Goal: Task Accomplishment & Management: Manage account settings

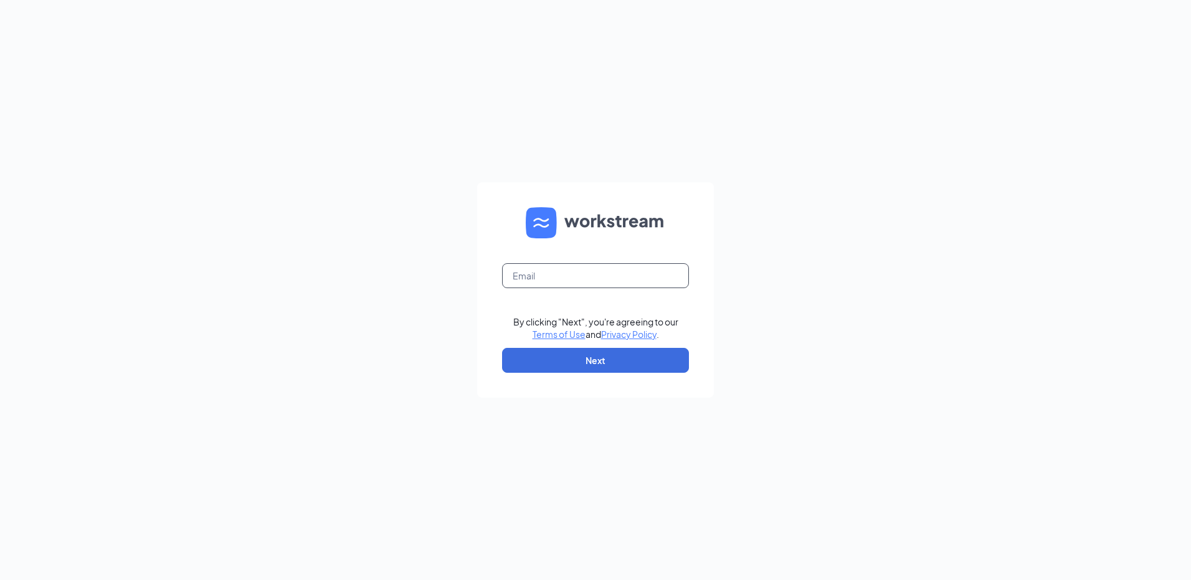
click at [602, 275] on input "text" at bounding box center [595, 275] width 187 height 25
type input "[EMAIL_ADDRESS][DOMAIN_NAME]"
click at [594, 361] on button "Next" at bounding box center [595, 360] width 187 height 25
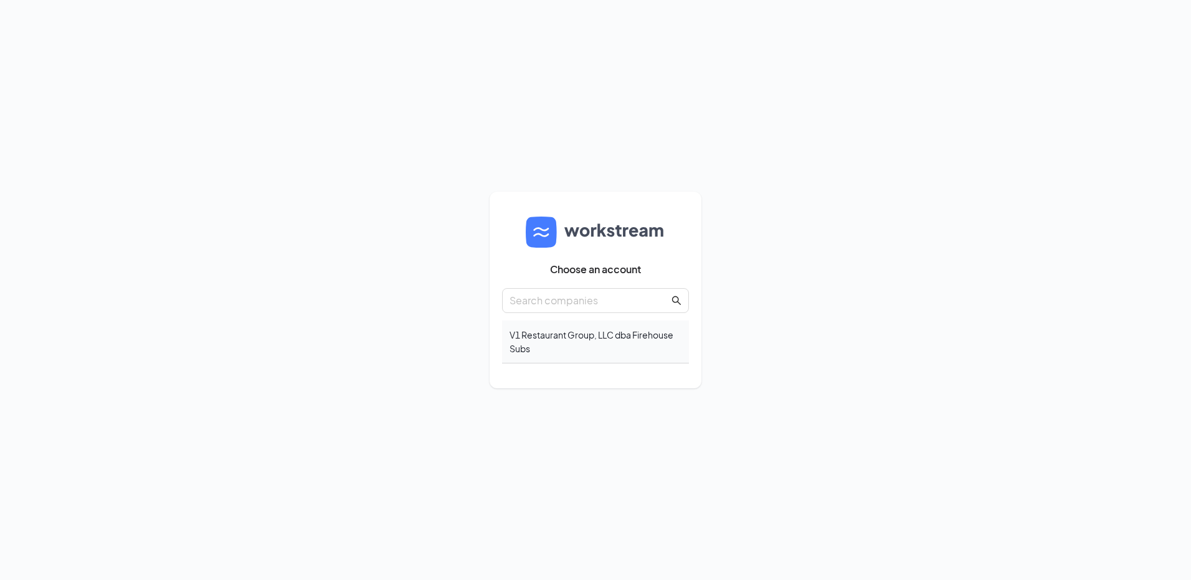
click at [575, 336] on div "V1 Restaurant Group, LLC dba Firehouse Subs" at bounding box center [595, 342] width 187 height 43
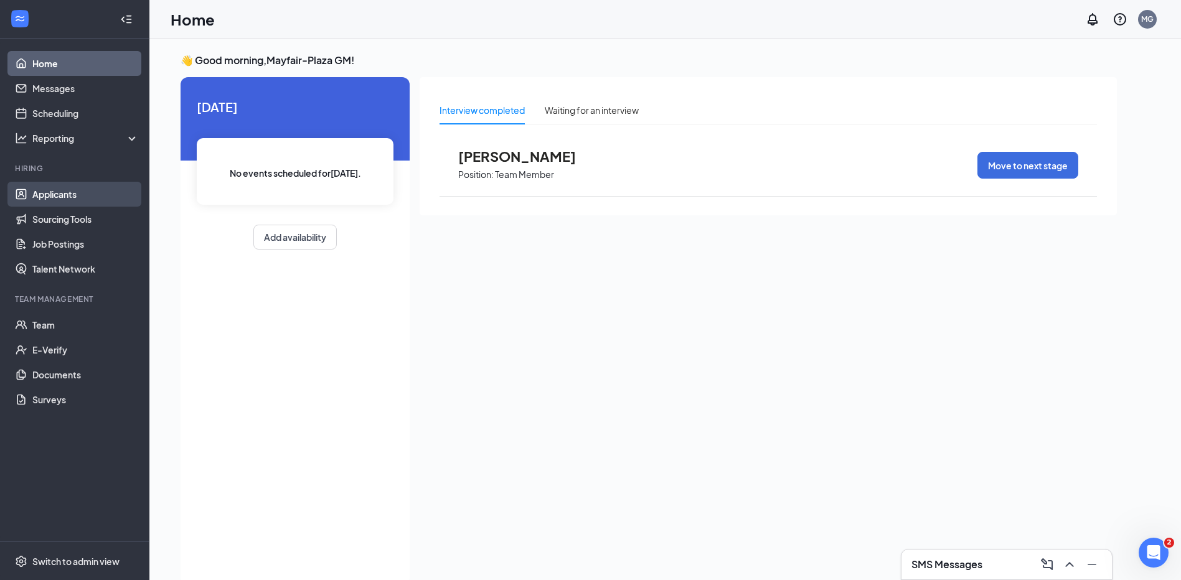
click at [63, 196] on link "Applicants" at bounding box center [85, 194] width 106 height 25
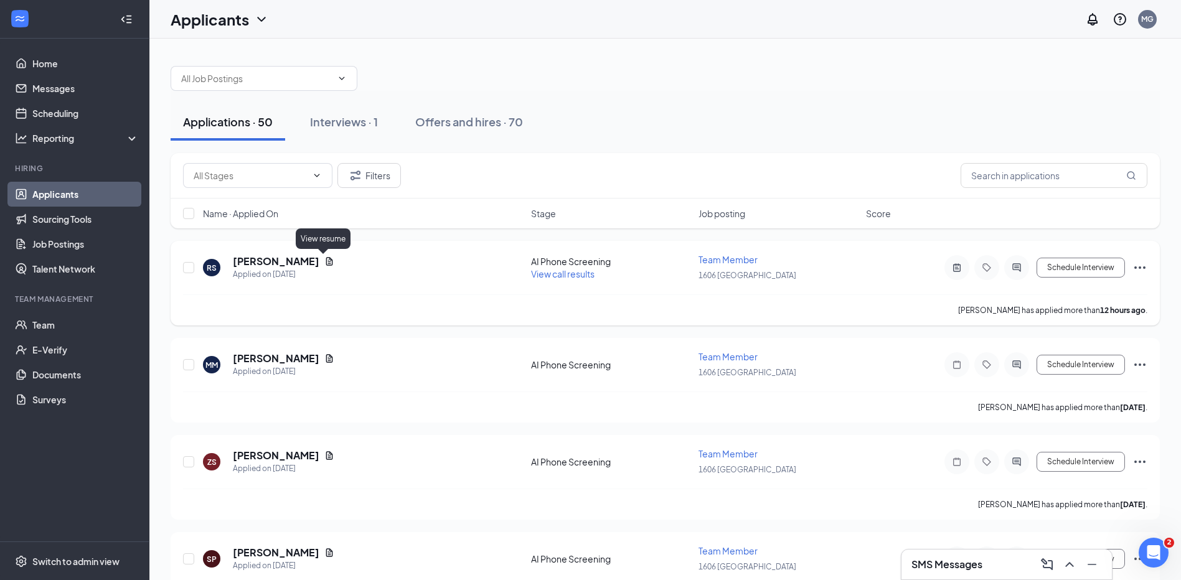
click at [326, 265] on icon "Document" at bounding box center [329, 261] width 7 height 8
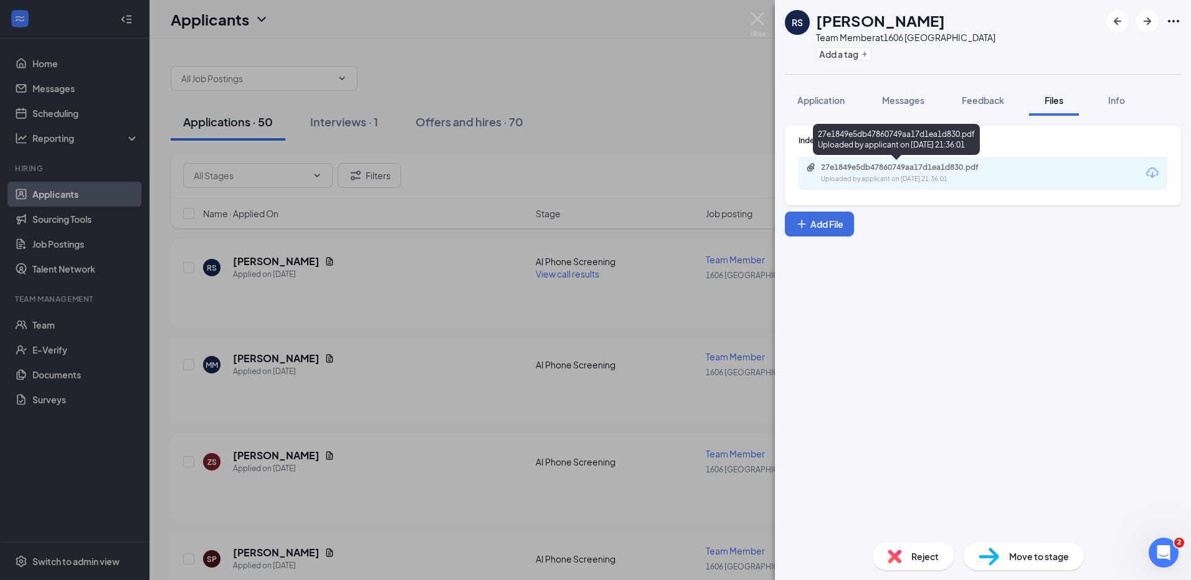
click at [942, 159] on div "27e1849e5db47860749aa17d1ea1d830.pdf Uploaded by applicant on Sep 15, 2025 at 2…" at bounding box center [982, 173] width 369 height 33
click at [942, 162] on div "27e1849e5db47860749aa17d1ea1d830.pdf Uploaded by applicant on Sep 15, 2025 at 2…" at bounding box center [982, 173] width 369 height 33
click at [944, 164] on div "27e1849e5db47860749aa17d1ea1d830.pdf" at bounding box center [908, 168] width 174 height 10
click at [756, 17] on img at bounding box center [758, 24] width 16 height 24
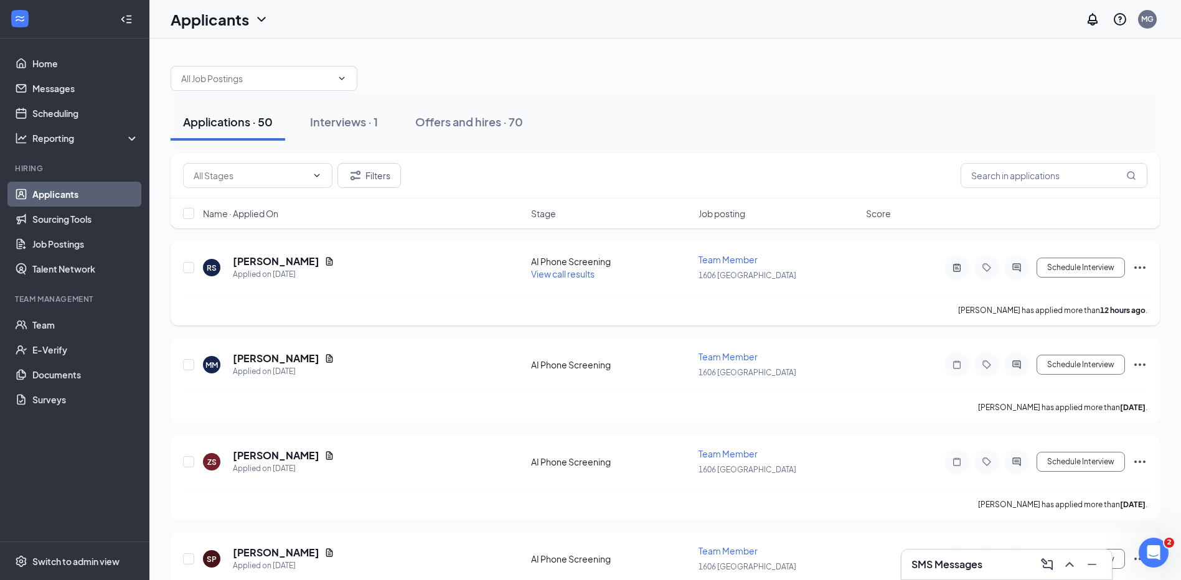
click at [573, 275] on span "View call results" at bounding box center [563, 273] width 64 height 11
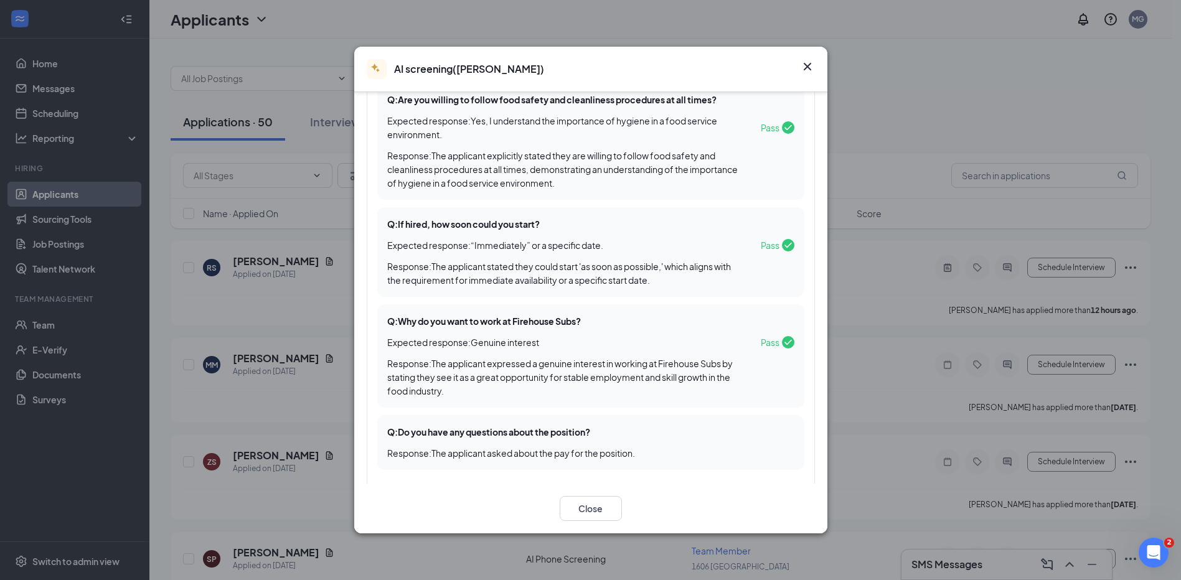
scroll to position [681, 0]
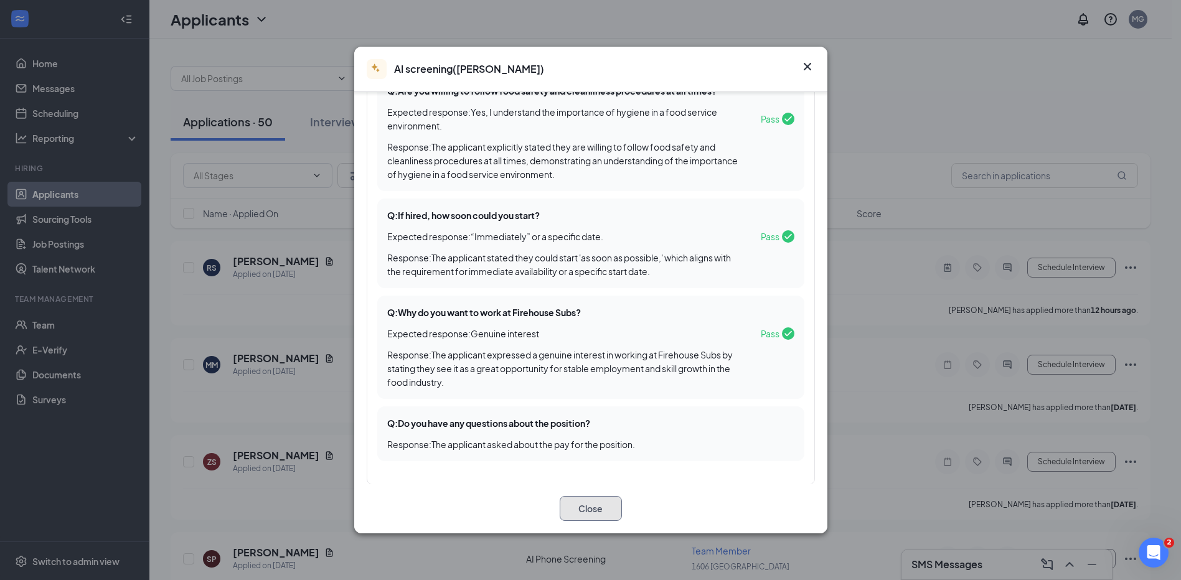
click at [577, 509] on button "Close" at bounding box center [591, 508] width 62 height 25
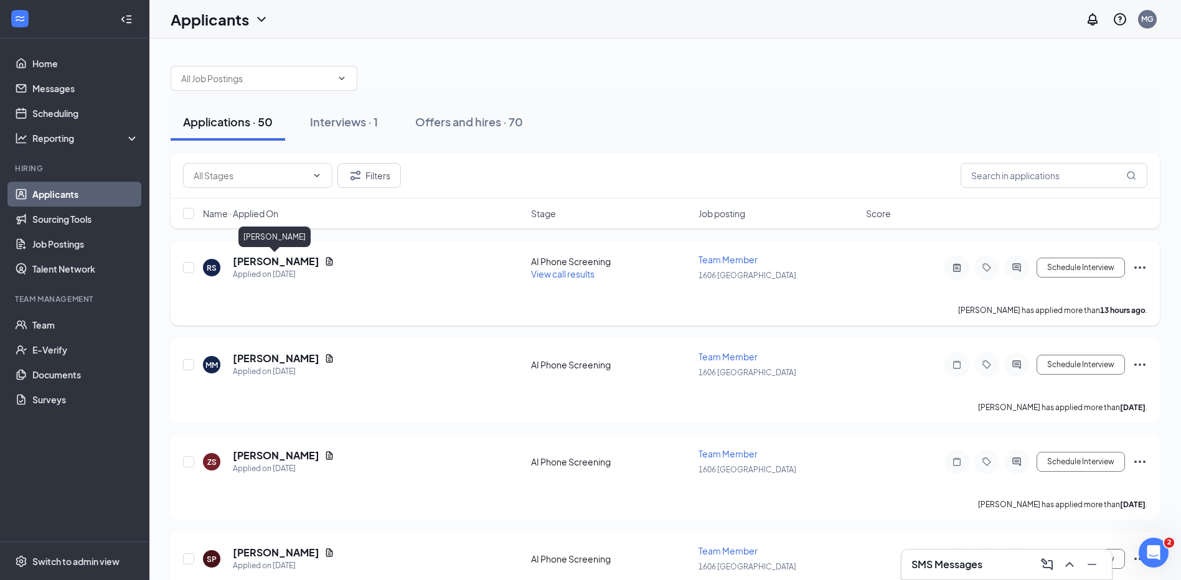
drag, startPoint x: 315, startPoint y: 262, endPoint x: 235, endPoint y: 263, distance: 80.3
click at [235, 263] on div "Rachele Sheldon" at bounding box center [284, 262] width 102 height 14
copy h5 "Rachele Sheldon"
click at [562, 275] on span "View call results" at bounding box center [563, 273] width 64 height 11
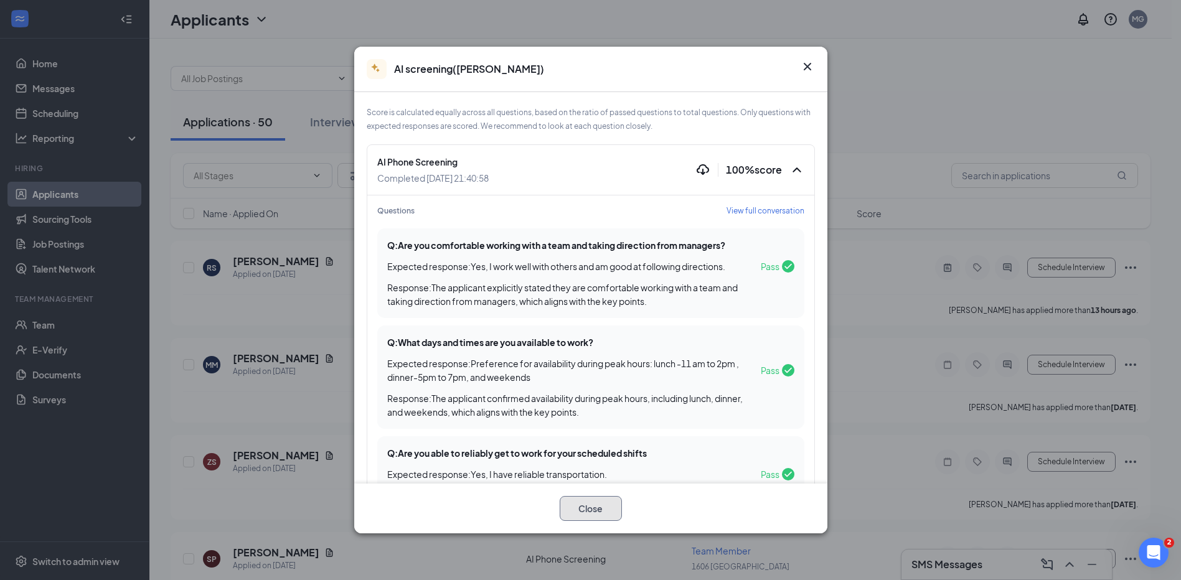
click at [590, 509] on button "Close" at bounding box center [591, 508] width 62 height 25
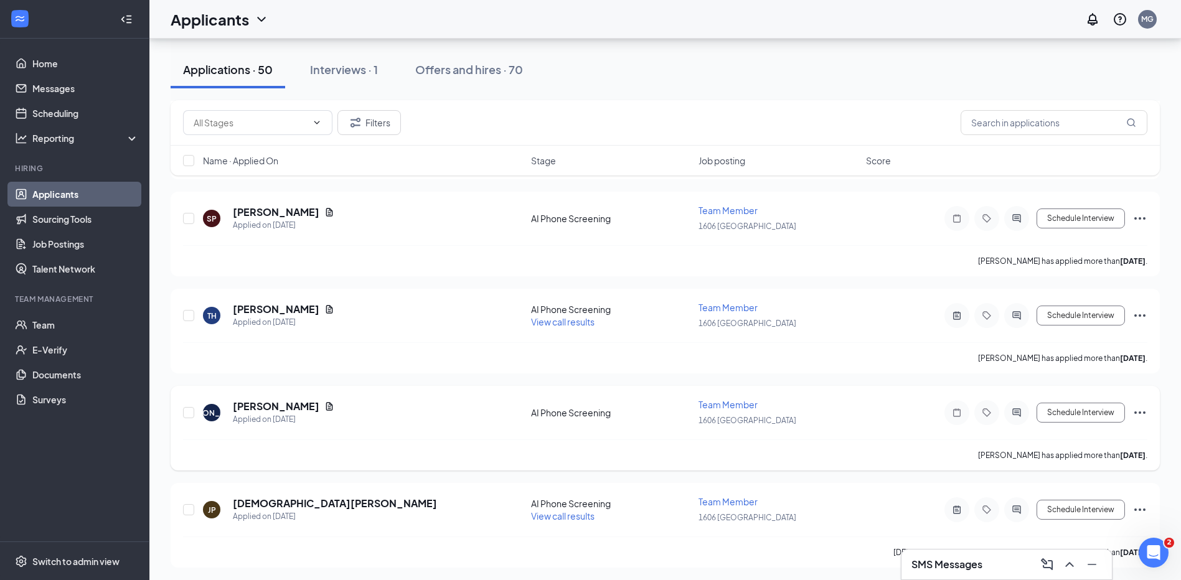
scroll to position [311, 0]
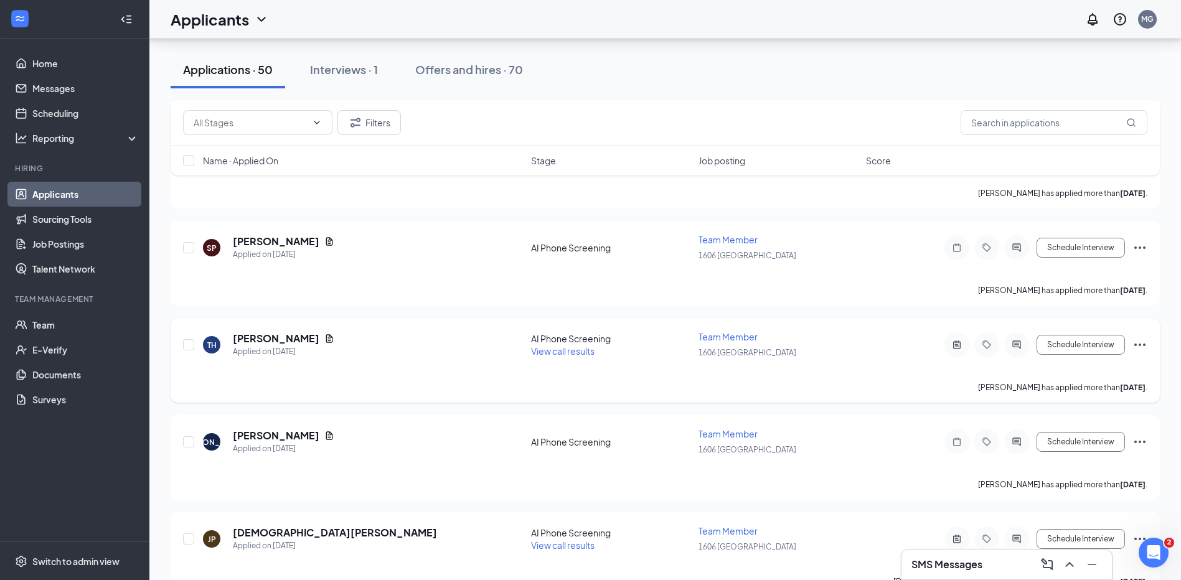
click at [568, 352] on span "View call results" at bounding box center [563, 351] width 64 height 11
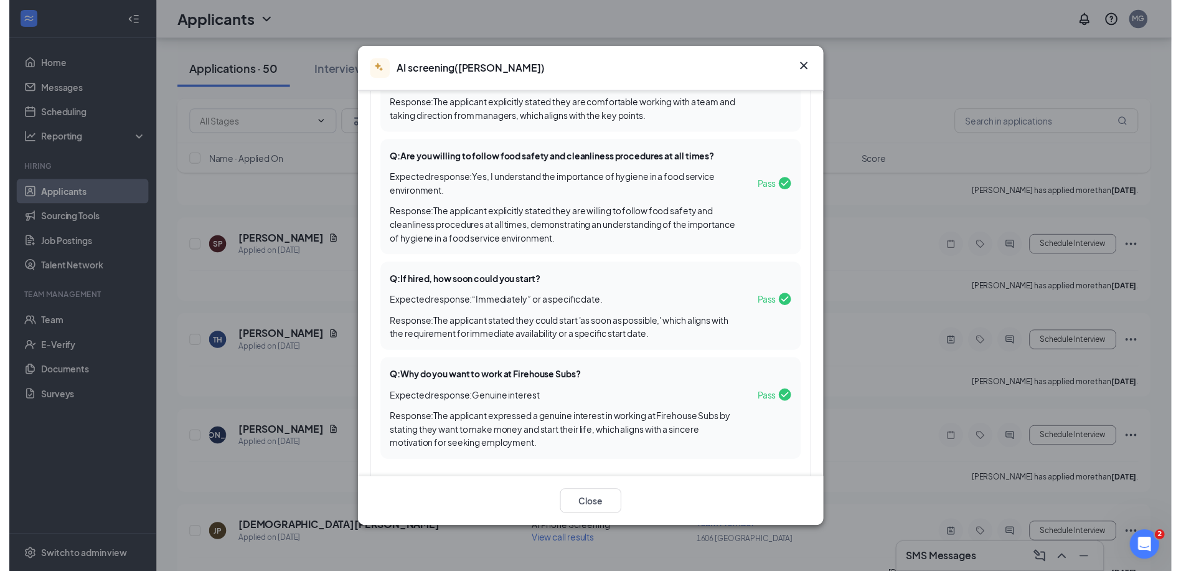
scroll to position [668, 0]
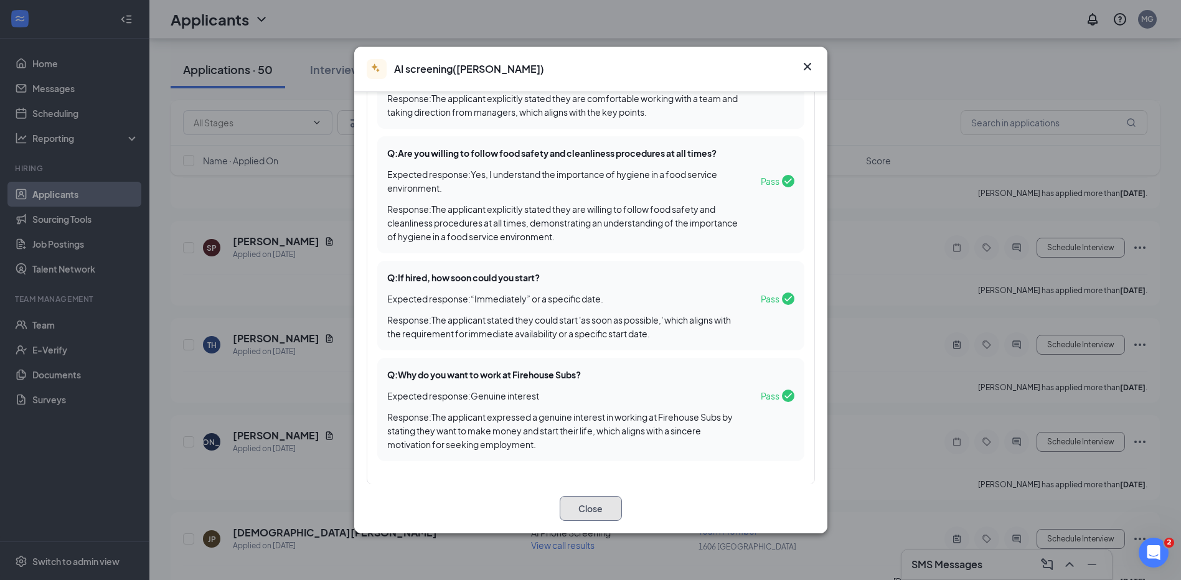
click at [590, 512] on button "Close" at bounding box center [591, 508] width 62 height 25
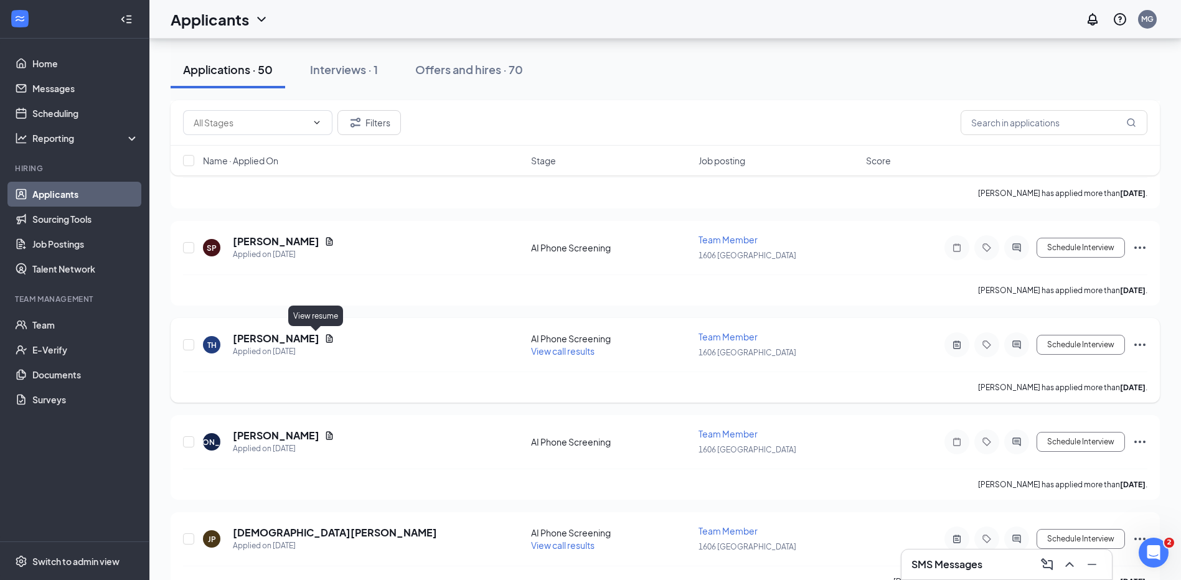
click at [324, 341] on icon "Document" at bounding box center [329, 339] width 10 height 10
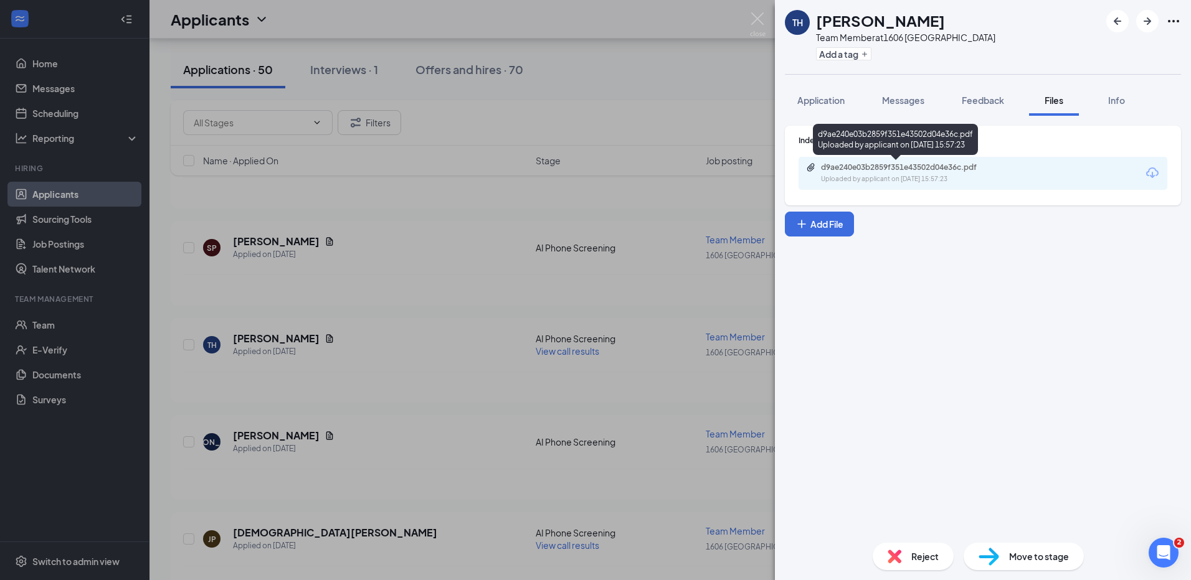
click at [939, 168] on div "d9ae240e03b2859f351e43502d04e36c.pdf" at bounding box center [908, 168] width 174 height 10
click at [758, 17] on img at bounding box center [758, 24] width 16 height 24
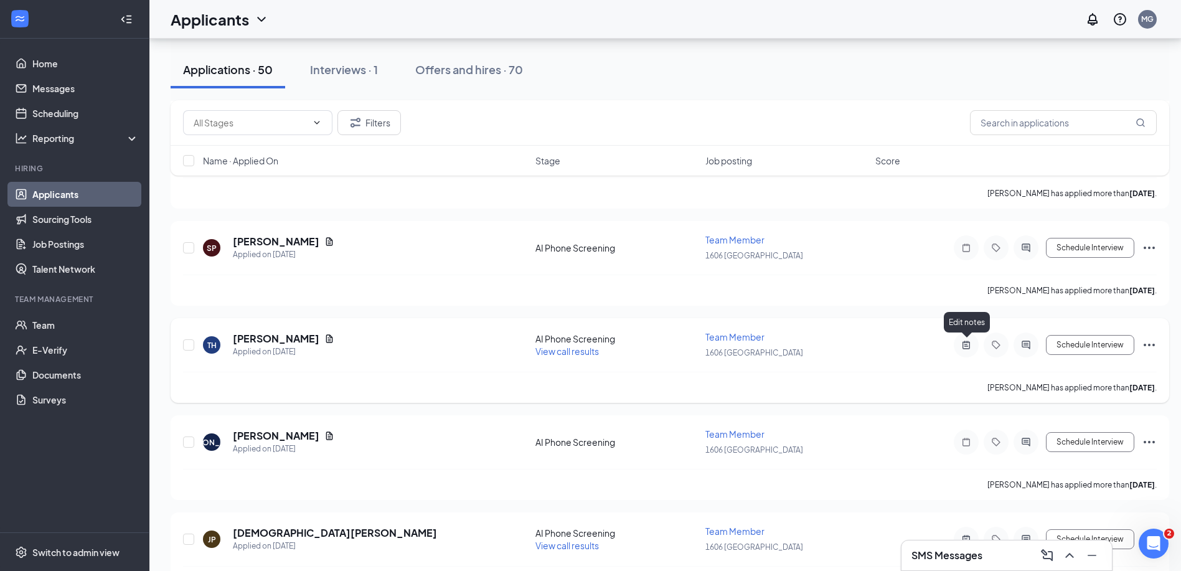
click at [967, 343] on icon "ActiveNote" at bounding box center [966, 345] width 15 height 10
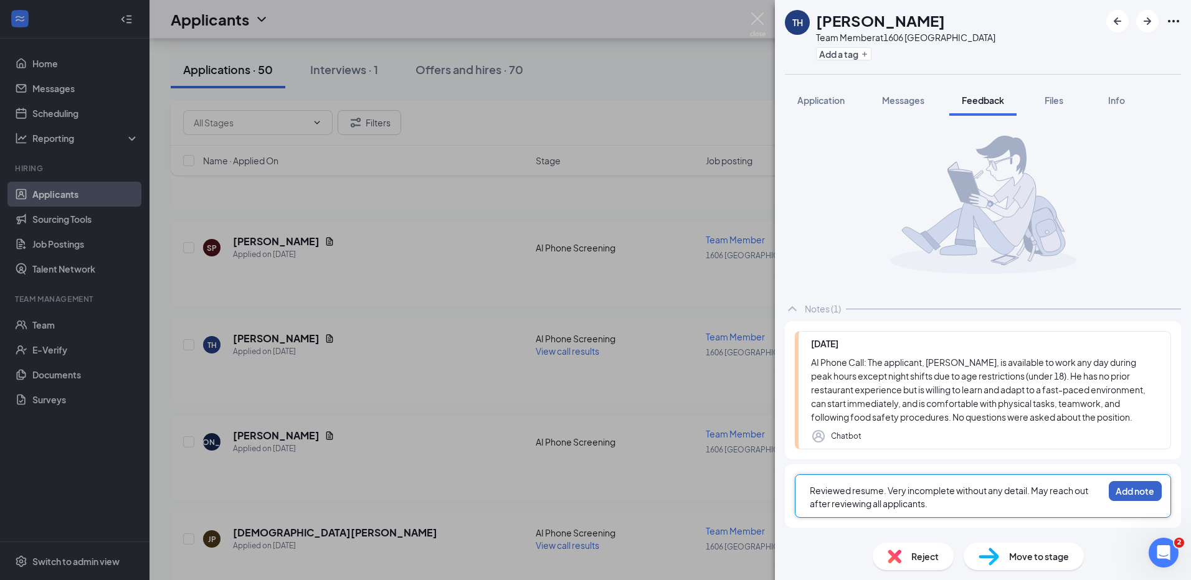
click at [1131, 488] on button "Add note" at bounding box center [1134, 491] width 53 height 20
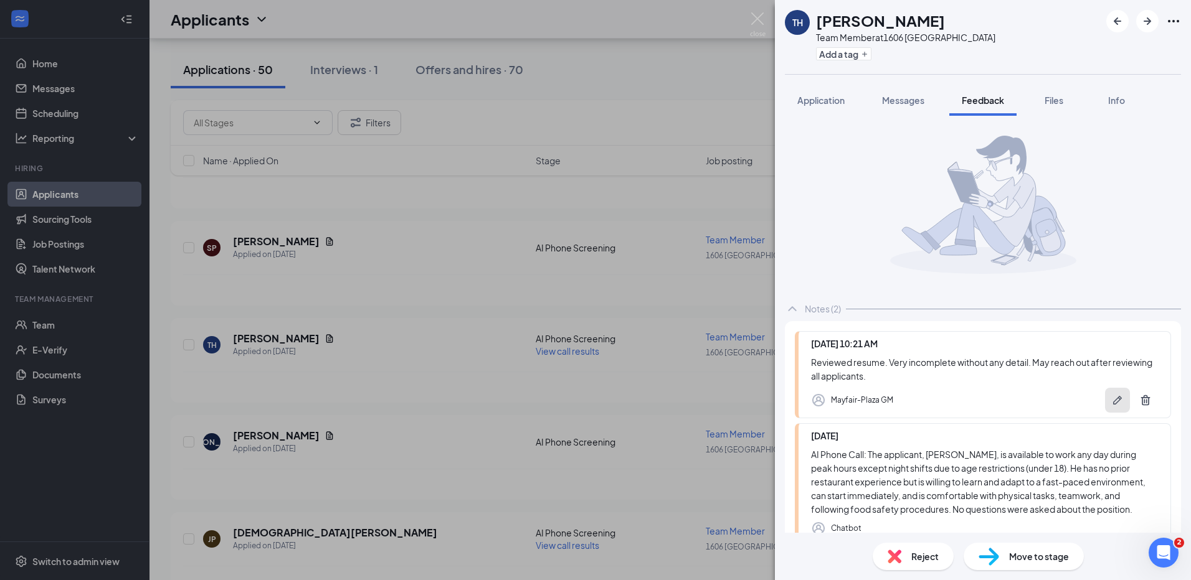
click at [1111, 400] on icon "Pen" at bounding box center [1117, 400] width 12 height 12
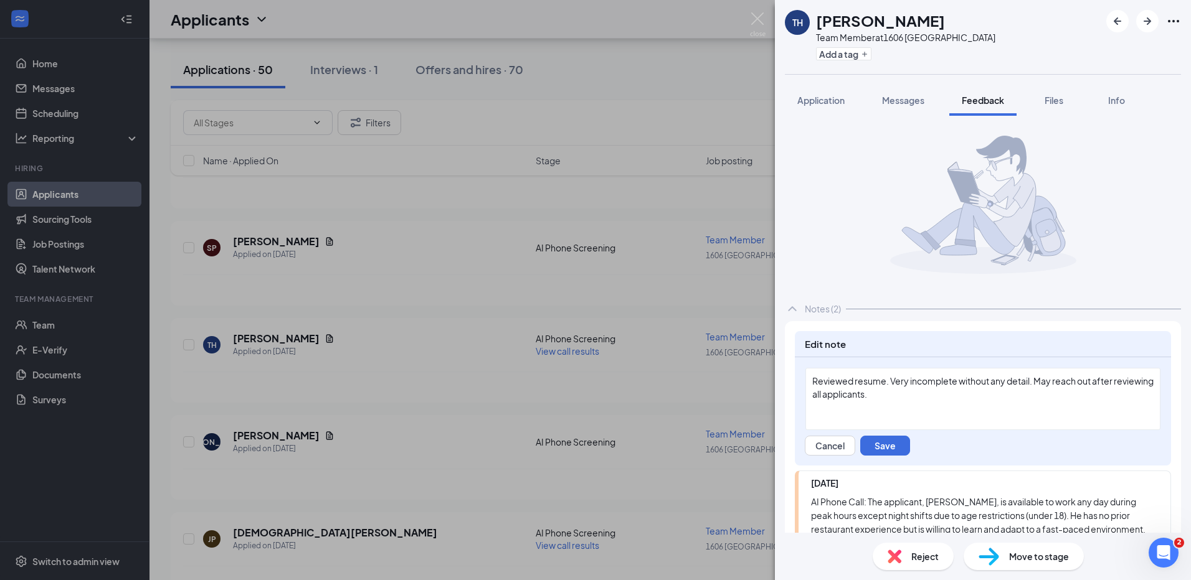
click at [921, 395] on div "Reviewed resume. Very incomplete without any detail. May reach out after review…" at bounding box center [982, 388] width 341 height 26
click at [892, 442] on button "Save" at bounding box center [885, 446] width 50 height 20
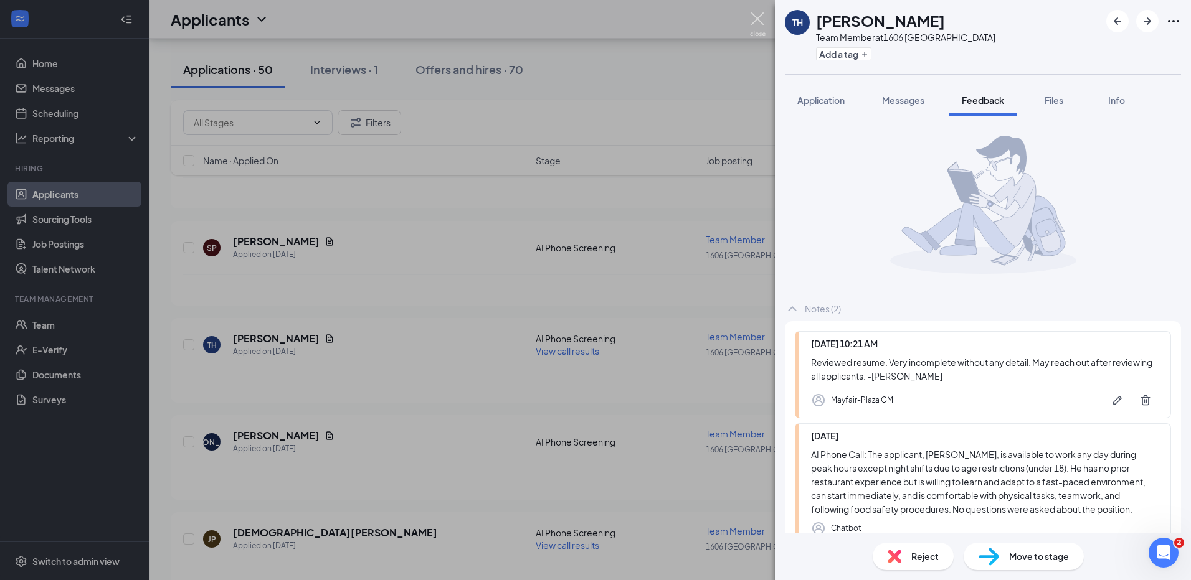
click at [758, 18] on img at bounding box center [758, 24] width 16 height 24
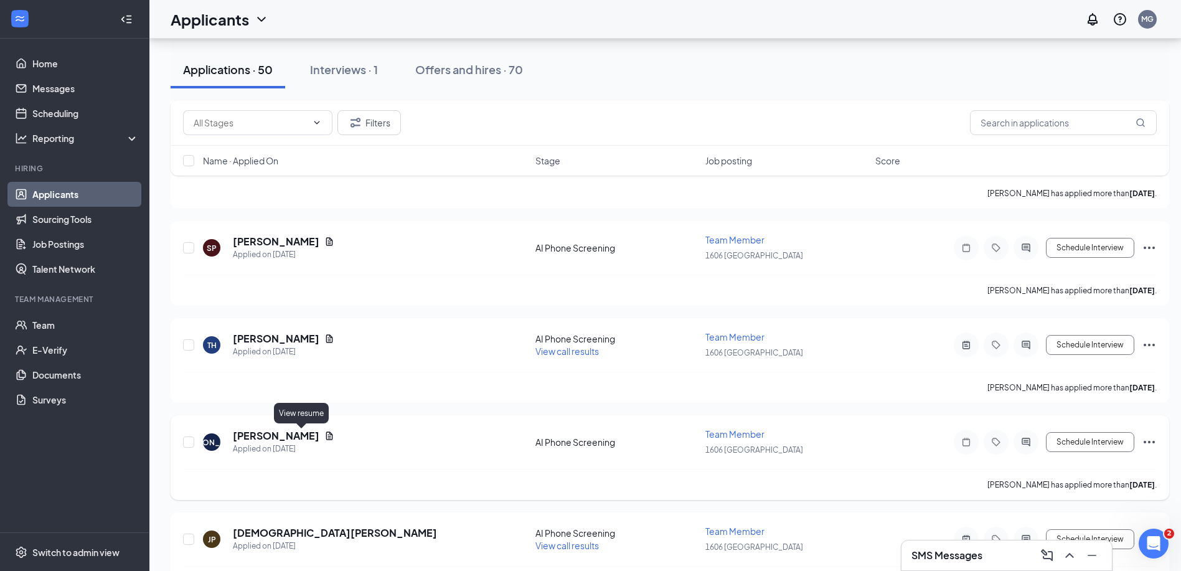
click at [324, 435] on icon "Document" at bounding box center [329, 436] width 10 height 10
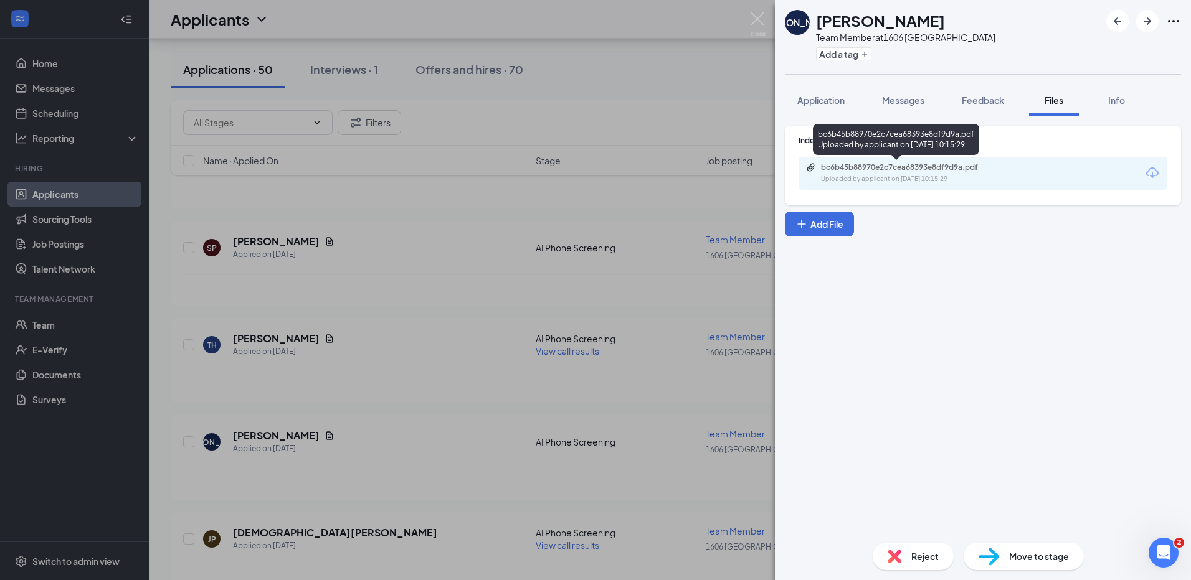
click at [863, 168] on div "bc6b45b88970e2c7cea68393e8df9d9a.pdf" at bounding box center [908, 168] width 174 height 10
click at [757, 17] on img at bounding box center [758, 24] width 16 height 24
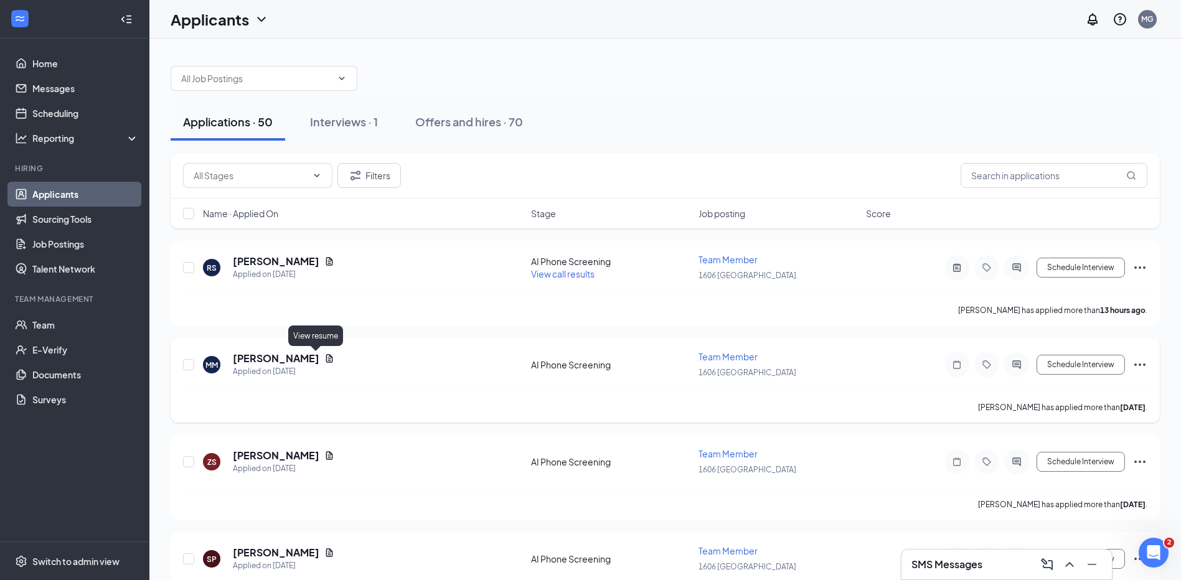
click at [326, 361] on icon "Document" at bounding box center [329, 358] width 7 height 8
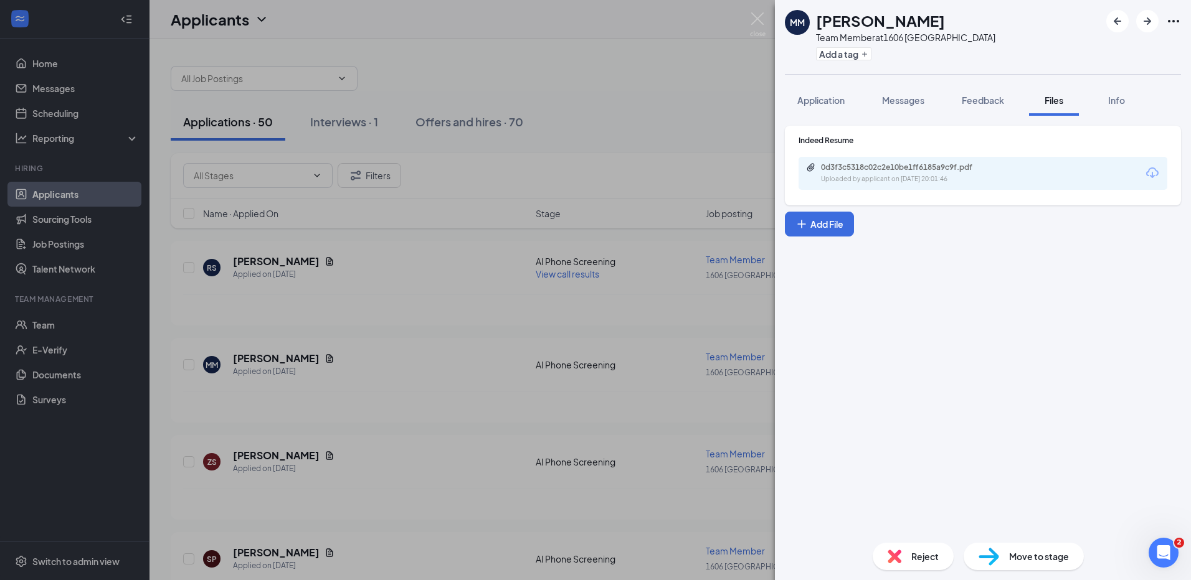
click at [873, 175] on div "Uploaded by applicant on Sep 14, 2025 at 20:01:46" at bounding box center [914, 179] width 187 height 10
click at [758, 20] on img at bounding box center [758, 24] width 16 height 24
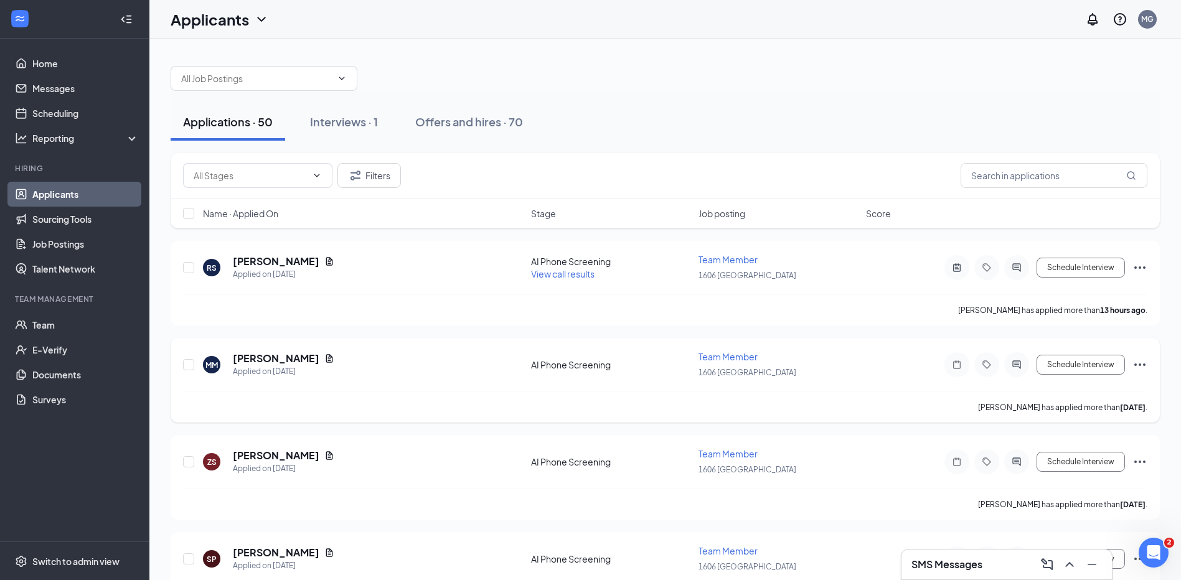
click at [324, 359] on icon "Document" at bounding box center [329, 359] width 10 height 10
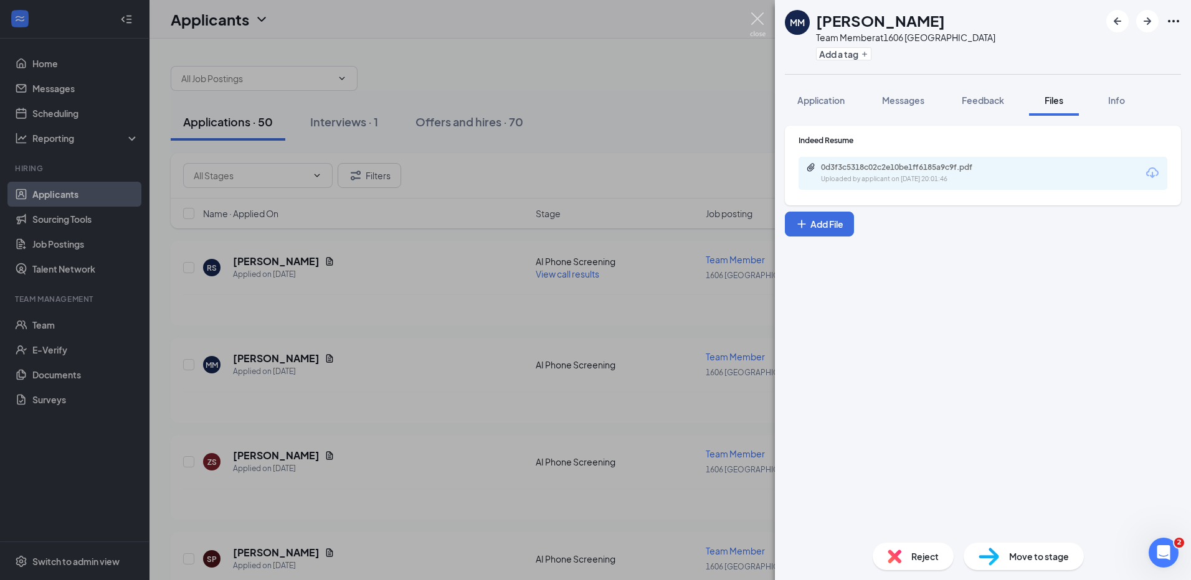
click at [755, 16] on img at bounding box center [758, 24] width 16 height 24
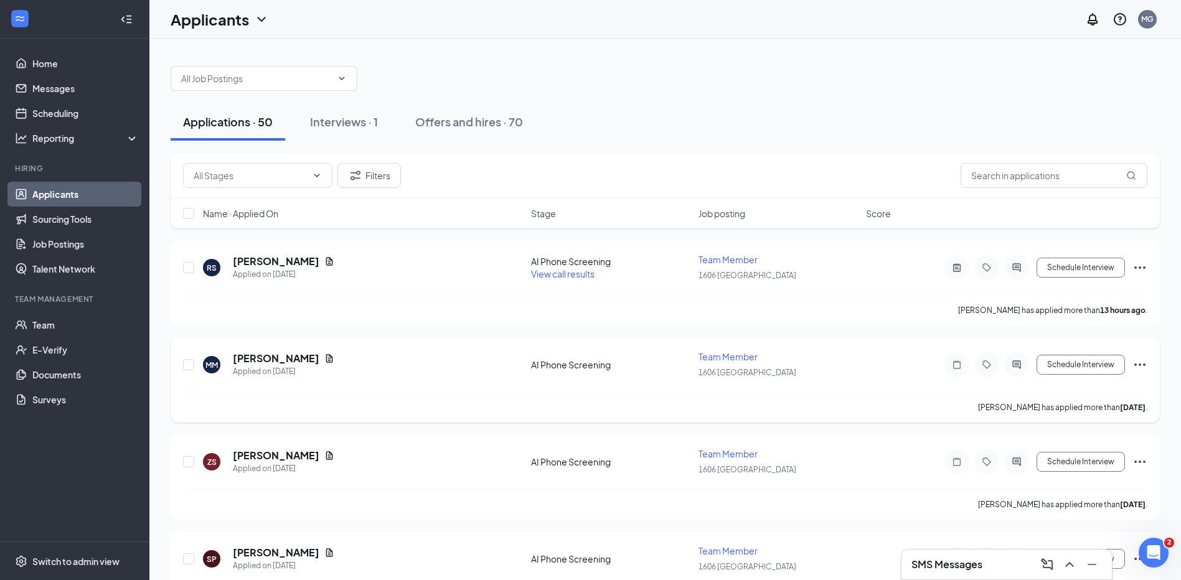
click at [1135, 365] on icon "Ellipses" at bounding box center [1140, 365] width 11 height 2
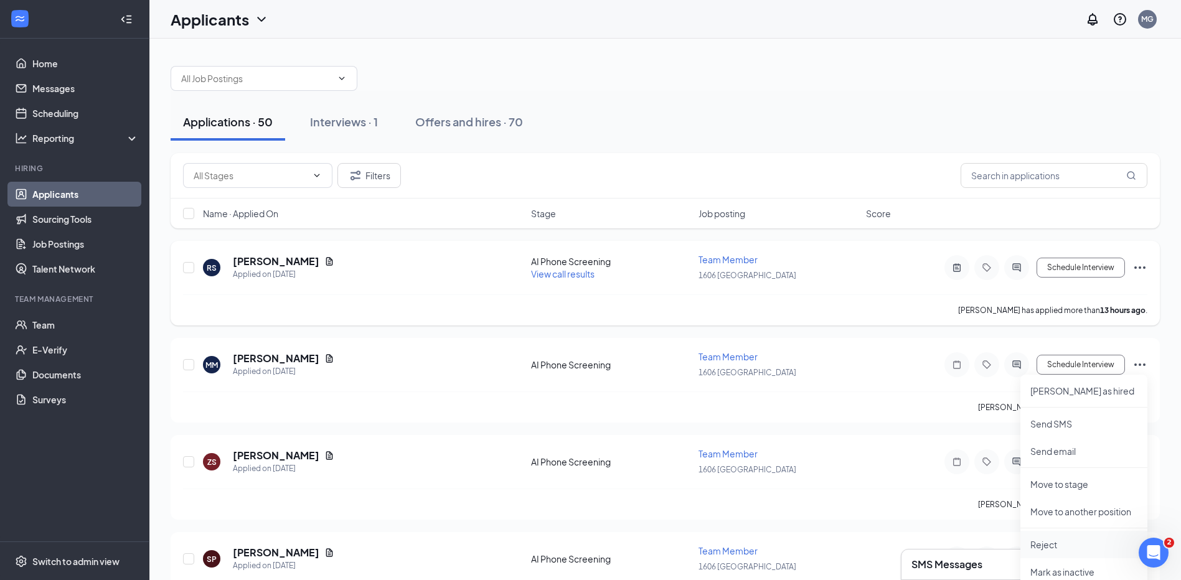
click at [1046, 544] on p "Reject" at bounding box center [1084, 545] width 107 height 12
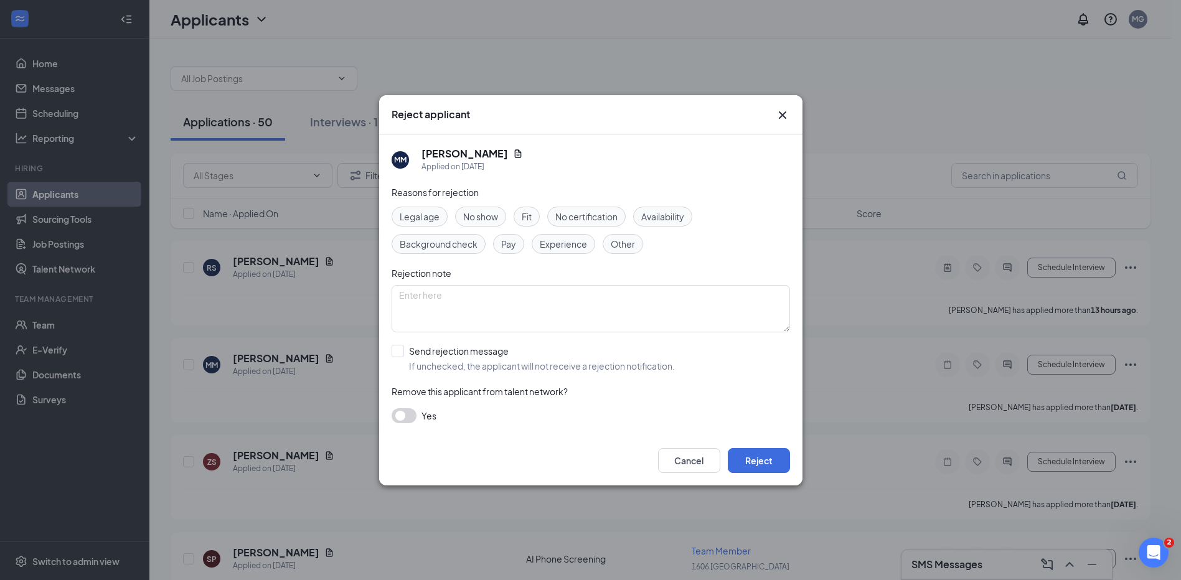
click at [666, 215] on span "Availability" at bounding box center [662, 217] width 43 height 14
click at [575, 244] on span "Experience" at bounding box center [563, 244] width 47 height 14
click at [530, 215] on span "Fit" at bounding box center [527, 217] width 10 height 14
click at [593, 298] on textarea at bounding box center [591, 308] width 399 height 47
type textarea "M"
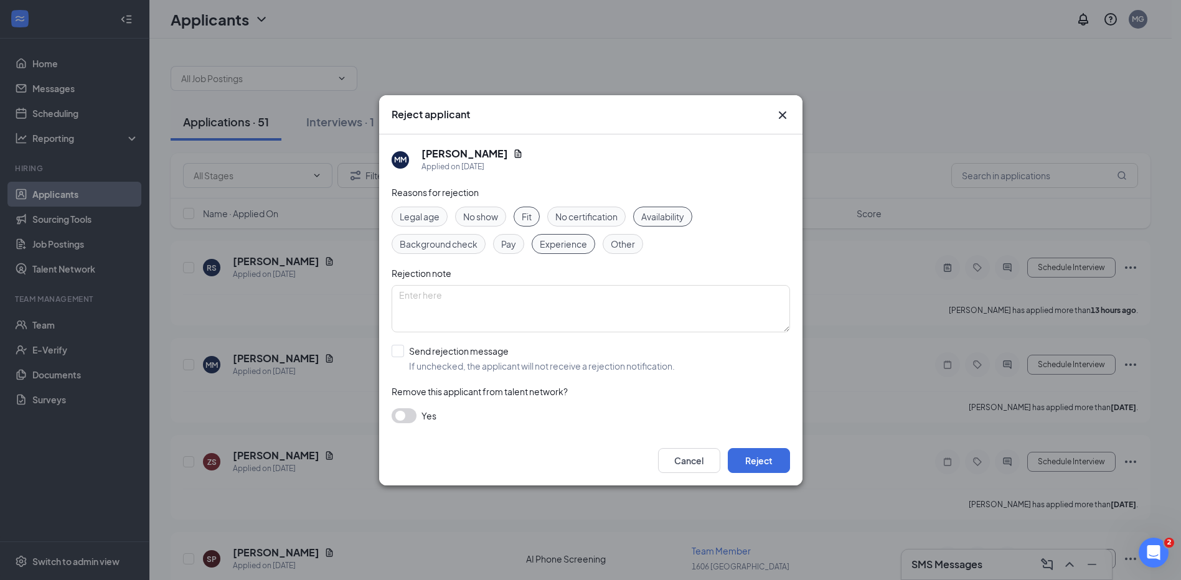
click at [406, 417] on button "button" at bounding box center [404, 416] width 25 height 15
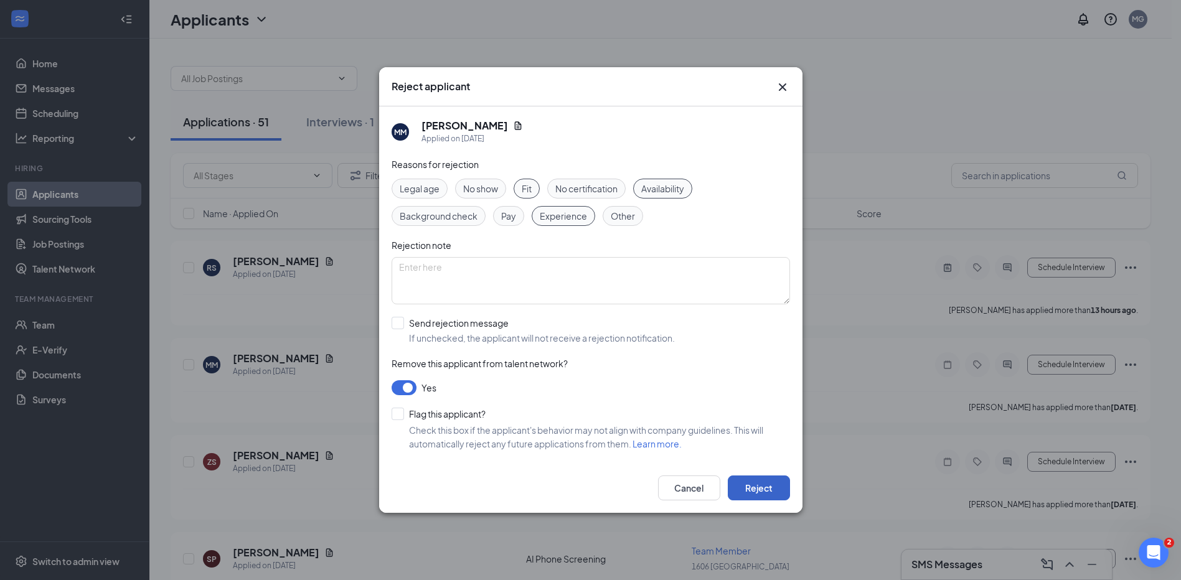
click at [757, 487] on button "Reject" at bounding box center [759, 488] width 62 height 25
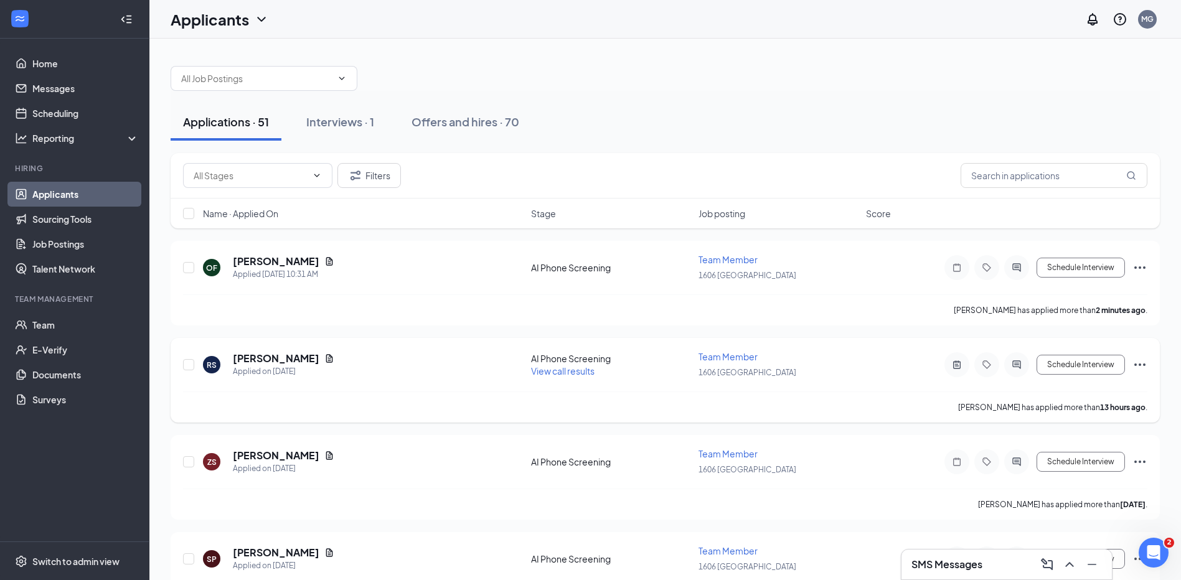
click at [1140, 365] on icon "Ellipses" at bounding box center [1140, 365] width 11 height 2
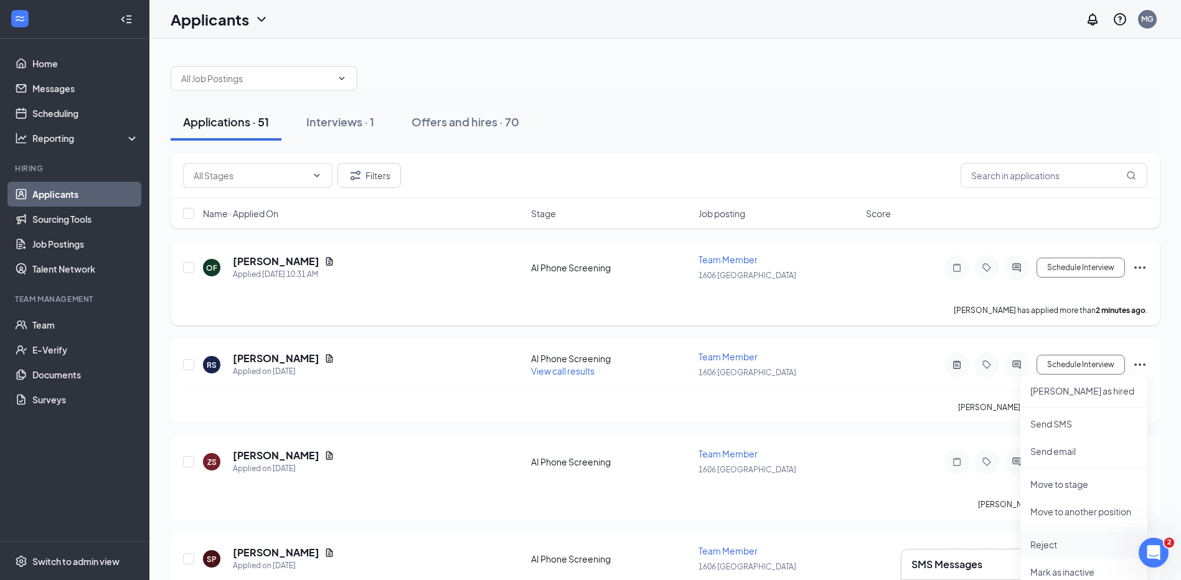
click at [1046, 545] on p "Reject" at bounding box center [1084, 545] width 107 height 12
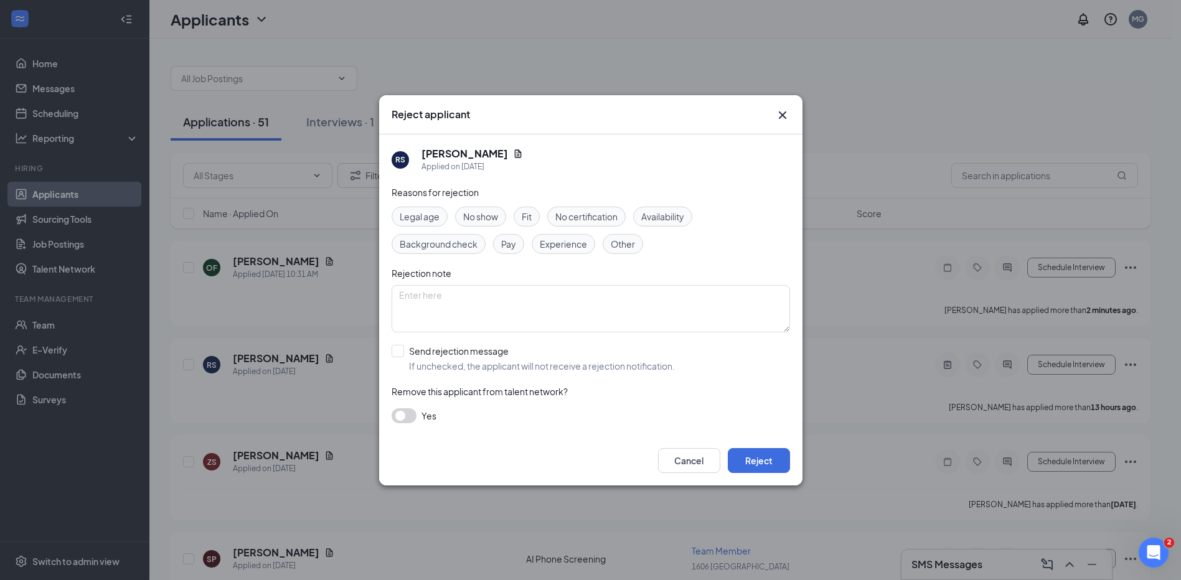
click at [622, 241] on span "Other" at bounding box center [623, 244] width 24 height 14
click at [527, 210] on span "Fit" at bounding box center [527, 217] width 10 height 14
click at [483, 305] on textarea at bounding box center [591, 308] width 399 height 47
type textarea "R"
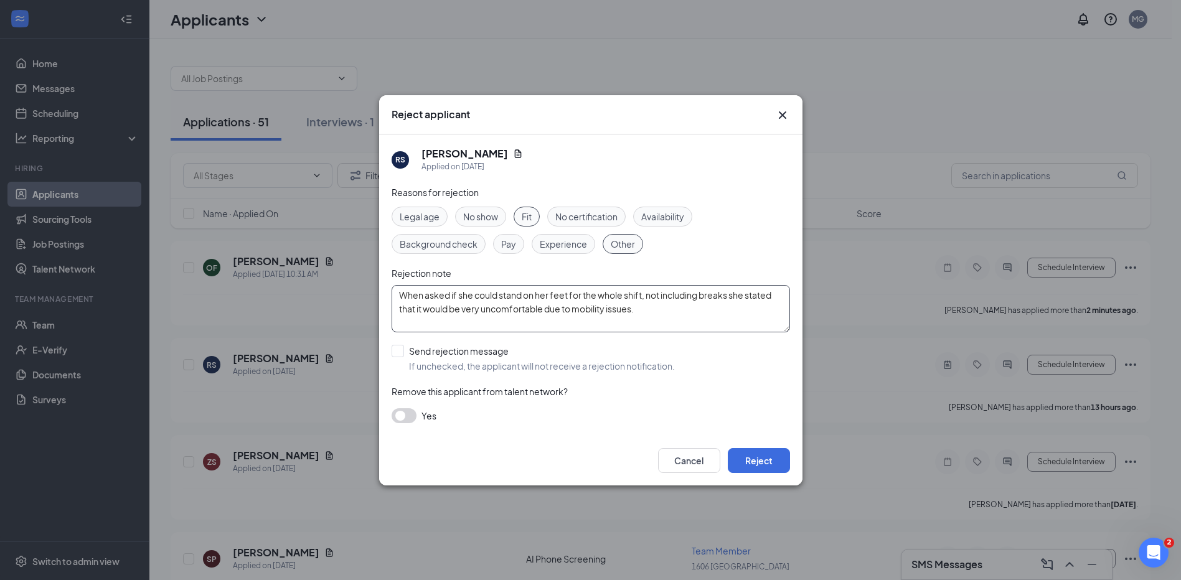
type textarea "When asked if she could stand on her feet for the whole shift, not including br…"
click at [407, 415] on button "button" at bounding box center [404, 416] width 25 height 15
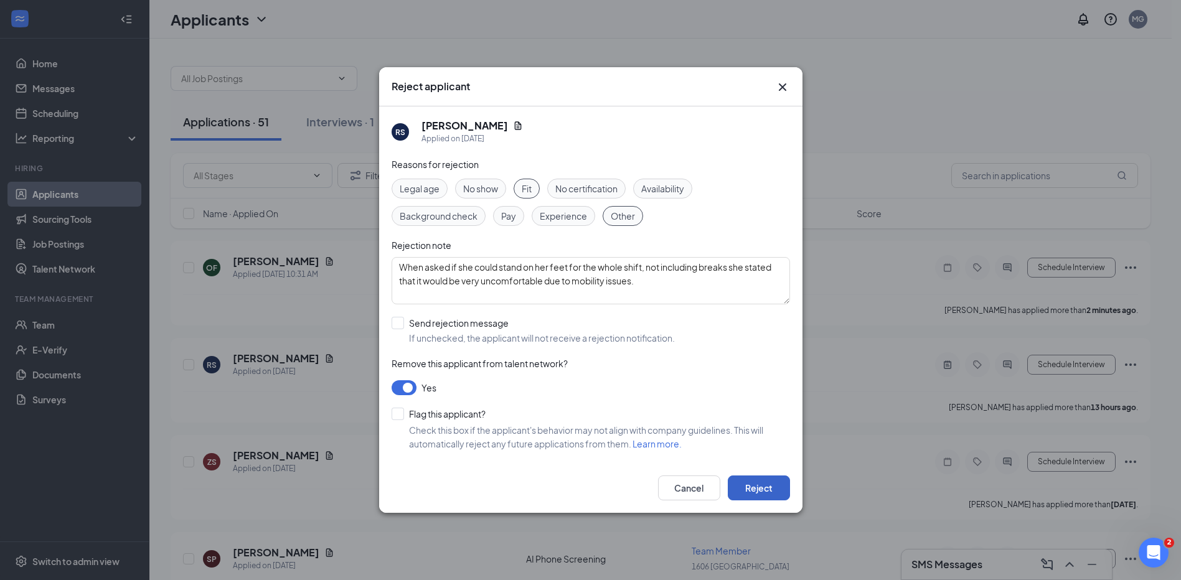
click at [766, 491] on button "Reject" at bounding box center [759, 488] width 62 height 25
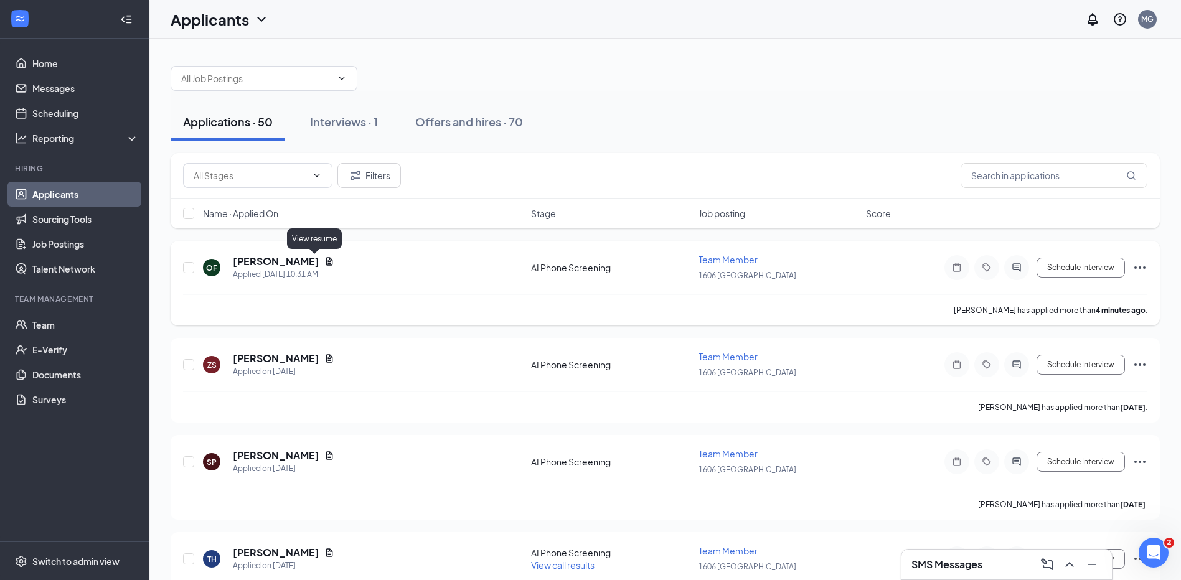
click at [324, 261] on icon "Document" at bounding box center [329, 262] width 10 height 10
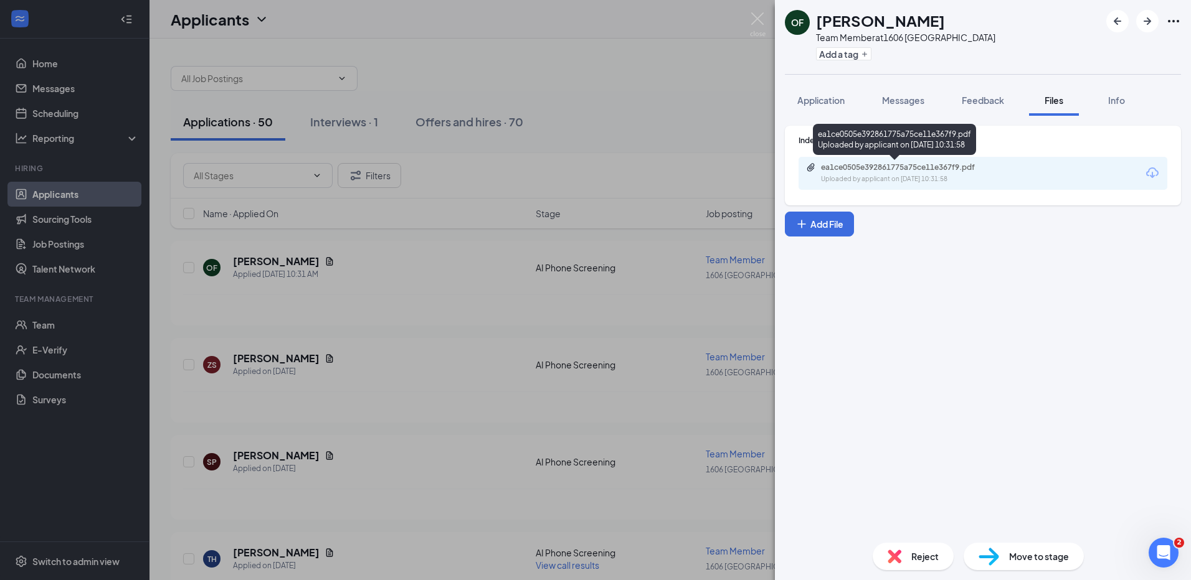
click at [933, 163] on div "ea1ce0505e392861775a75ce11e367f9.pdf" at bounding box center [908, 168] width 174 height 10
click at [758, 19] on img at bounding box center [758, 24] width 16 height 24
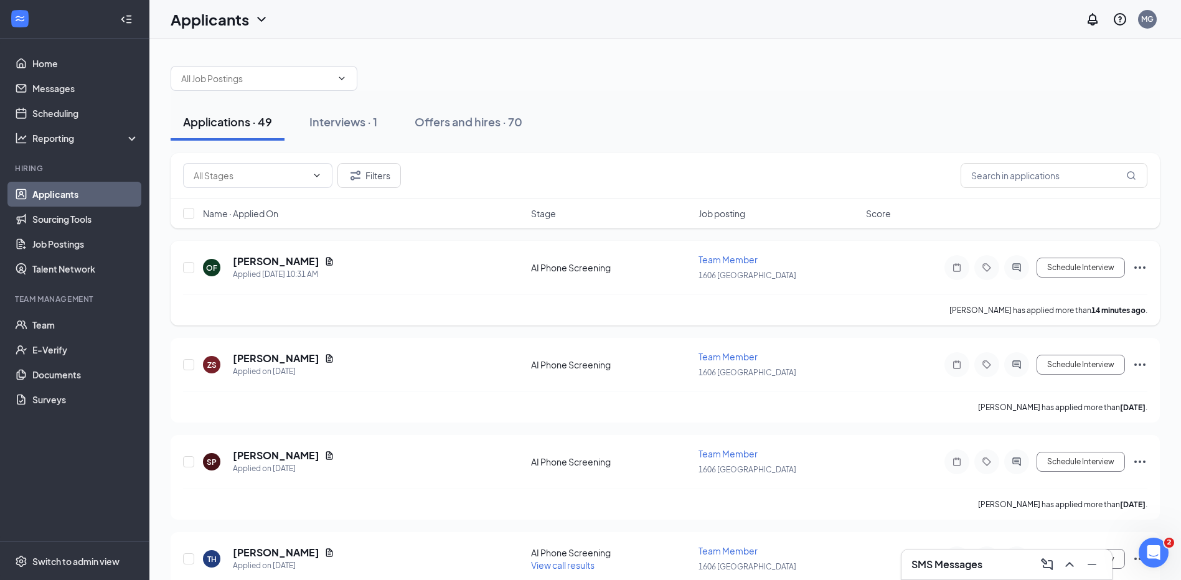
click at [1141, 266] on icon "Ellipses" at bounding box center [1140, 267] width 15 height 15
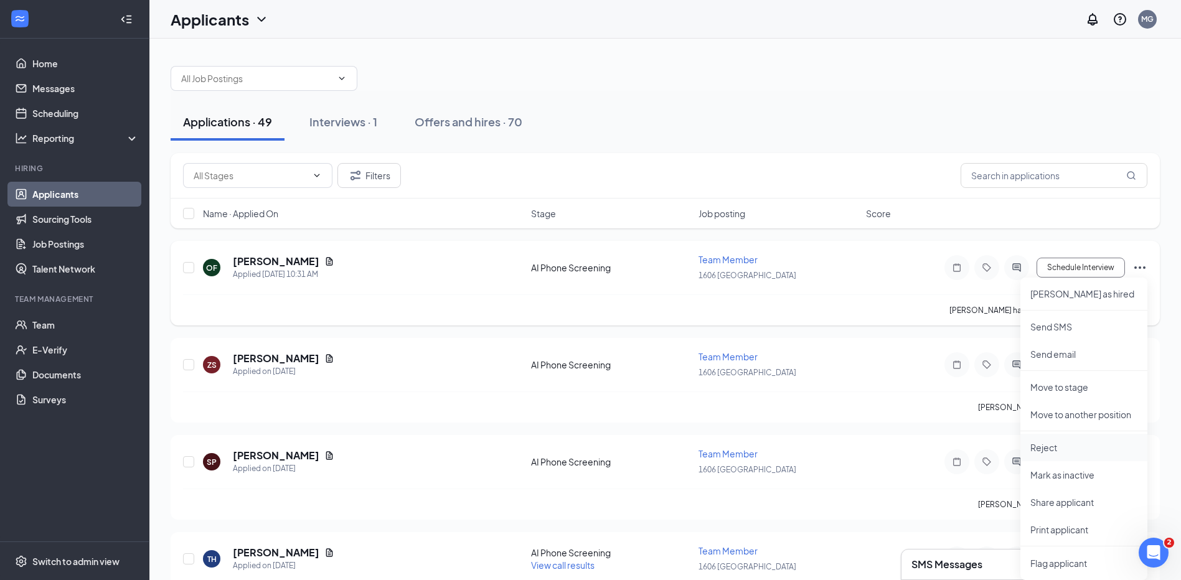
click at [1060, 449] on p "Reject" at bounding box center [1084, 448] width 107 height 12
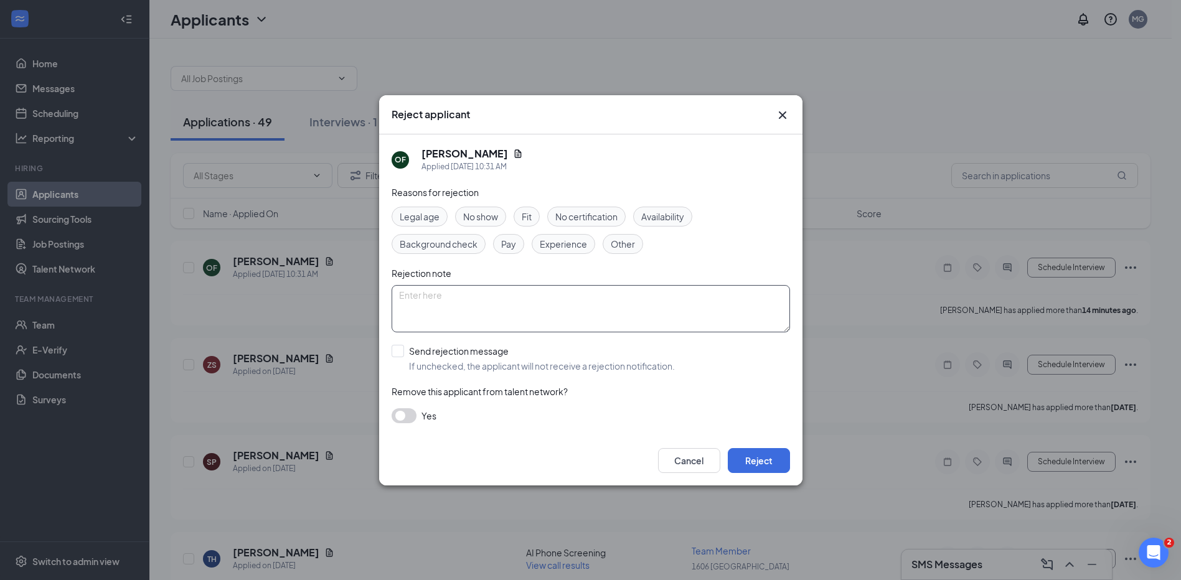
click at [479, 307] on textarea at bounding box center [591, 308] width 399 height 47
drag, startPoint x: 501, startPoint y: 313, endPoint x: 759, endPoint y: 316, distance: 257.8
click at [759, 316] on textarea "Applicant stated that he isn't comfortable working with minors. Said he got fir…" at bounding box center [591, 308] width 399 height 47
click at [779, 295] on textarea "Applicant stated that he isn't comfortable working with minors. Said he got fir…" at bounding box center [591, 308] width 399 height 47
drag, startPoint x: 779, startPoint y: 295, endPoint x: 619, endPoint y: 309, distance: 160.7
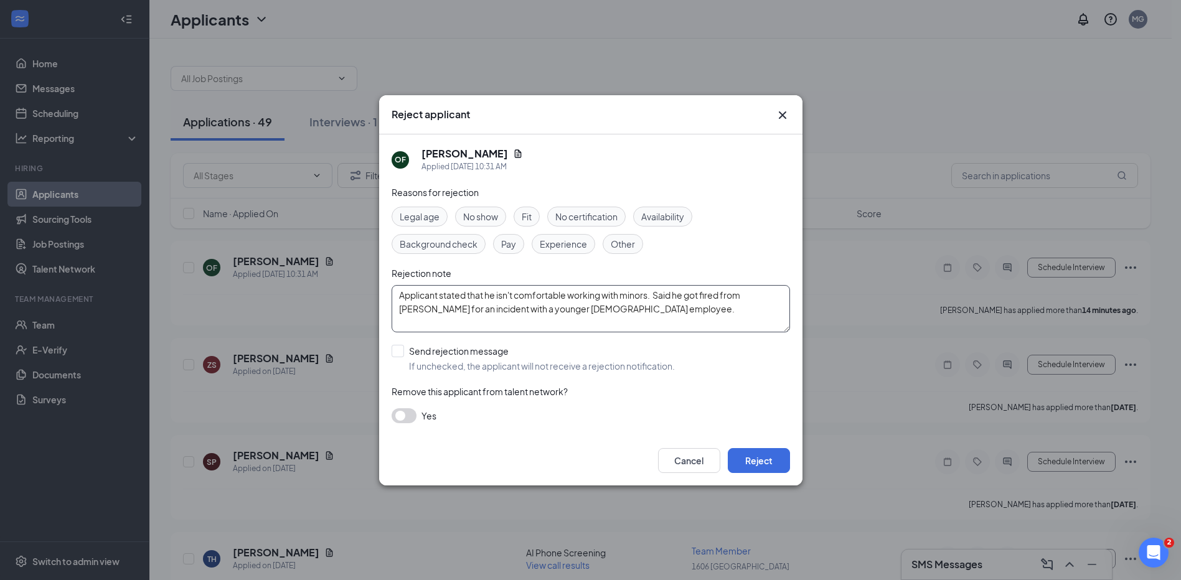
type textarea "Applicant stated that he isn't comfortable working with minors. Said he got fir…"
click at [410, 412] on button "button" at bounding box center [404, 416] width 25 height 15
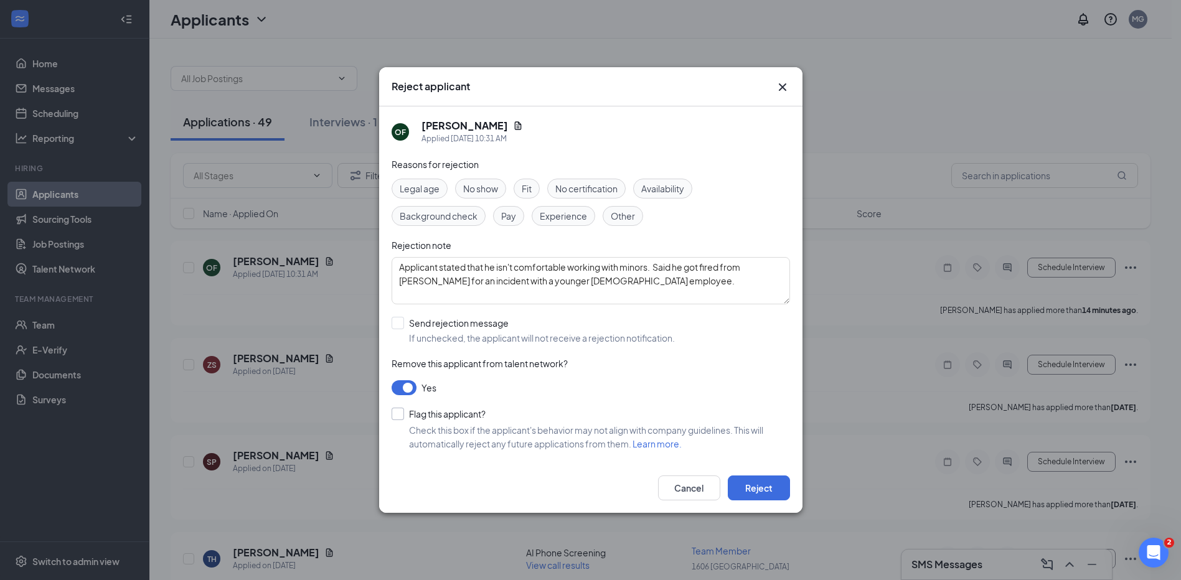
click at [399, 413] on input "Flag this applicant?" at bounding box center [439, 414] width 94 height 12
checkbox input "true"
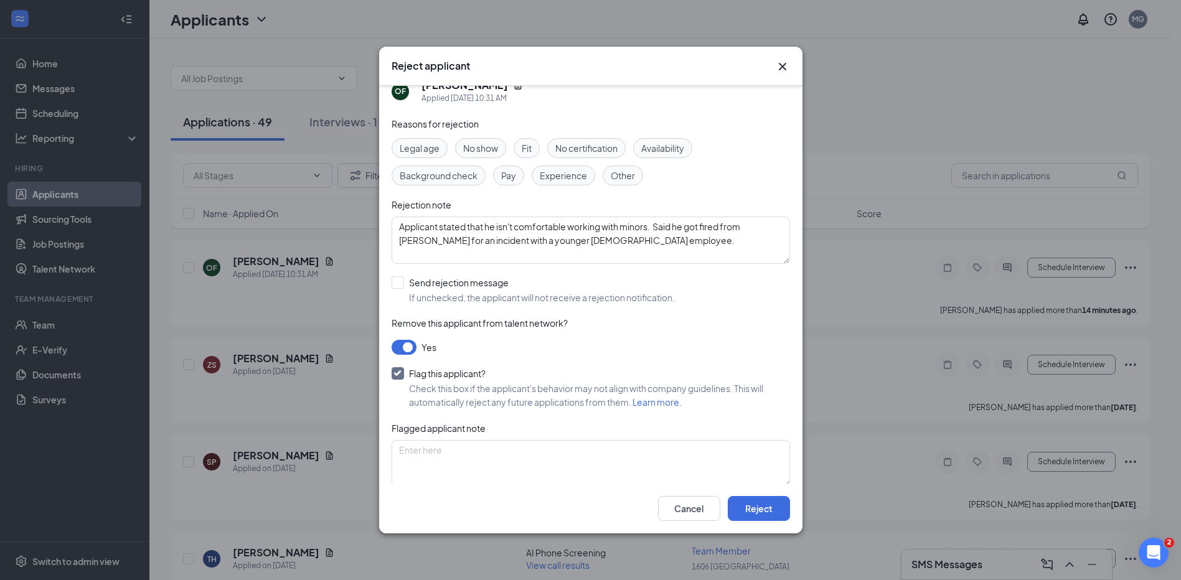
scroll to position [36, 0]
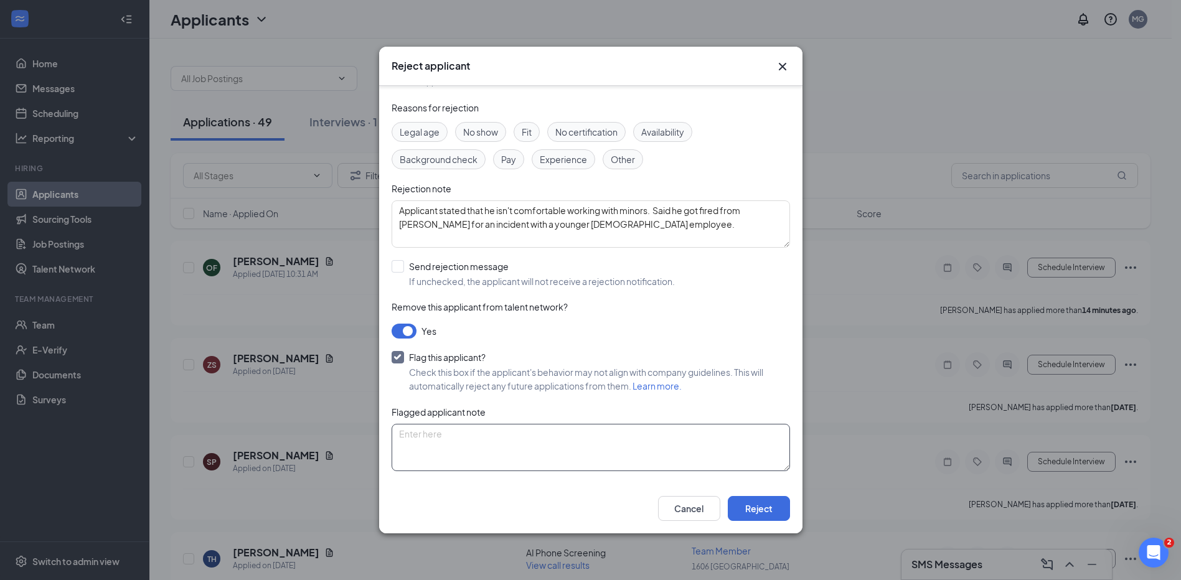
click at [613, 446] on textarea at bounding box center [591, 447] width 399 height 47
type textarea "Do not hire."
click at [757, 508] on button "Reject" at bounding box center [759, 508] width 62 height 25
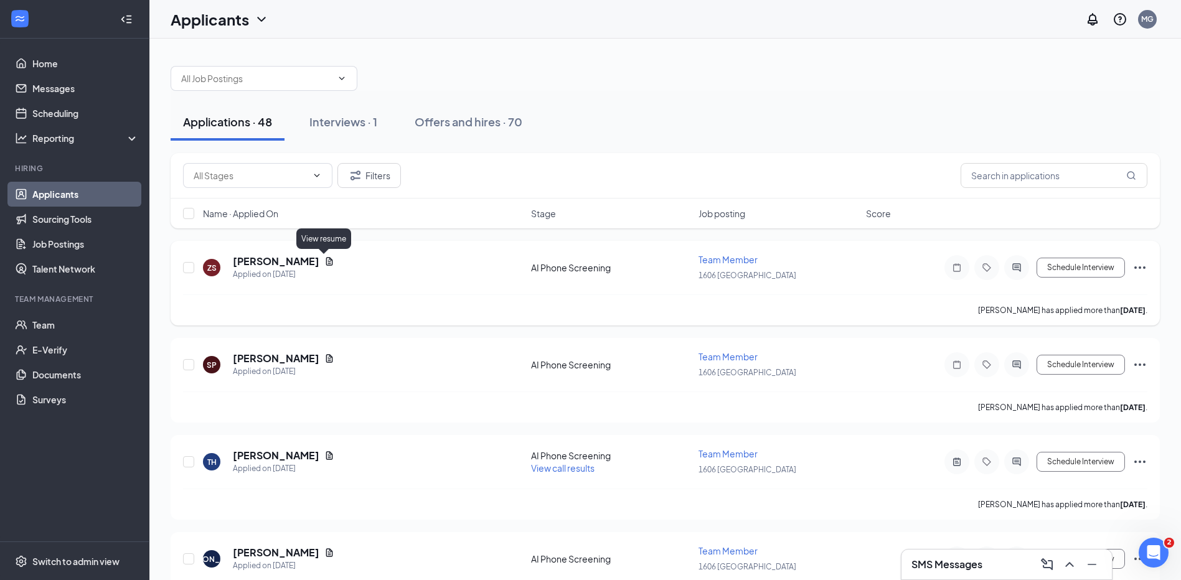
click at [326, 258] on icon "Document" at bounding box center [329, 261] width 7 height 8
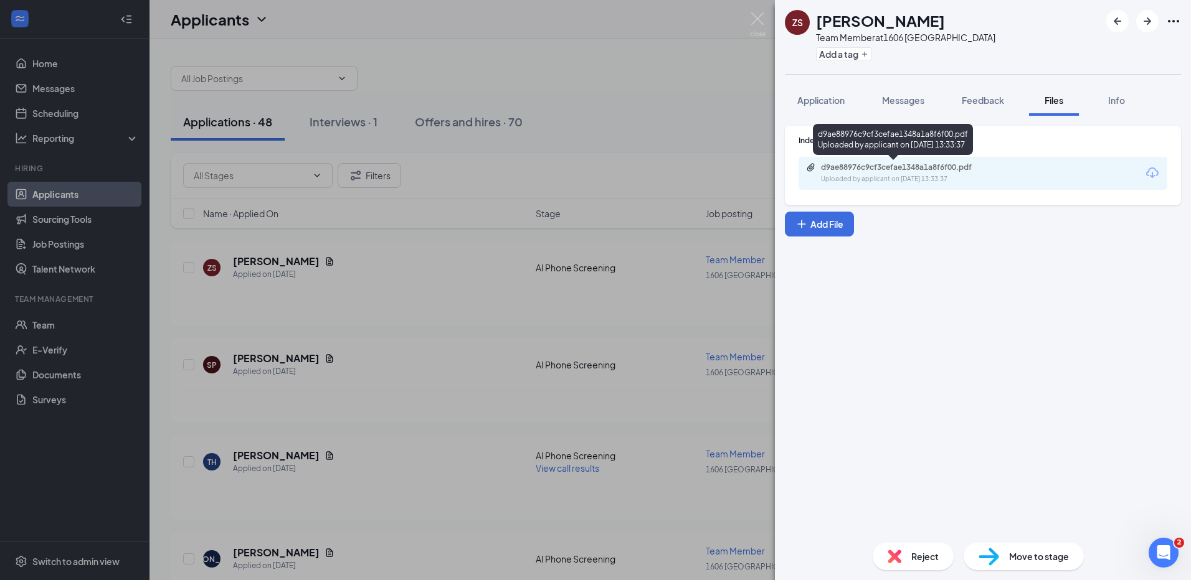
click at [892, 164] on div "d9ae88976c9cf3cefae1348a1a8f6f00.pdf" at bounding box center [908, 168] width 174 height 10
click at [757, 17] on img at bounding box center [758, 24] width 16 height 24
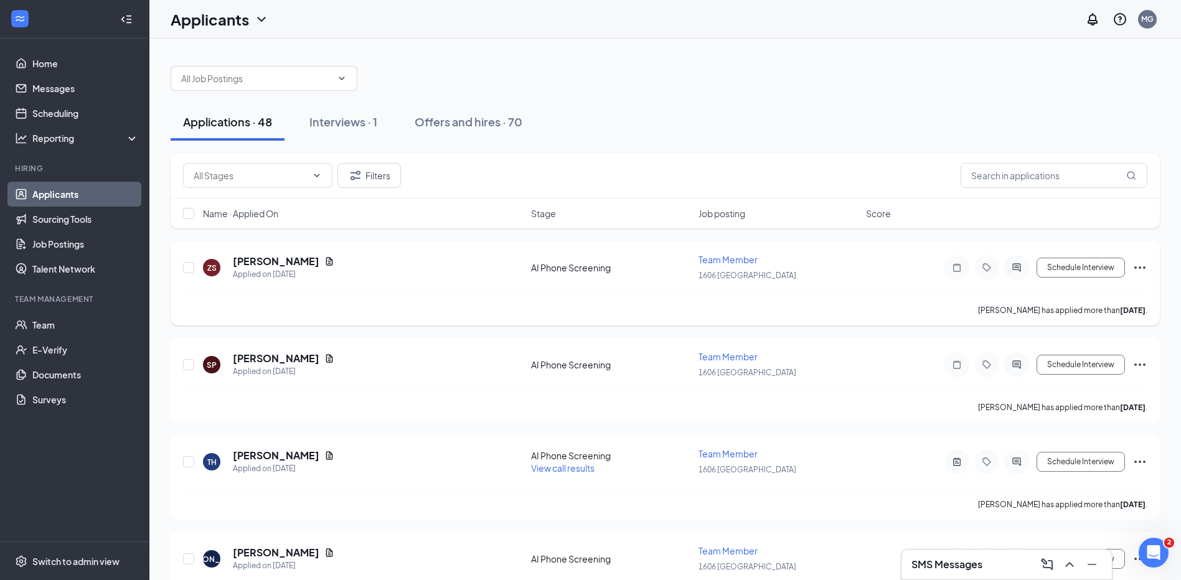
click at [1140, 262] on icon "Ellipses" at bounding box center [1140, 267] width 15 height 15
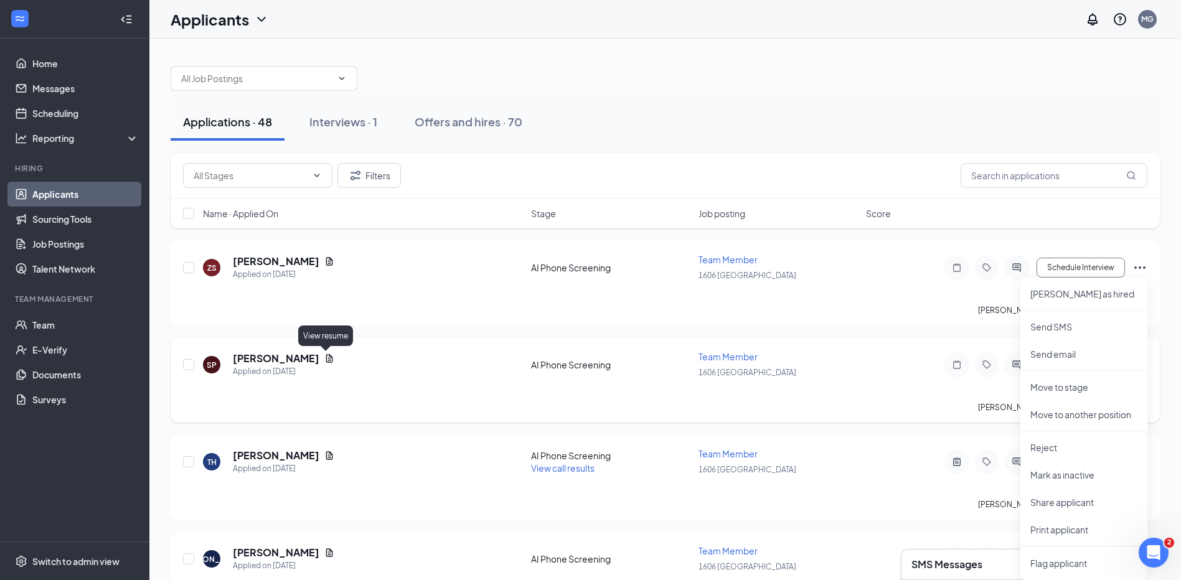
click at [324, 357] on icon "Document" at bounding box center [329, 359] width 10 height 10
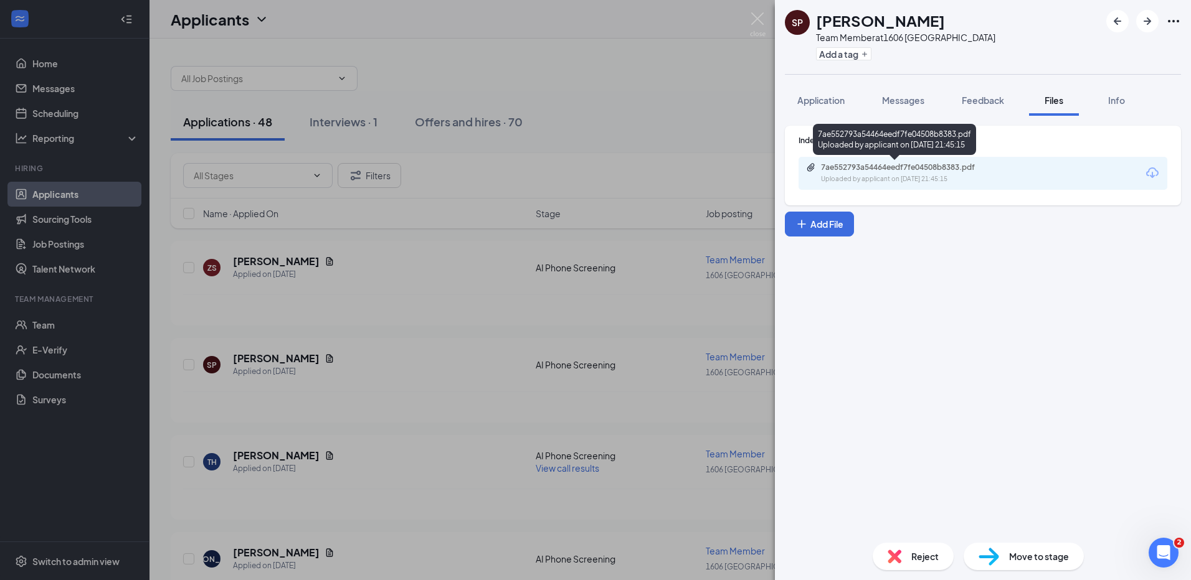
click at [930, 166] on div "7ae552793a54464eedf7fe04508b8383.pdf" at bounding box center [908, 168] width 174 height 10
click at [756, 19] on img at bounding box center [758, 24] width 16 height 24
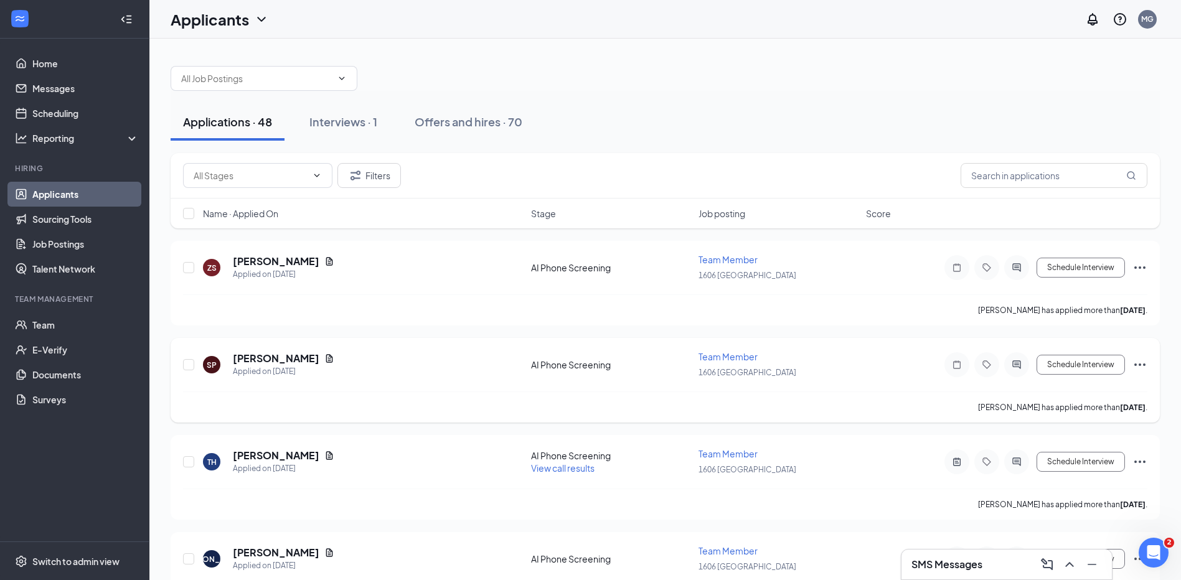
click at [1136, 362] on icon "Ellipses" at bounding box center [1140, 364] width 15 height 15
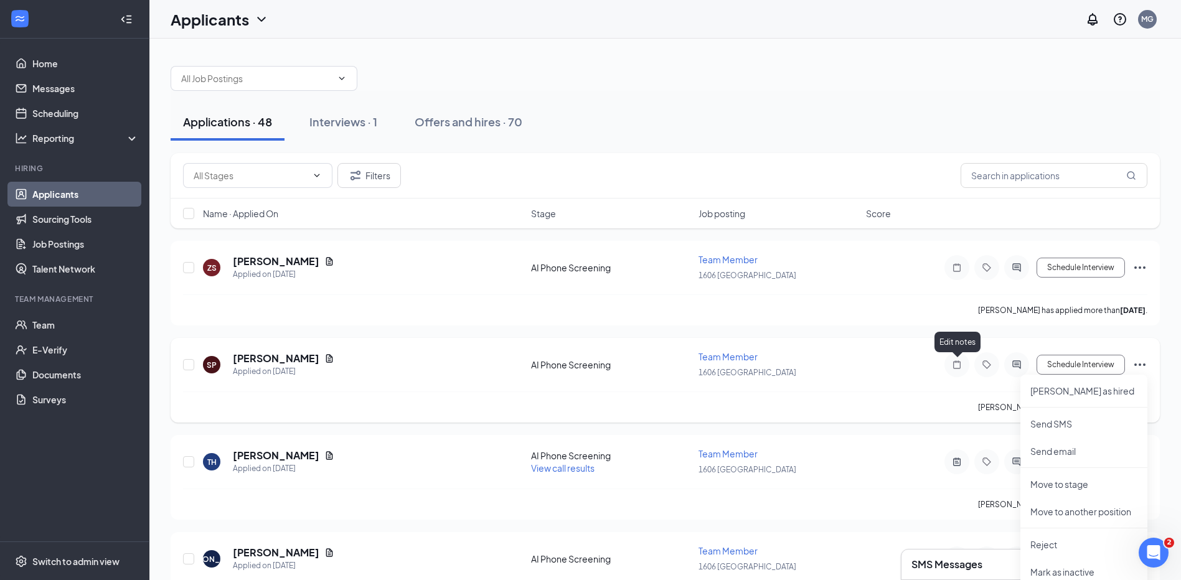
click at [955, 365] on icon "Note" at bounding box center [957, 365] width 15 height 10
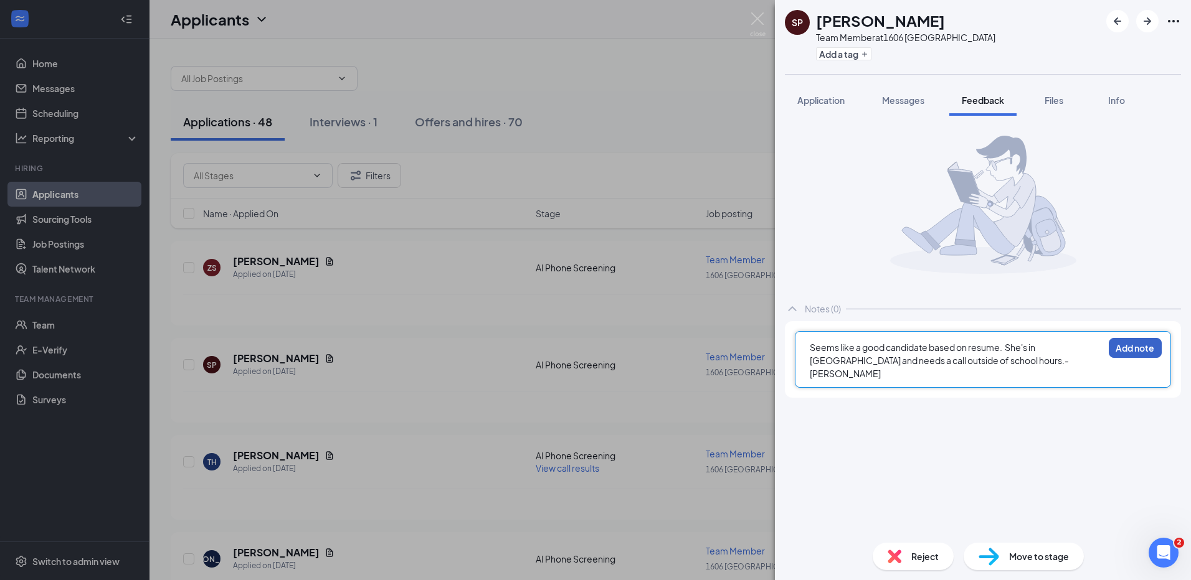
click at [1134, 342] on button "Add note" at bounding box center [1134, 348] width 53 height 20
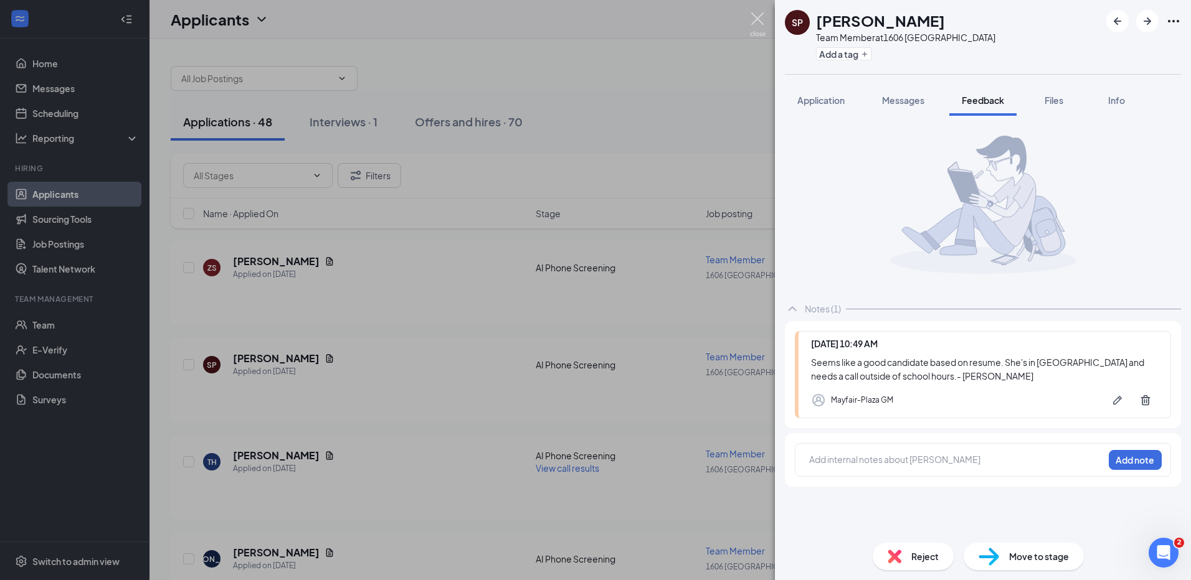
click at [755, 16] on img at bounding box center [758, 24] width 16 height 24
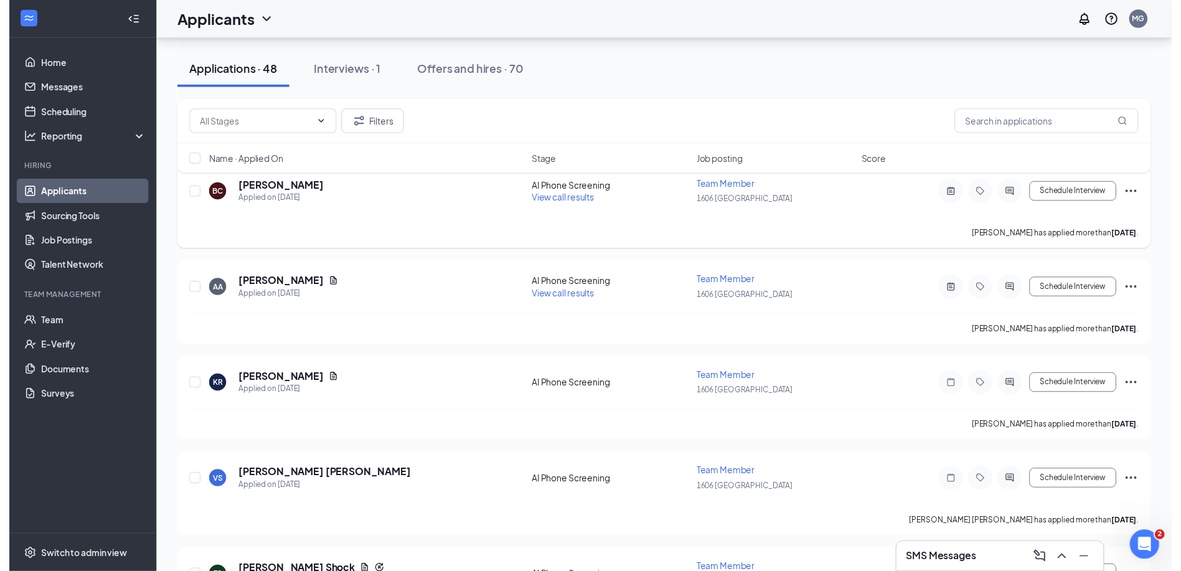
scroll to position [560, 0]
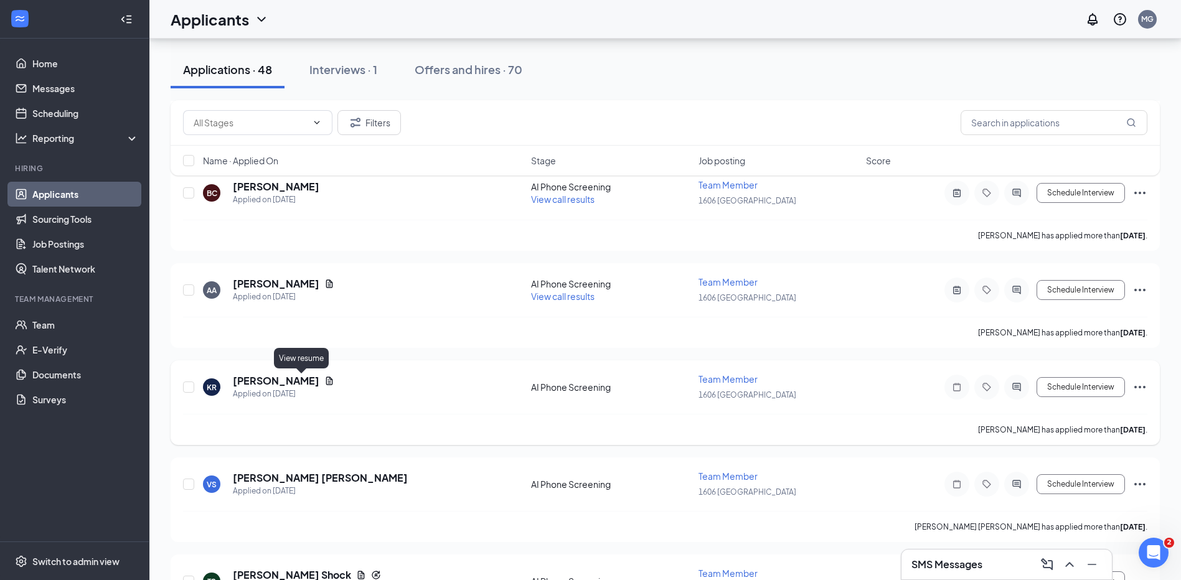
click at [326, 382] on icon "Document" at bounding box center [329, 381] width 7 height 8
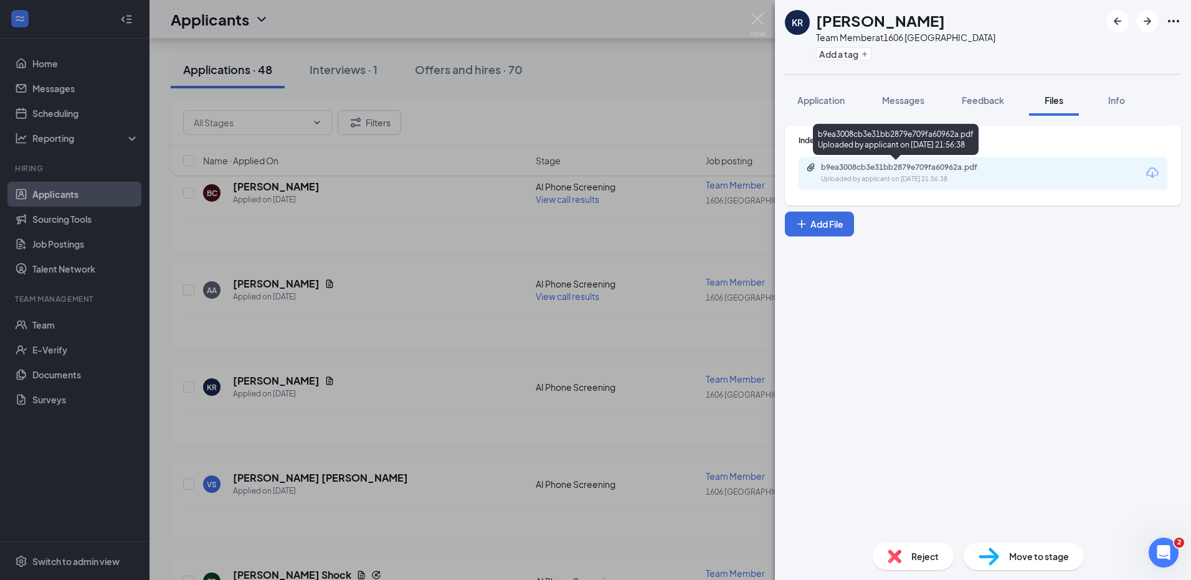
click at [889, 163] on div "b9ea3008cb3e31bb2879e709fa60962a.pdf" at bounding box center [908, 168] width 174 height 10
click at [755, 19] on img at bounding box center [758, 24] width 16 height 24
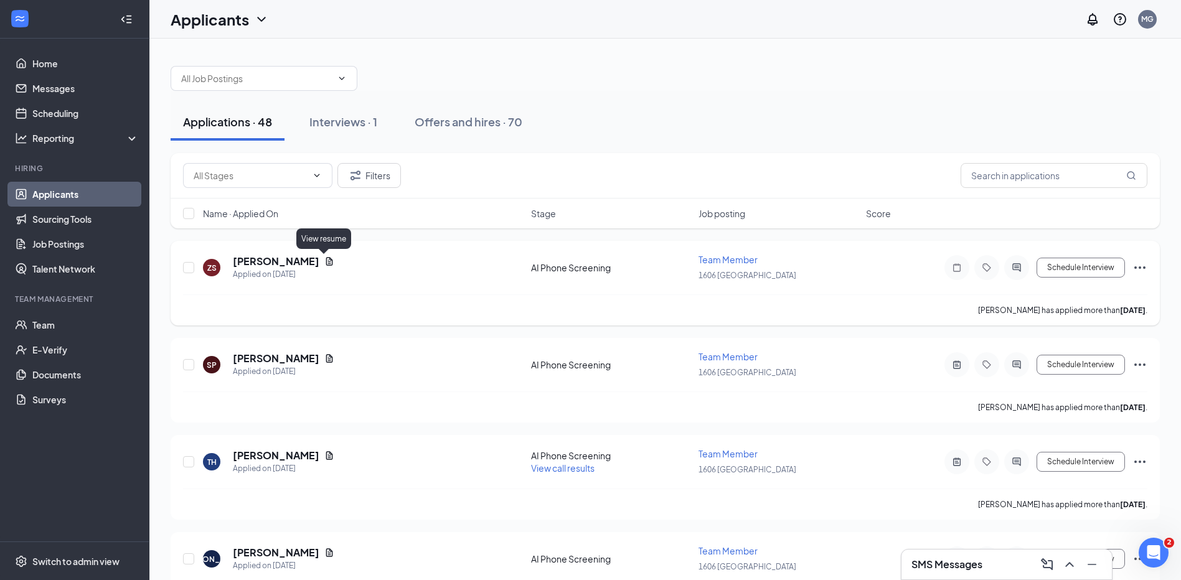
click at [326, 260] on icon "Document" at bounding box center [329, 261] width 7 height 8
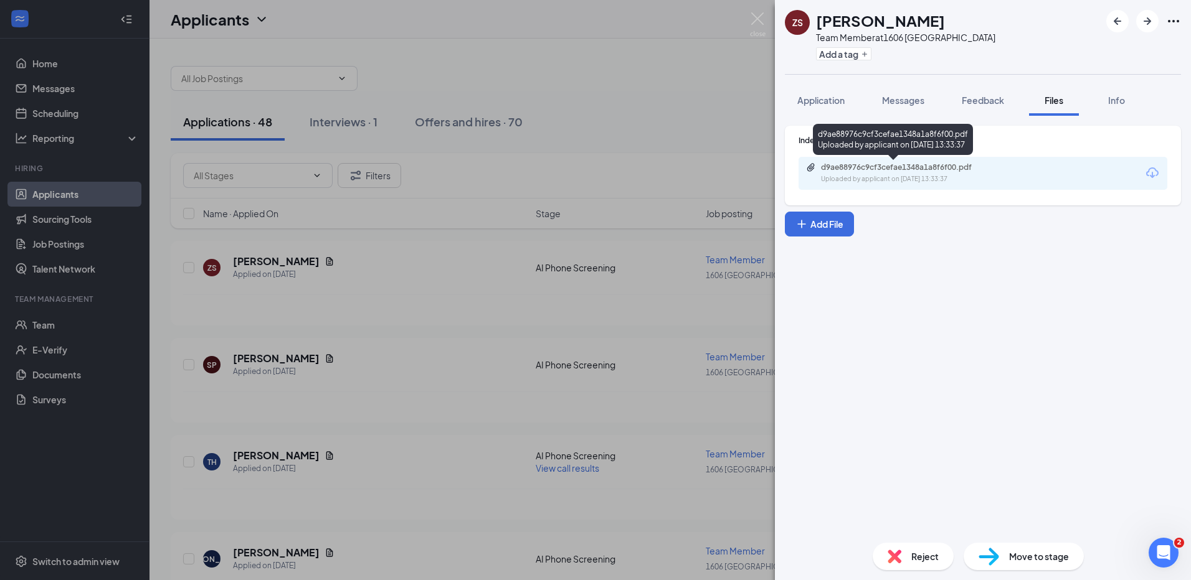
click at [909, 164] on div "d9ae88976c9cf3cefae1348a1a8f6f00.pdf" at bounding box center [908, 168] width 174 height 10
click at [758, 19] on img at bounding box center [758, 24] width 16 height 24
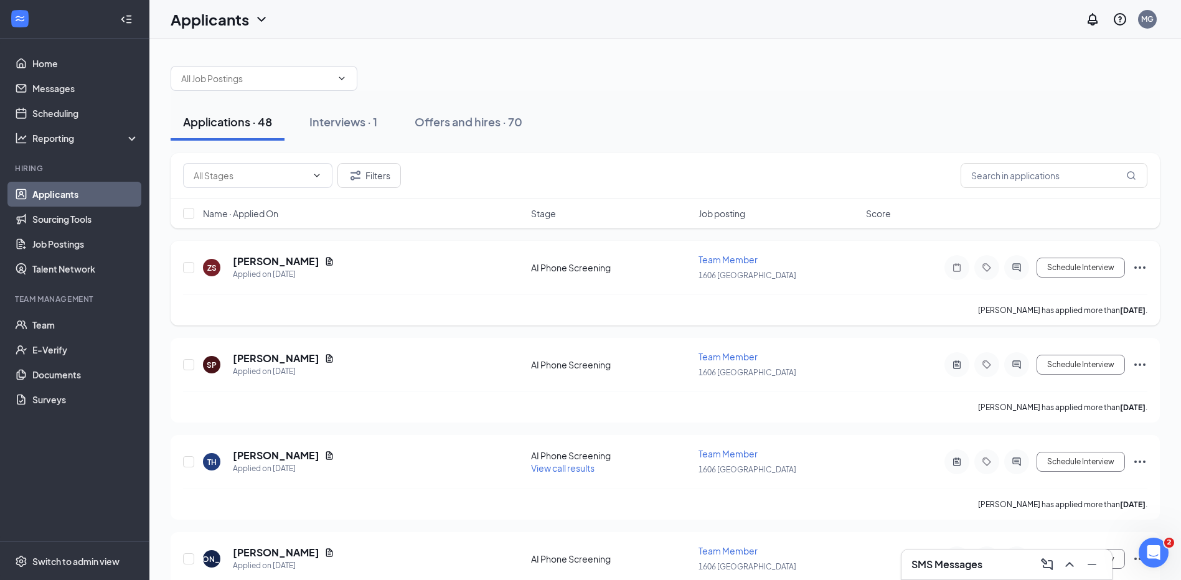
click at [1143, 270] on icon "Ellipses" at bounding box center [1140, 267] width 15 height 15
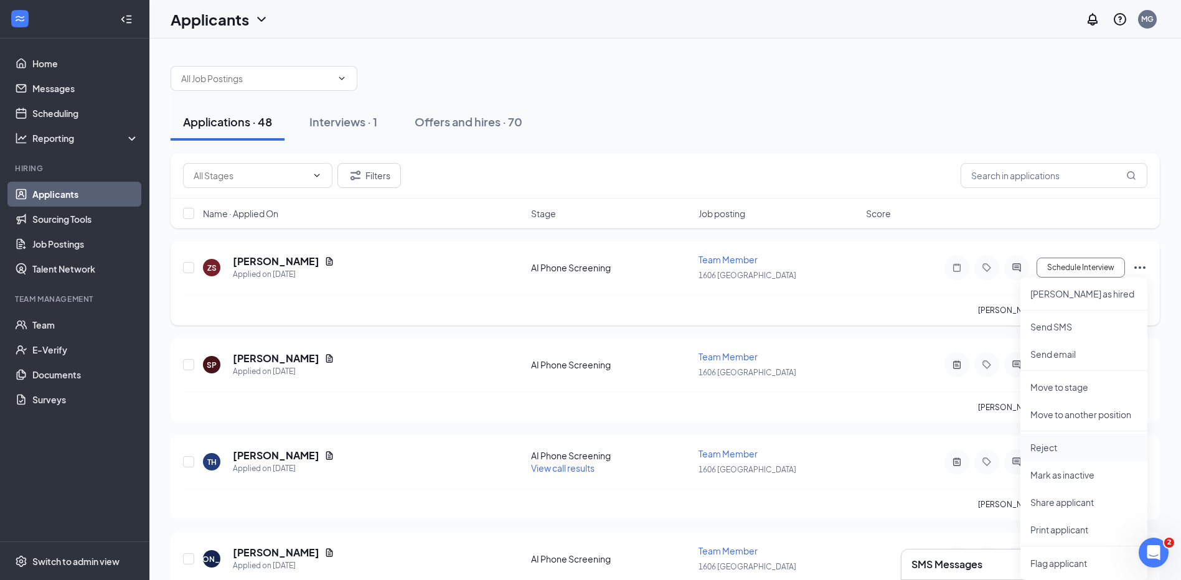
click at [1059, 451] on p "Reject" at bounding box center [1084, 448] width 107 height 12
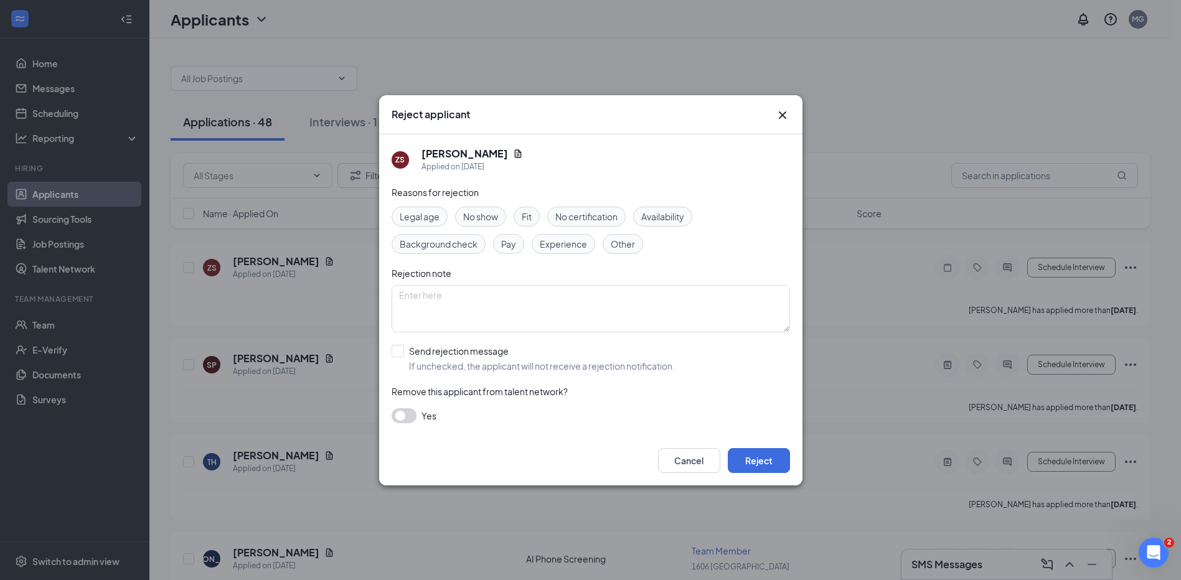
click at [530, 219] on span "Fit" at bounding box center [527, 217] width 10 height 14
click at [405, 416] on button "button" at bounding box center [404, 416] width 25 height 15
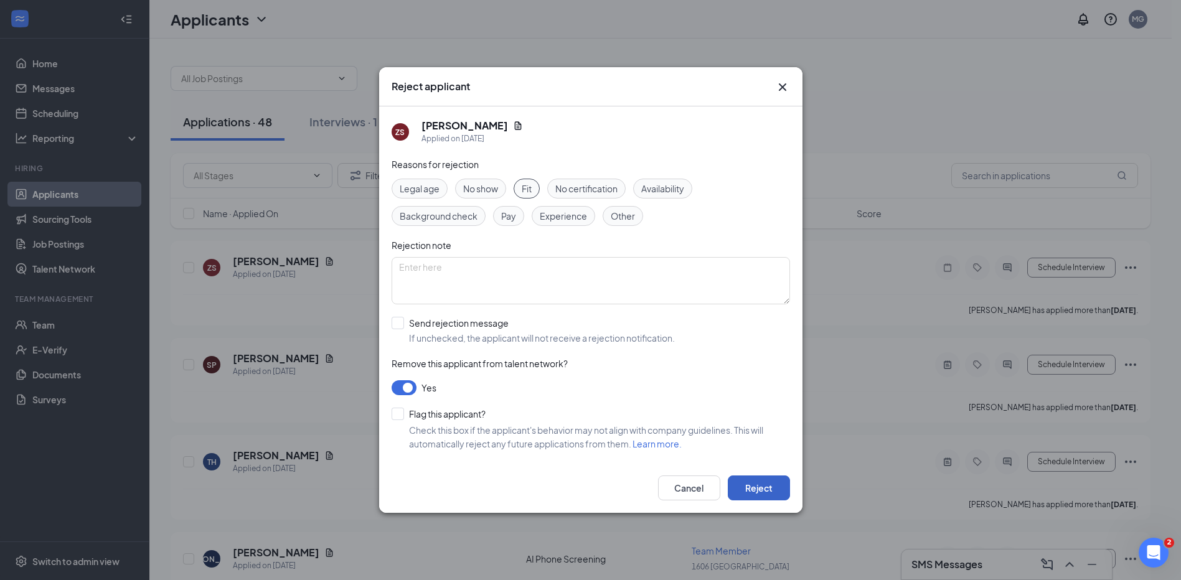
click at [757, 485] on button "Reject" at bounding box center [759, 488] width 62 height 25
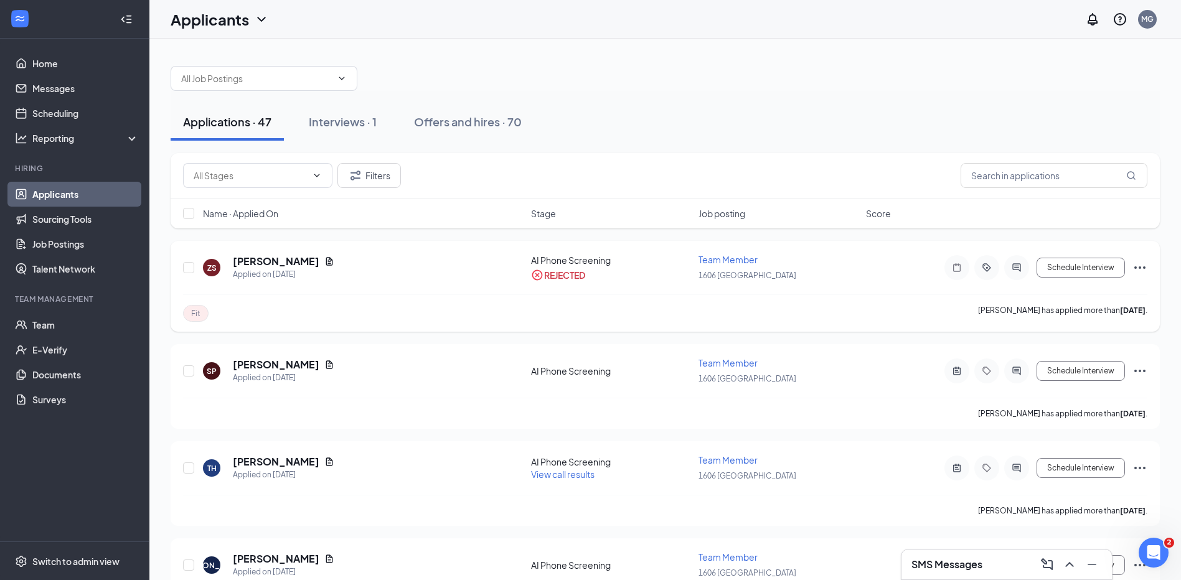
click at [1143, 270] on icon "Ellipses" at bounding box center [1140, 267] width 15 height 15
click at [1051, 293] on p "Unreject" at bounding box center [1084, 294] width 107 height 12
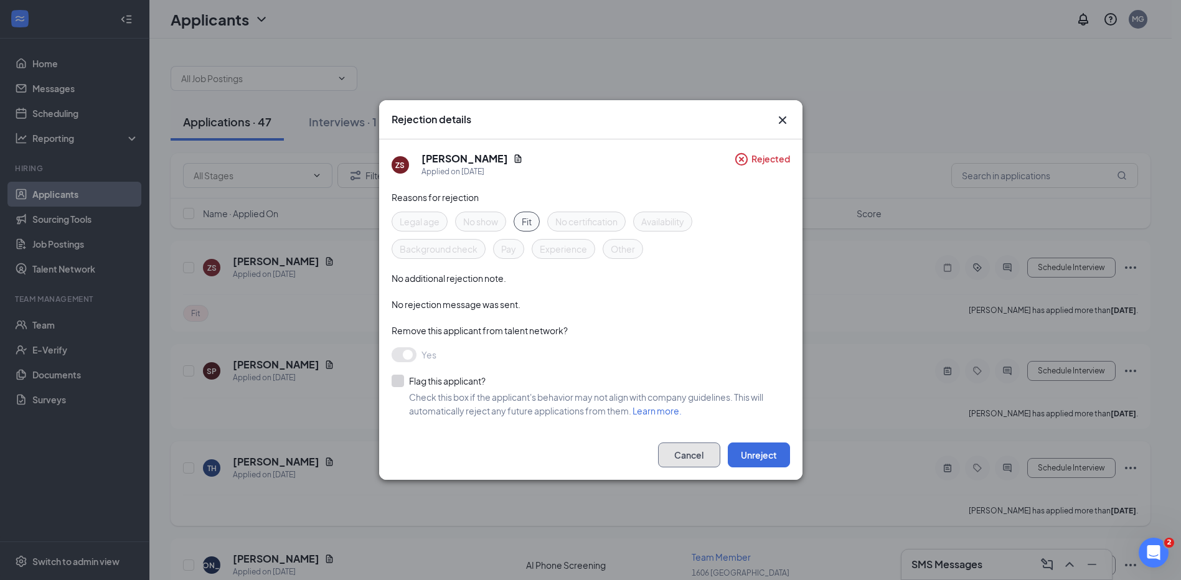
click at [696, 450] on button "Cancel" at bounding box center [689, 455] width 62 height 25
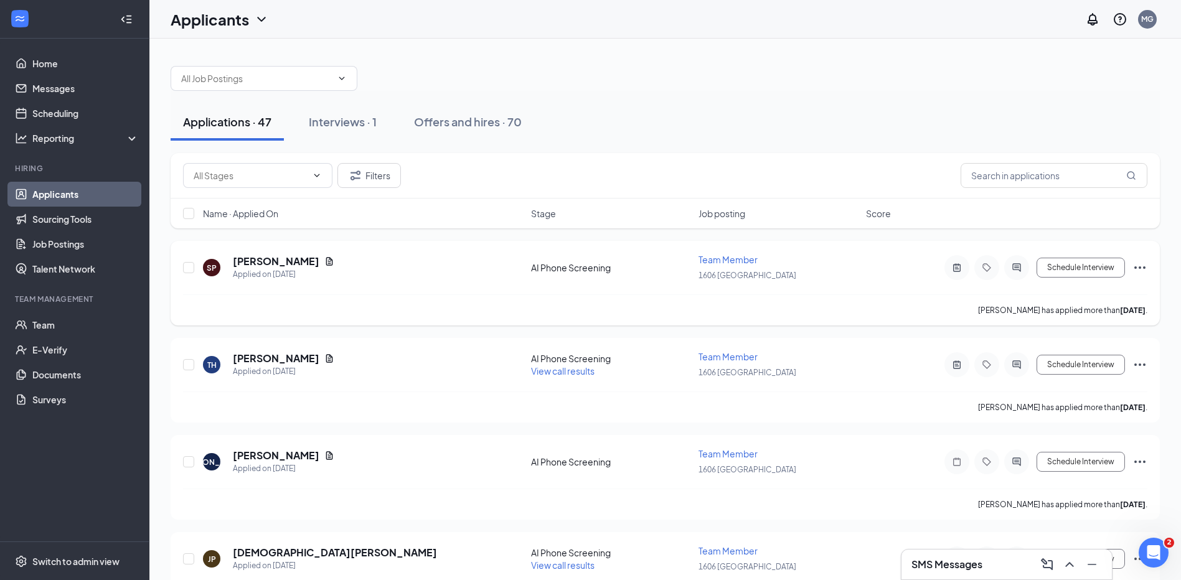
click at [1139, 264] on icon "Ellipses" at bounding box center [1140, 267] width 15 height 15
click at [745, 64] on div at bounding box center [665, 72] width 989 height 37
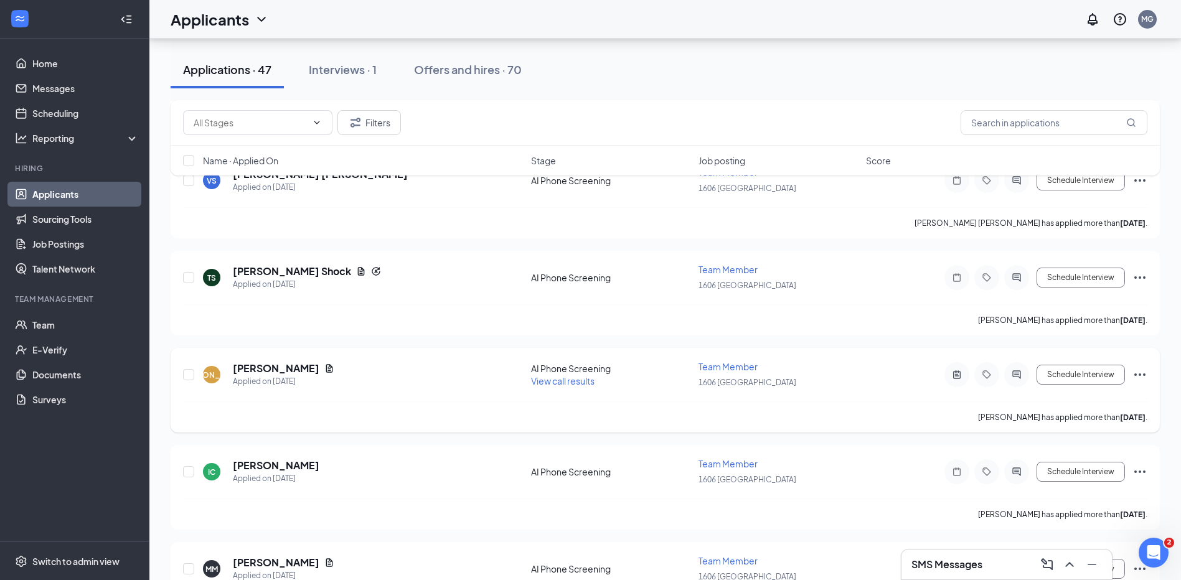
scroll to position [810, 0]
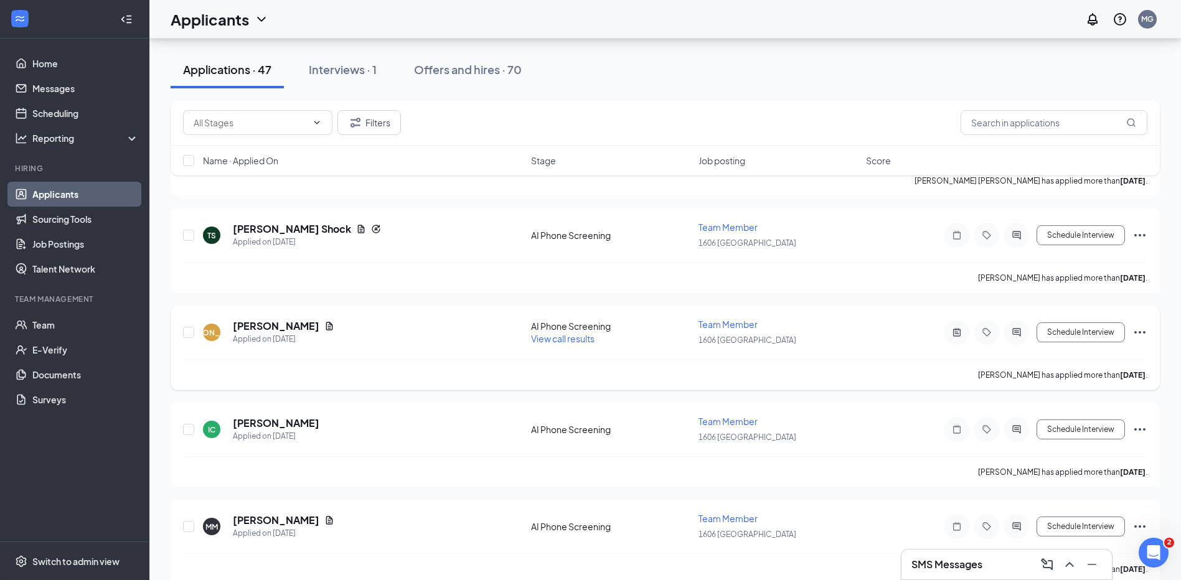
click at [566, 341] on span "View call results" at bounding box center [563, 338] width 64 height 11
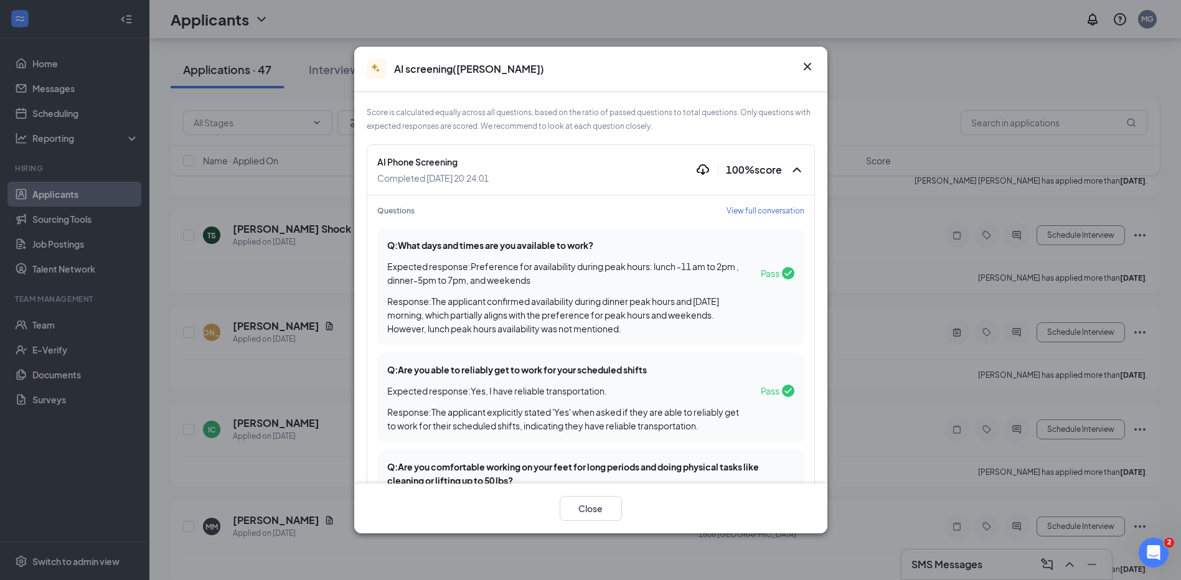
click at [810, 64] on icon "Cross" at bounding box center [806, 66] width 7 height 7
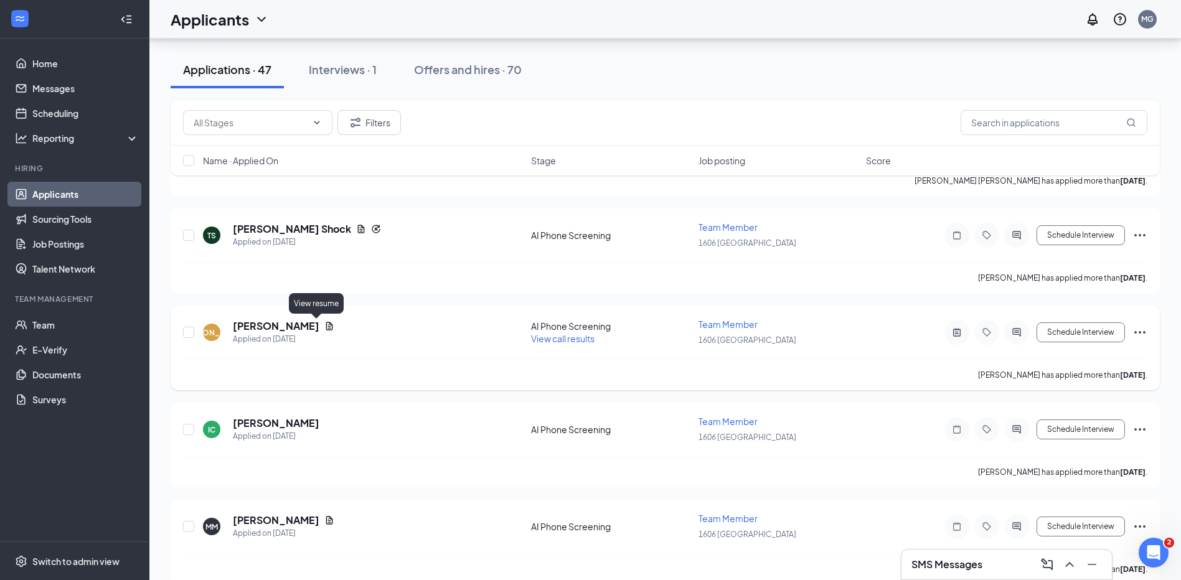
click at [326, 324] on icon "Document" at bounding box center [329, 326] width 7 height 8
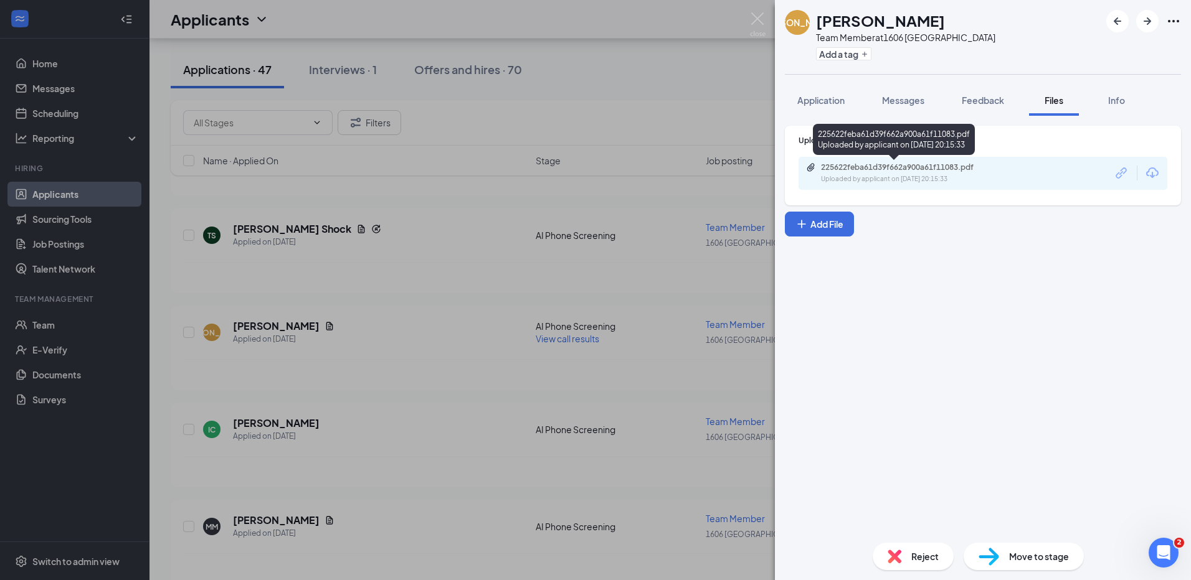
click at [904, 165] on div "225622feba61d39f662a900a61f11083.pdf" at bounding box center [908, 168] width 174 height 10
click at [749, 21] on div "JA Jonathan Angel Team Member at 1606 Mayfair Plaza Add a tag Application Messa…" at bounding box center [595, 290] width 1191 height 580
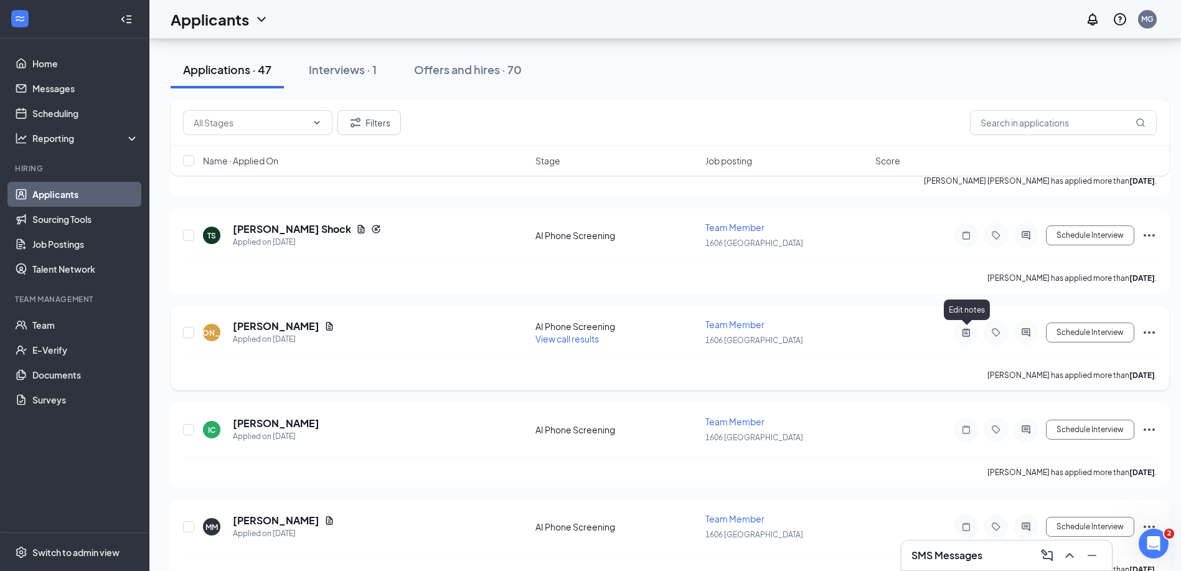
click at [965, 333] on icon "ActiveNote" at bounding box center [966, 332] width 7 height 8
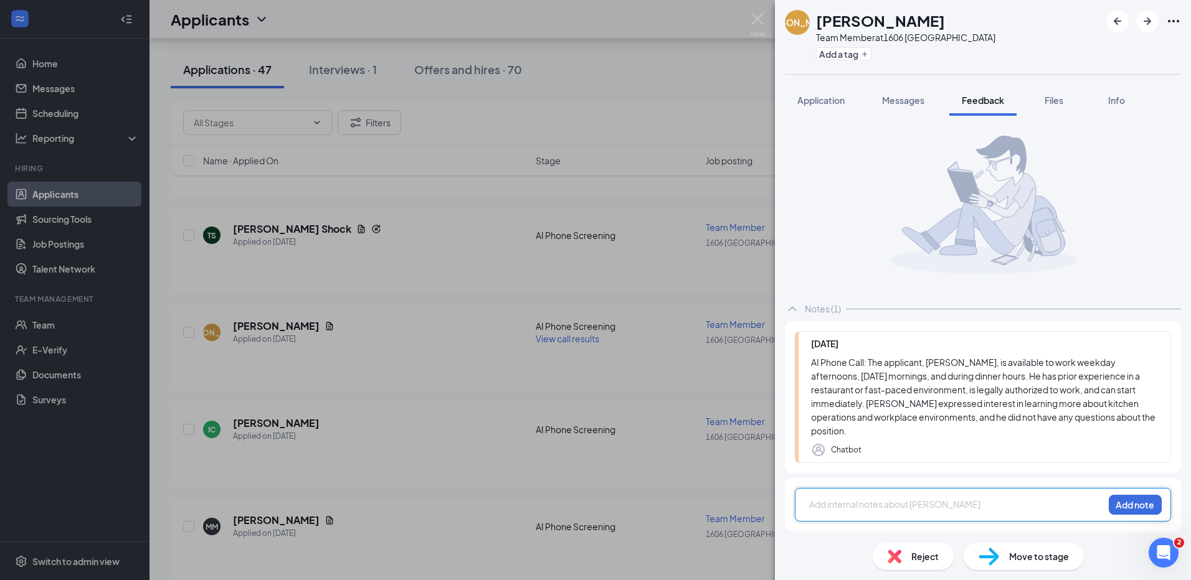
click at [930, 498] on div at bounding box center [956, 504] width 293 height 13
click at [1141, 495] on button "Add note" at bounding box center [1134, 505] width 53 height 20
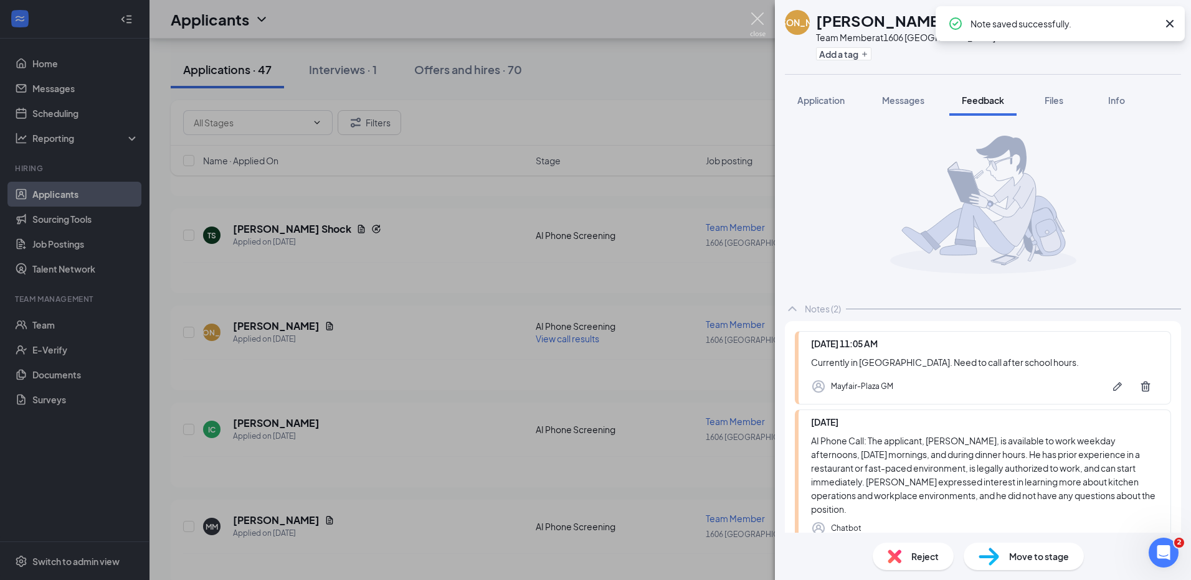
click at [756, 20] on img at bounding box center [758, 24] width 16 height 24
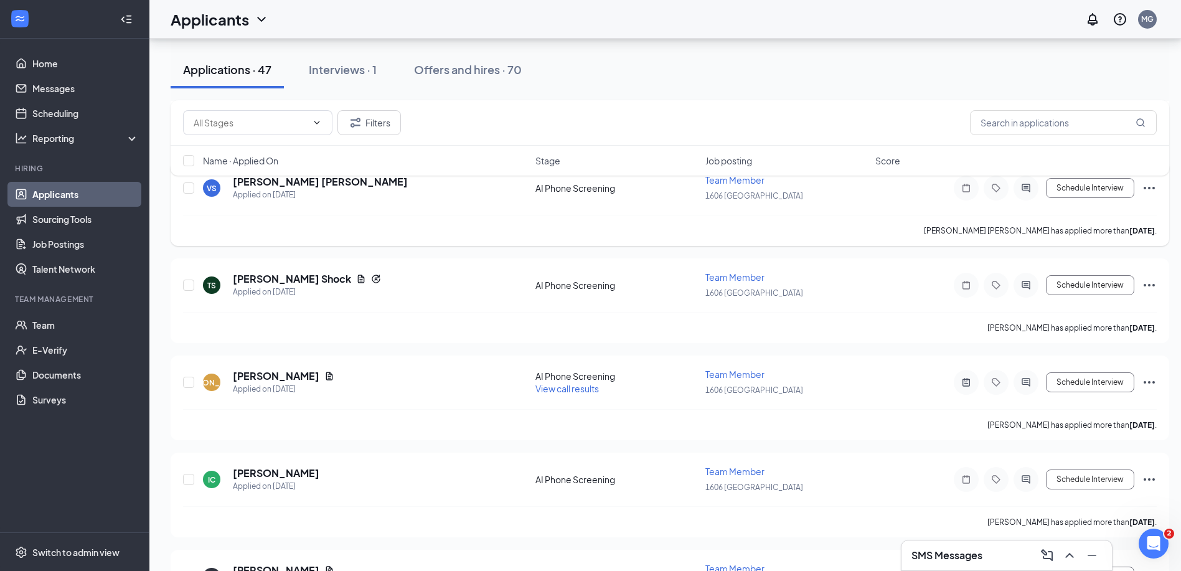
scroll to position [685, 0]
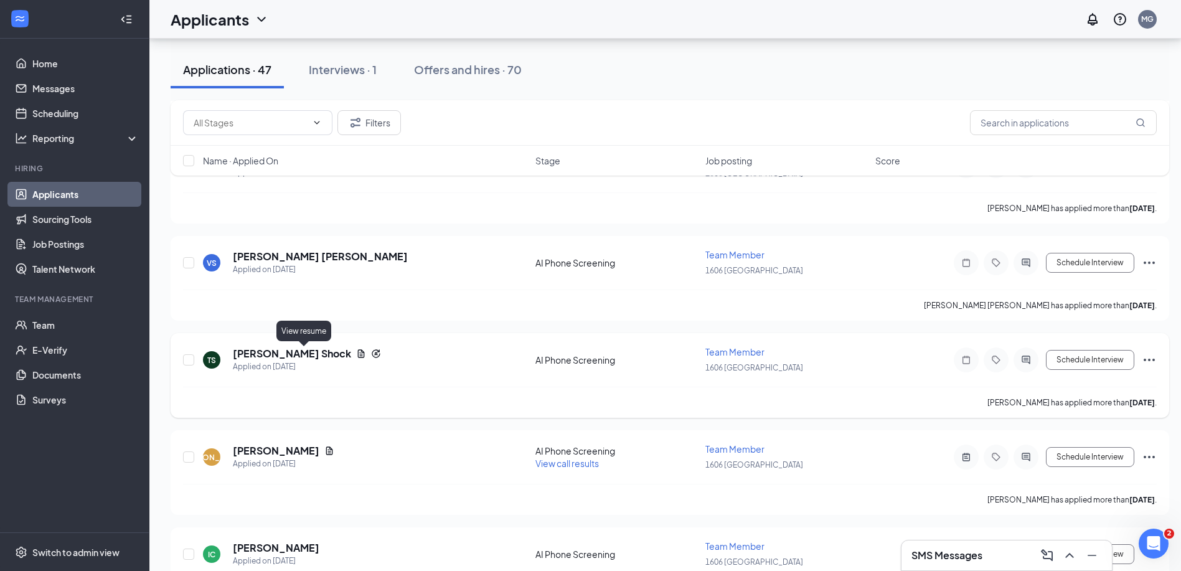
click at [358, 354] on icon "Document" at bounding box center [361, 353] width 7 height 8
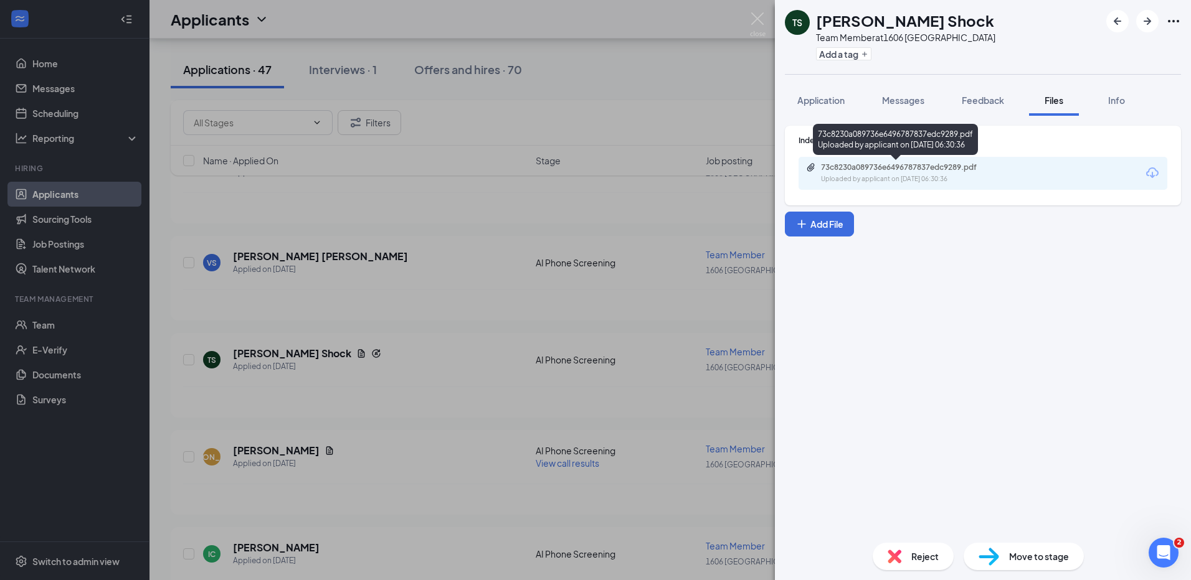
click at [944, 164] on div "73c8230a089736e6496787837edc9289.pdf" at bounding box center [908, 168] width 174 height 10
click at [758, 15] on img at bounding box center [758, 24] width 16 height 24
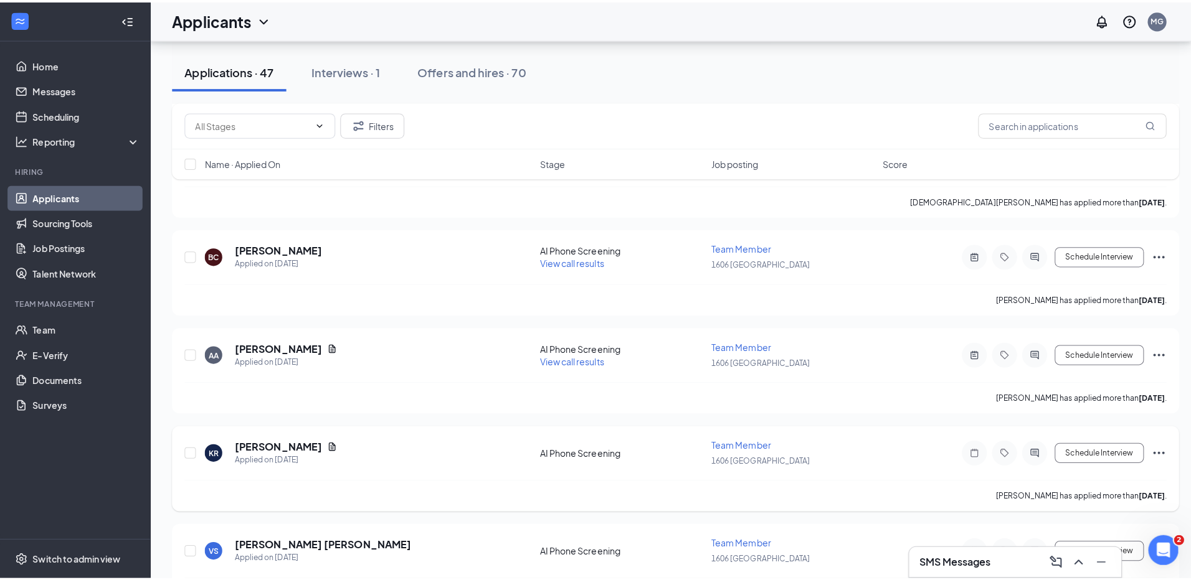
scroll to position [374, 0]
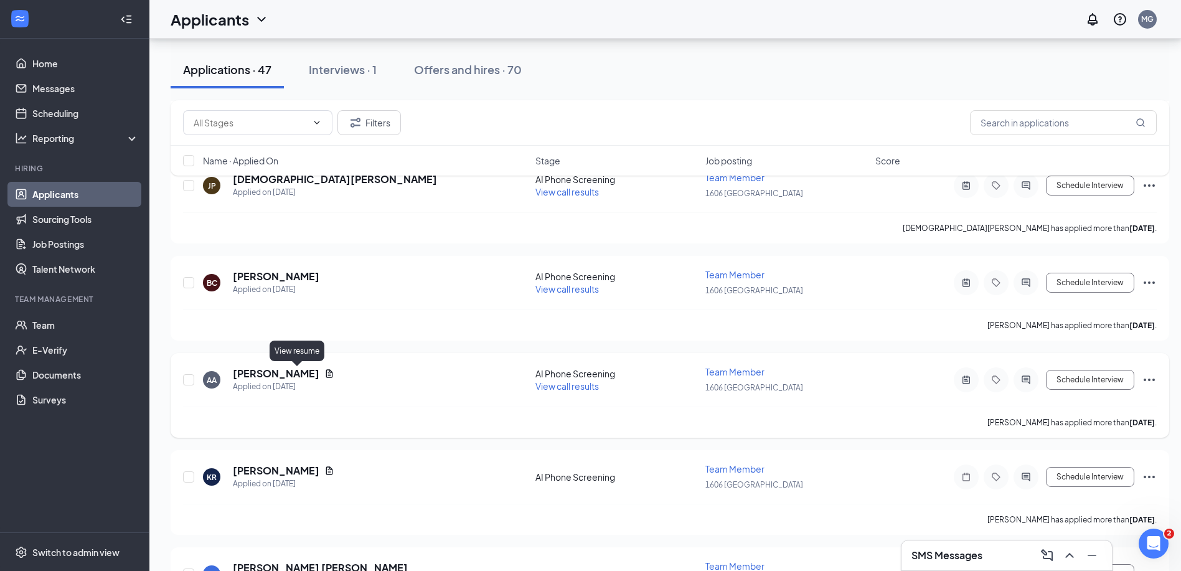
click at [326, 371] on icon "Document" at bounding box center [329, 373] width 7 height 8
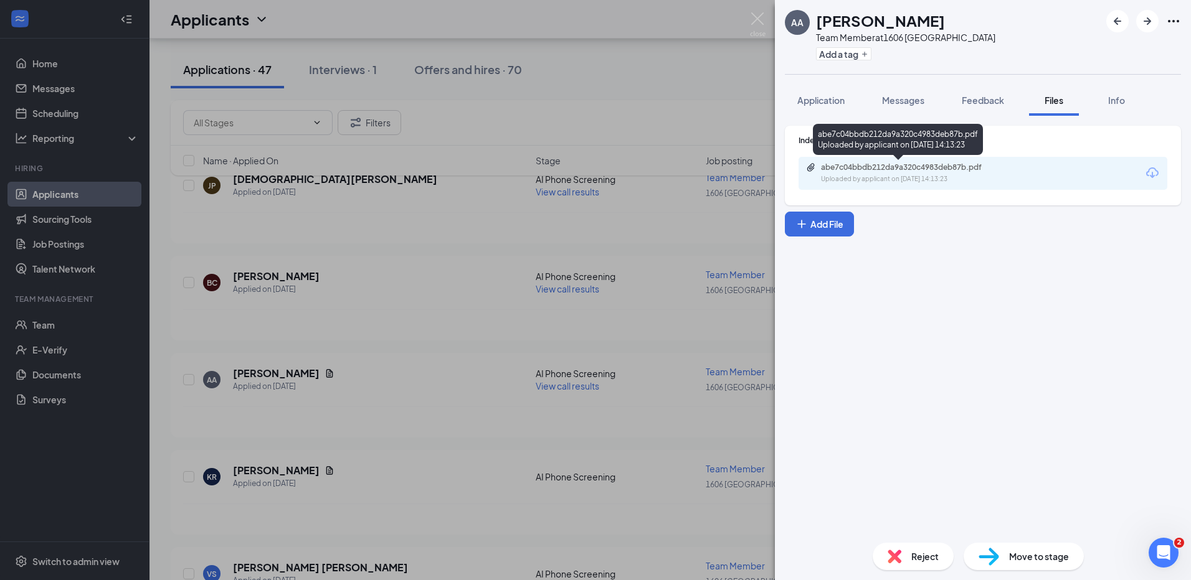
click at [899, 163] on div "abe7c04bbdb212da9a320c4983deb87b.pdf" at bounding box center [908, 168] width 174 height 10
click at [1032, 559] on span "Move to stage" at bounding box center [1039, 557] width 60 height 14
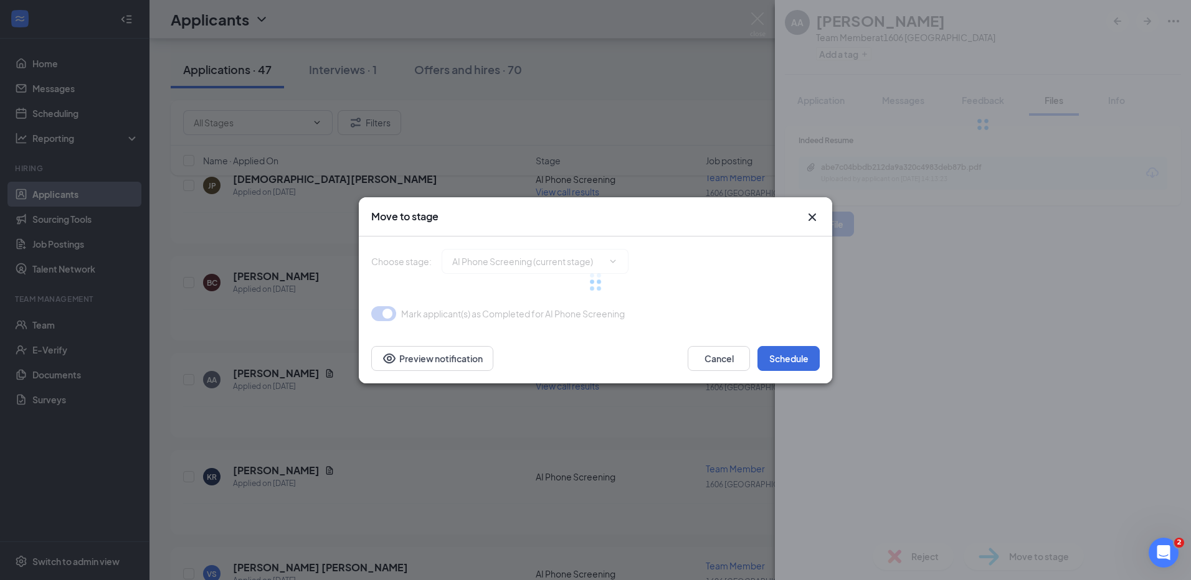
type input "Onsite Interview (next stage)"
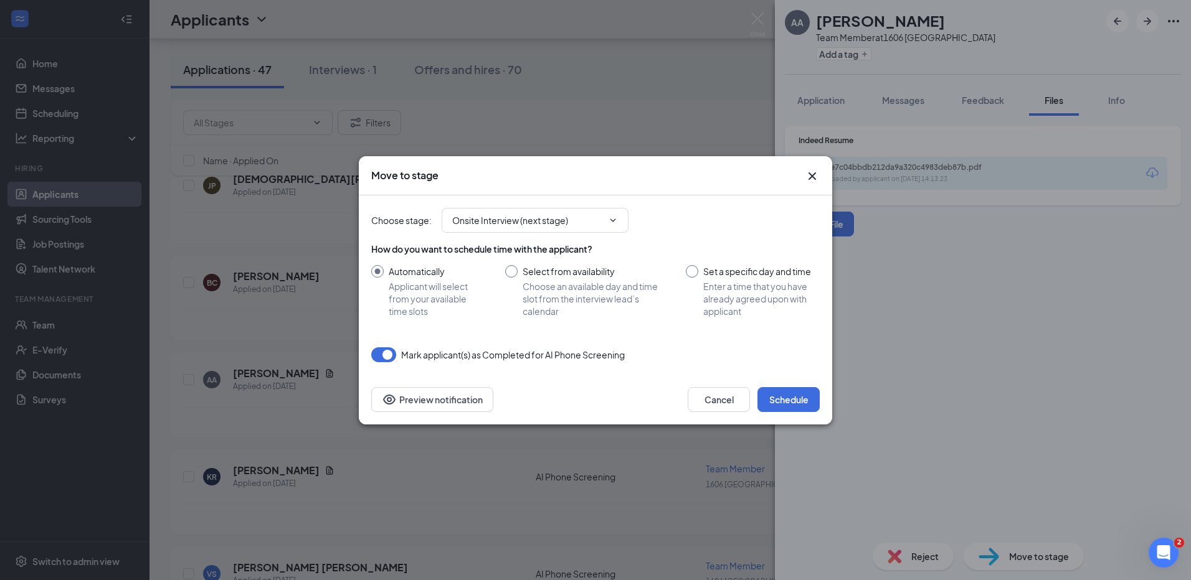
click at [691, 273] on input "Set a specific day and time Enter a time that you have already agreed upon with…" at bounding box center [753, 291] width 134 height 52
radio input "true"
radio input "false"
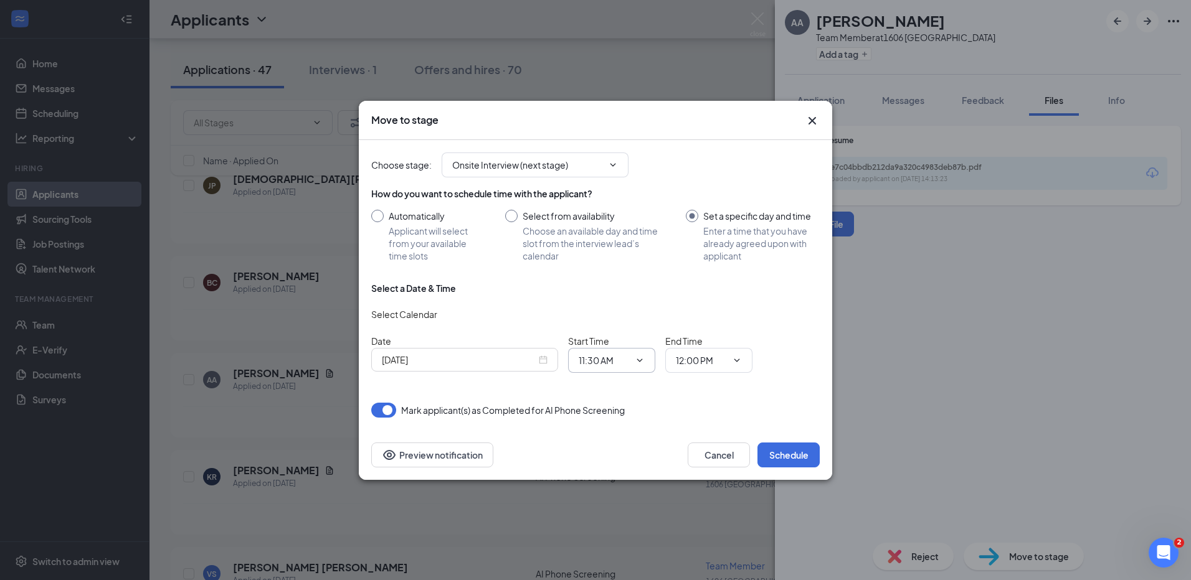
click at [638, 359] on icon "ChevronDown" at bounding box center [640, 361] width 10 height 10
click at [603, 361] on input "11:30 AM" at bounding box center [604, 361] width 51 height 14
click at [605, 234] on div "01:30 PM" at bounding box center [606, 231] width 37 height 14
type input "01:30 PM"
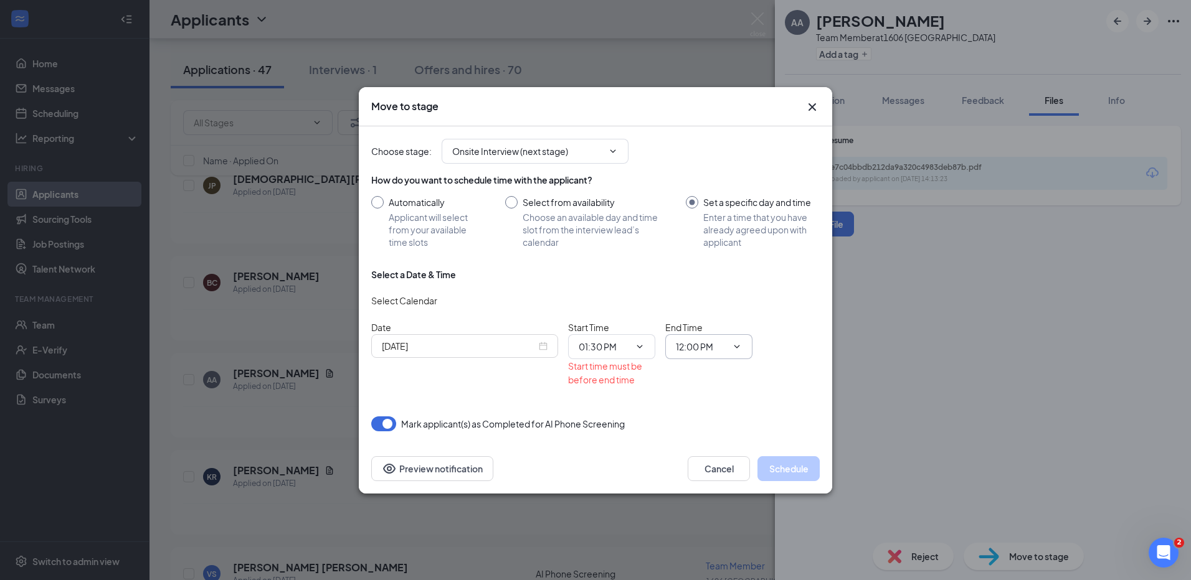
click at [737, 349] on icon "ChevronDown" at bounding box center [737, 347] width 10 height 10
click at [739, 345] on icon "ChevronDown" at bounding box center [737, 347] width 10 height 10
click at [644, 345] on icon "ChevronDown" at bounding box center [640, 347] width 10 height 10
click at [735, 347] on icon "ChevronDown" at bounding box center [737, 346] width 6 height 3
click at [707, 342] on input "12:00 PM" at bounding box center [701, 347] width 51 height 14
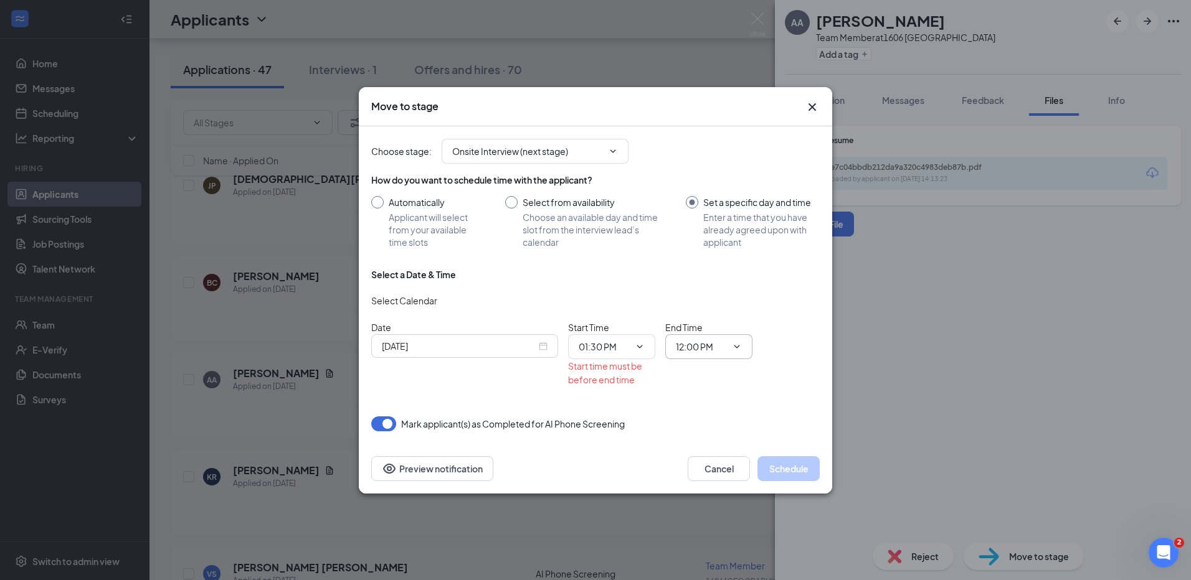
click at [707, 342] on input "12:00 PM" at bounding box center [701, 347] width 51 height 14
click at [712, 345] on input "12:00 PM" at bounding box center [701, 347] width 51 height 14
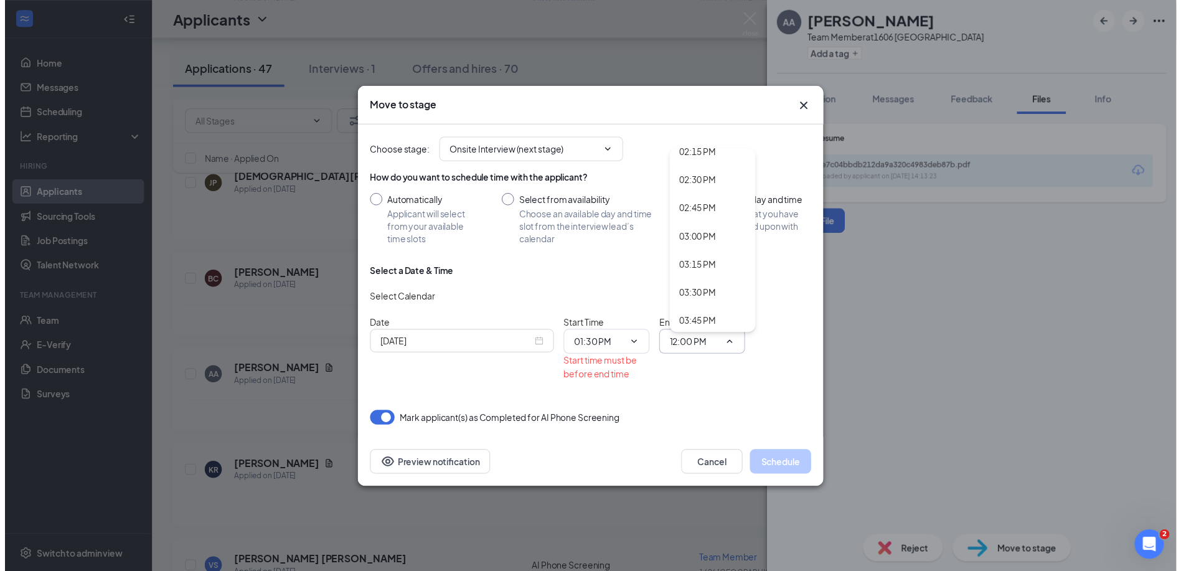
scroll to position [1579, 0]
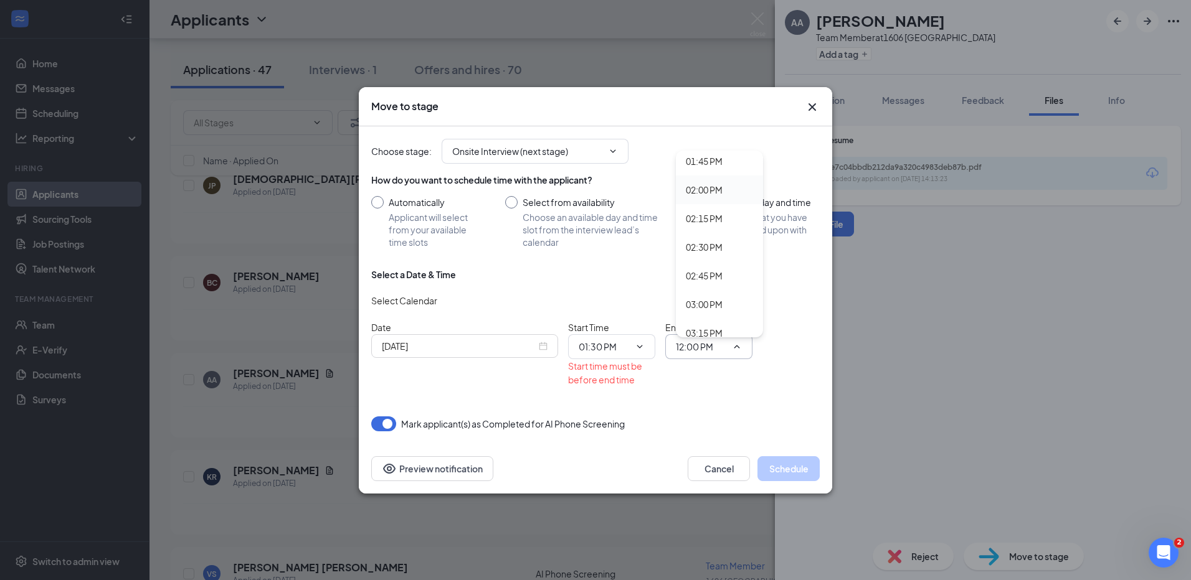
click at [715, 187] on div "02:00 PM" at bounding box center [704, 190] width 37 height 14
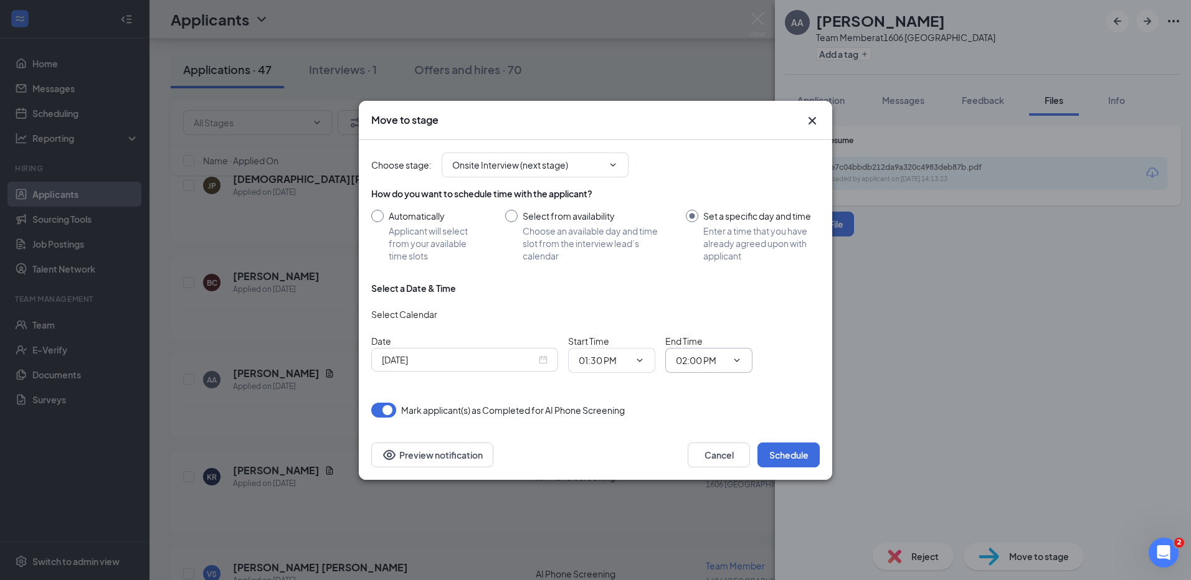
click at [734, 359] on icon "ChevronDown" at bounding box center [737, 360] width 6 height 3
click at [738, 357] on icon "ChevronDown" at bounding box center [737, 361] width 10 height 10
click at [712, 356] on input "02:00 PM" at bounding box center [701, 361] width 51 height 14
click at [717, 174] on div "01:45 PM" at bounding box center [704, 175] width 37 height 14
type input "01:45 PM"
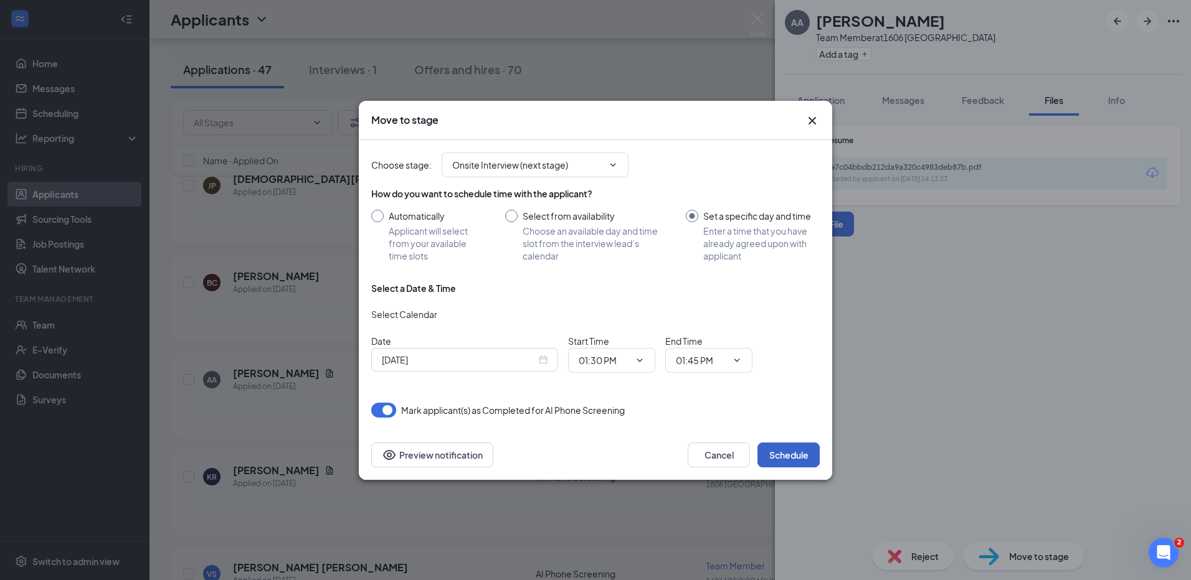
click at [787, 455] on button "Schedule" at bounding box center [788, 455] width 62 height 25
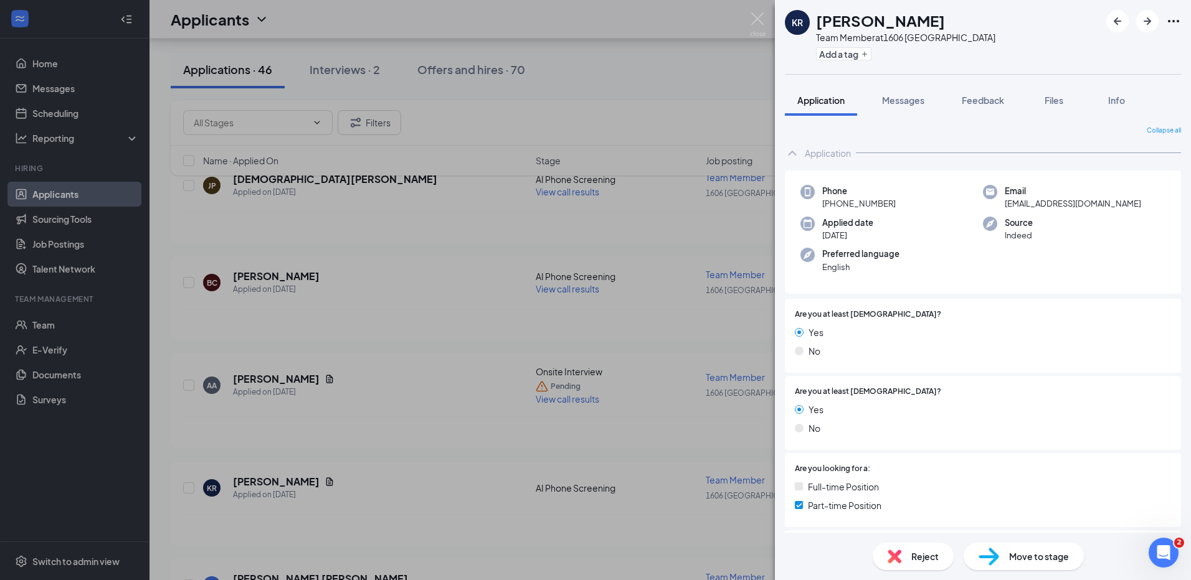
click at [296, 376] on div "KR Kelsey Raby Team Member at 1606 Mayfair Plaza Add a tag Application Messages…" at bounding box center [595, 290] width 1191 height 580
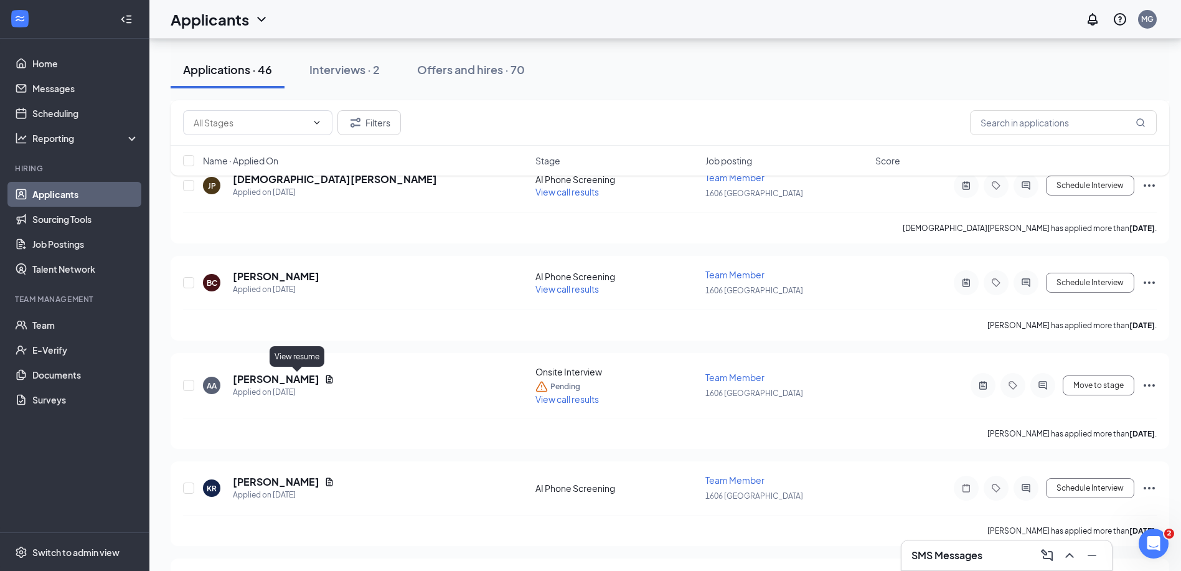
click at [296, 380] on div "Aaryn Allen" at bounding box center [284, 379] width 102 height 14
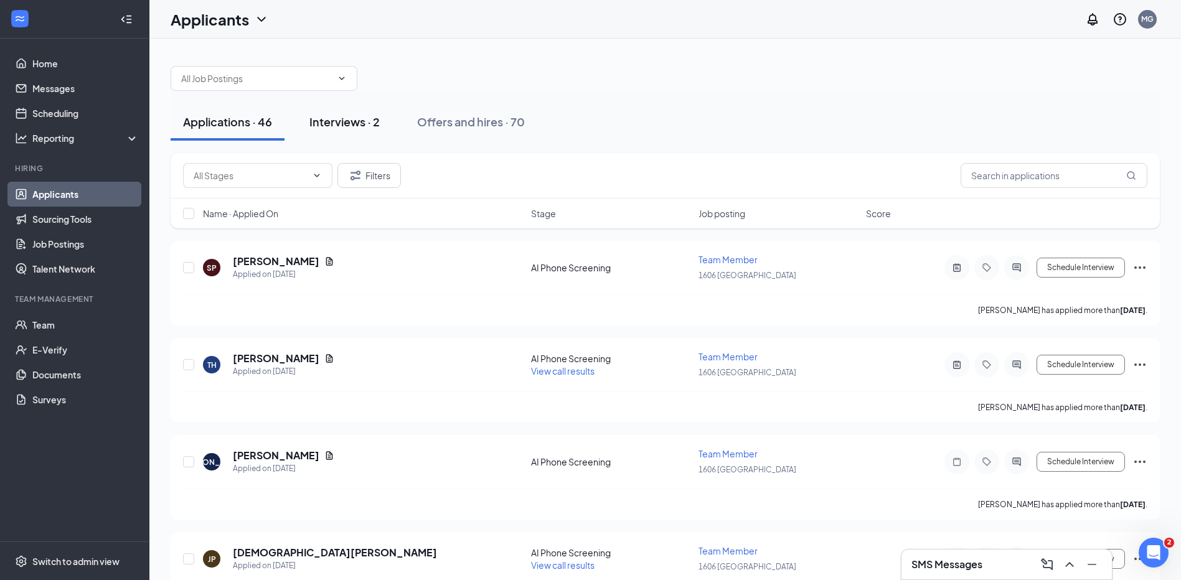
click at [355, 125] on div "Interviews · 2" at bounding box center [344, 122] width 70 height 16
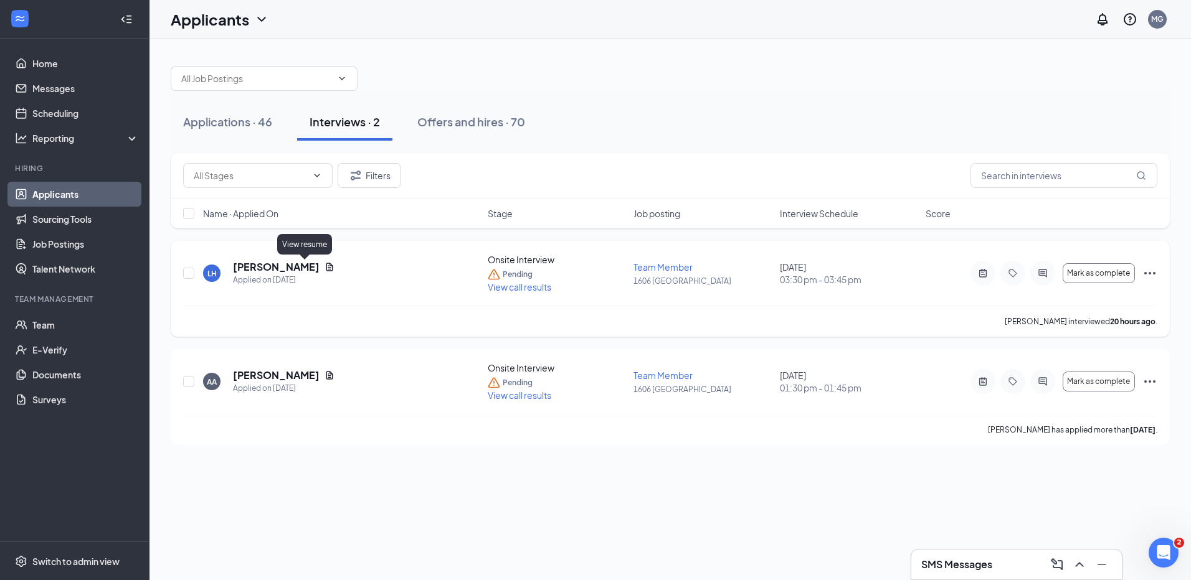
click at [326, 266] on icon "Document" at bounding box center [329, 267] width 7 height 8
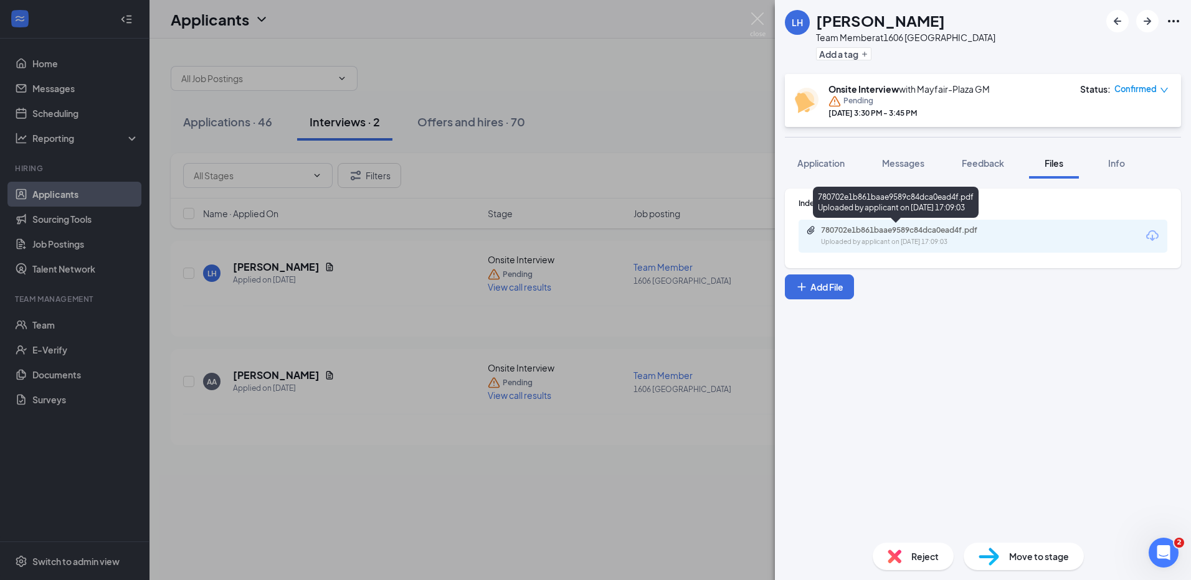
click at [876, 228] on div "780702e1b861baae9589c84dca0ead4f.pdf" at bounding box center [908, 230] width 174 height 10
click at [298, 376] on div "LH Logan Hailey Team Member at 1606 Mayfair Plaza Add a tag Onsite Interview wi…" at bounding box center [595, 290] width 1191 height 580
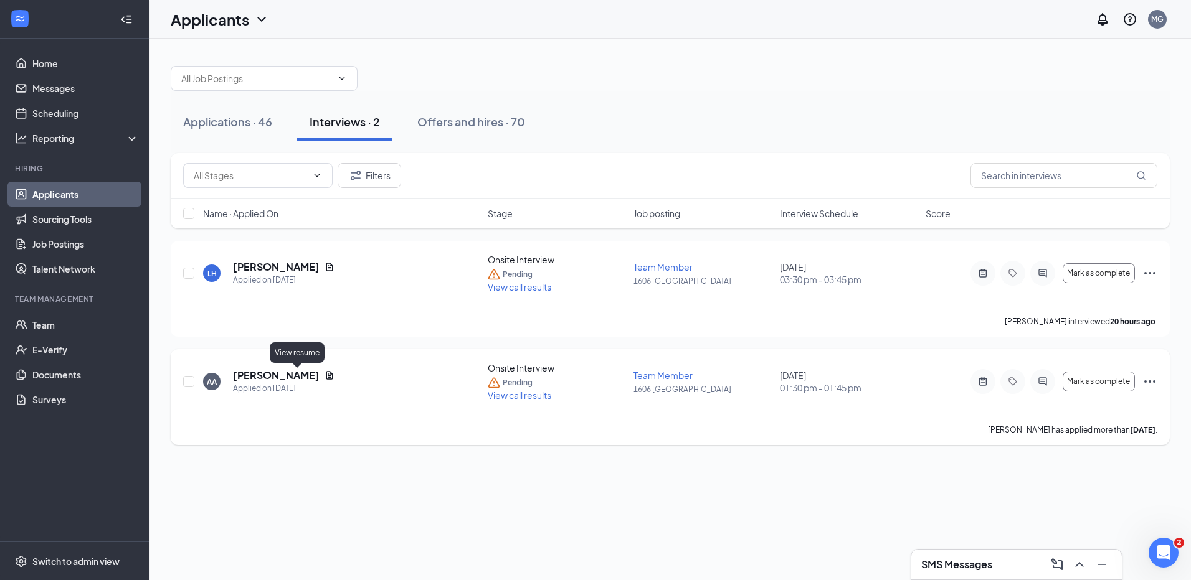
click at [326, 375] on icon "Document" at bounding box center [329, 375] width 7 height 8
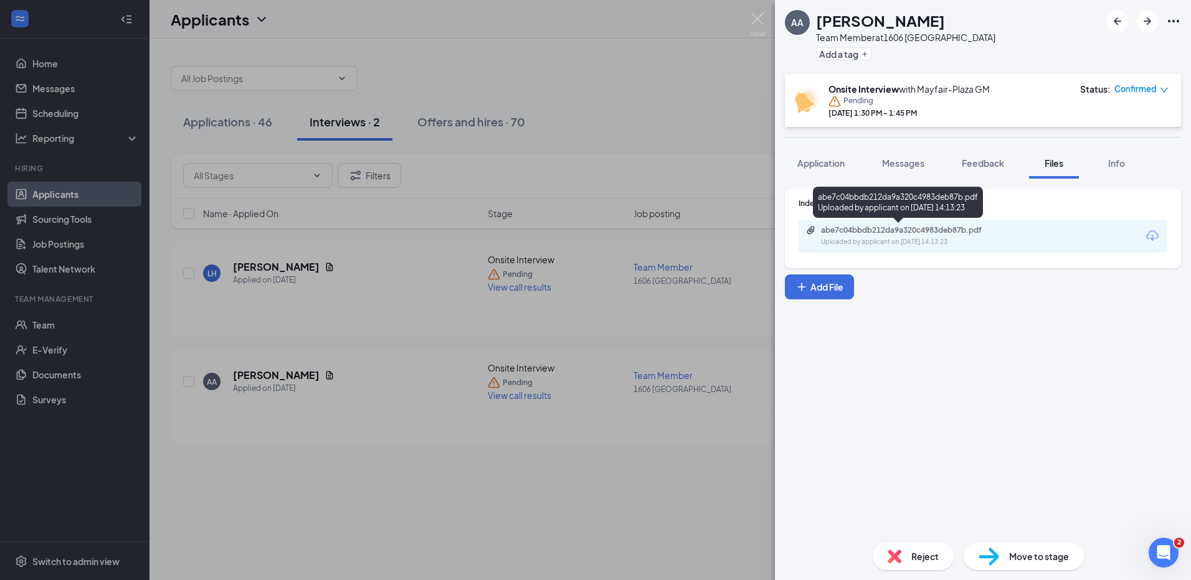
click at [908, 230] on div "abe7c04bbdb212da9a320c4983deb87b.pdf" at bounding box center [908, 230] width 174 height 10
